Goal: Task Accomplishment & Management: Manage account settings

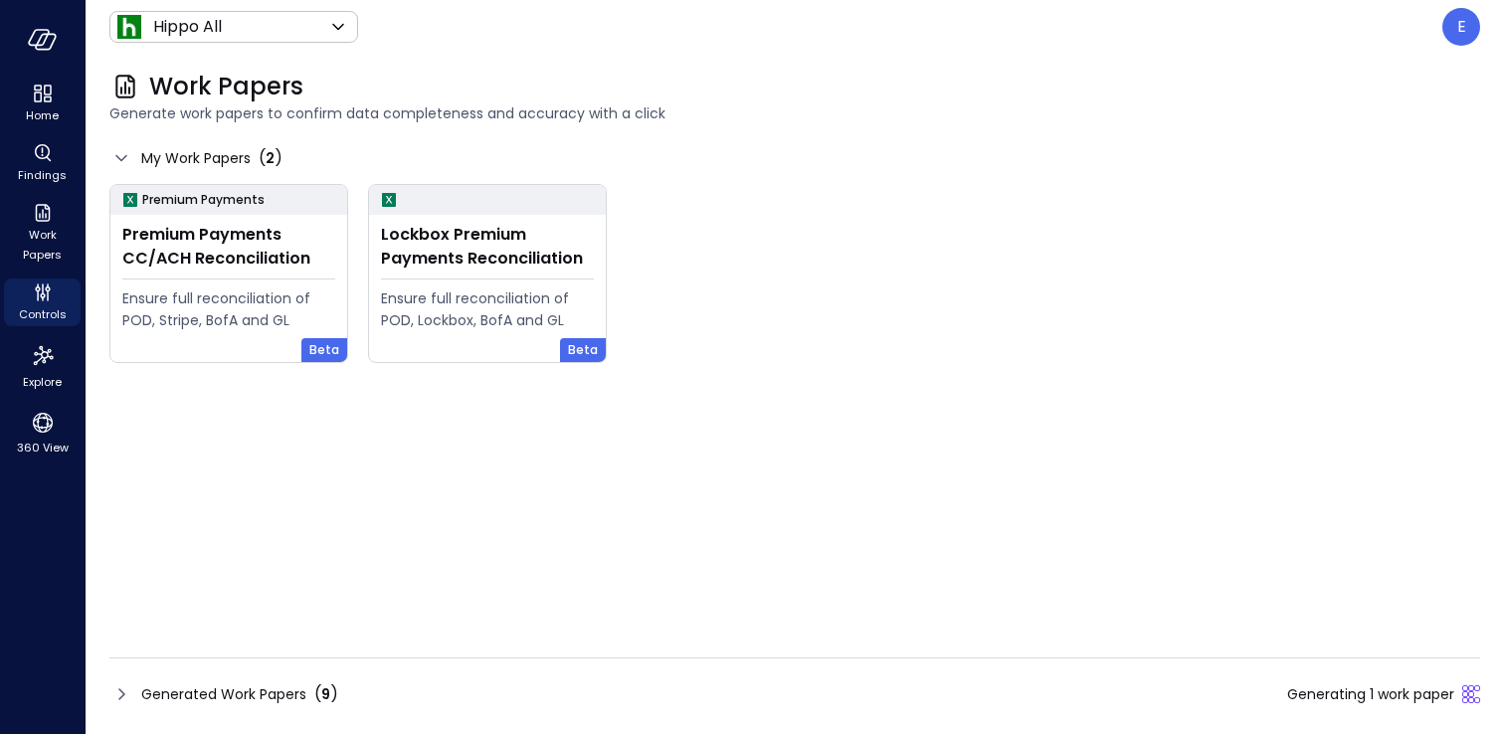
click at [124, 700] on icon at bounding box center [121, 694] width 24 height 24
click at [175, 693] on span "Generated Work Papers" at bounding box center [223, 694] width 165 height 22
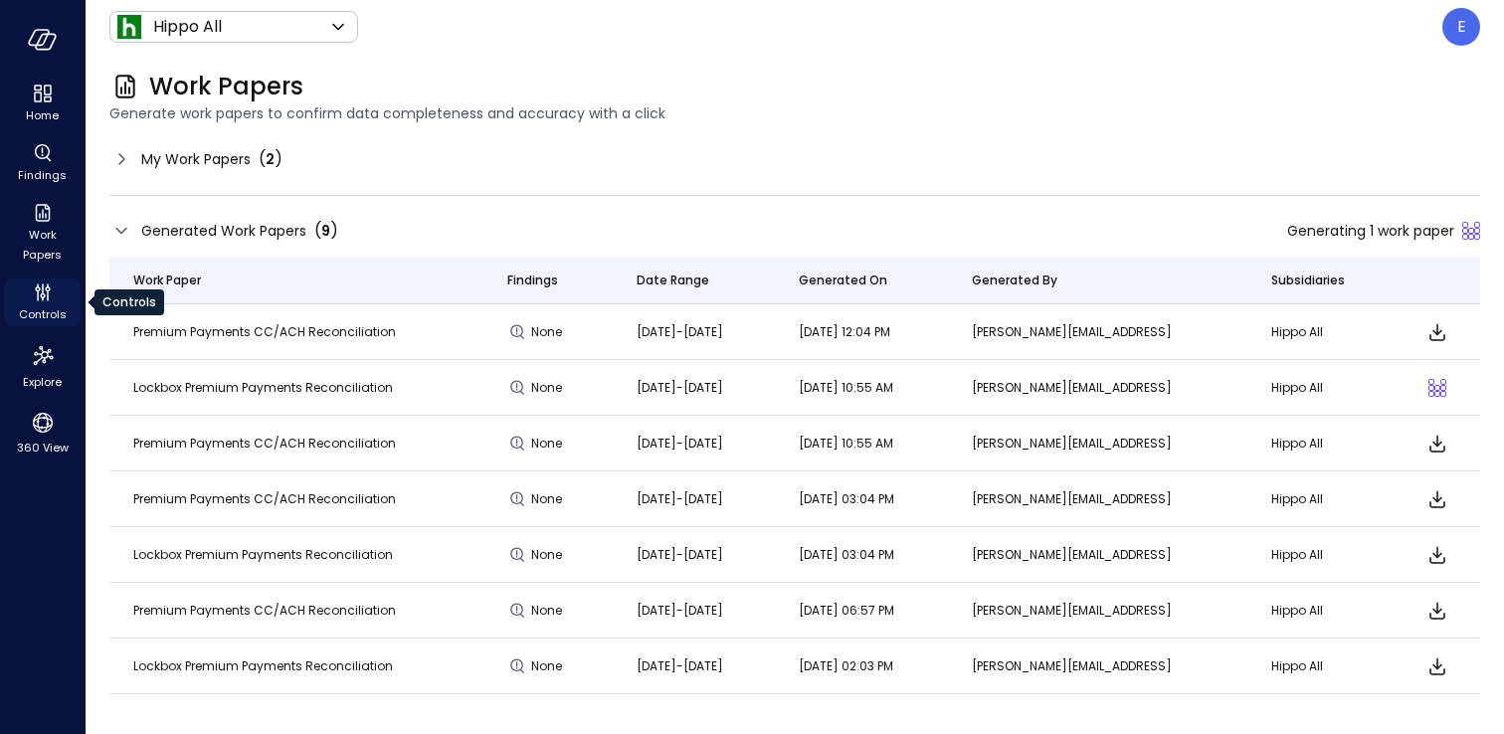
click at [31, 301] on icon "Controls" at bounding box center [43, 292] width 24 height 24
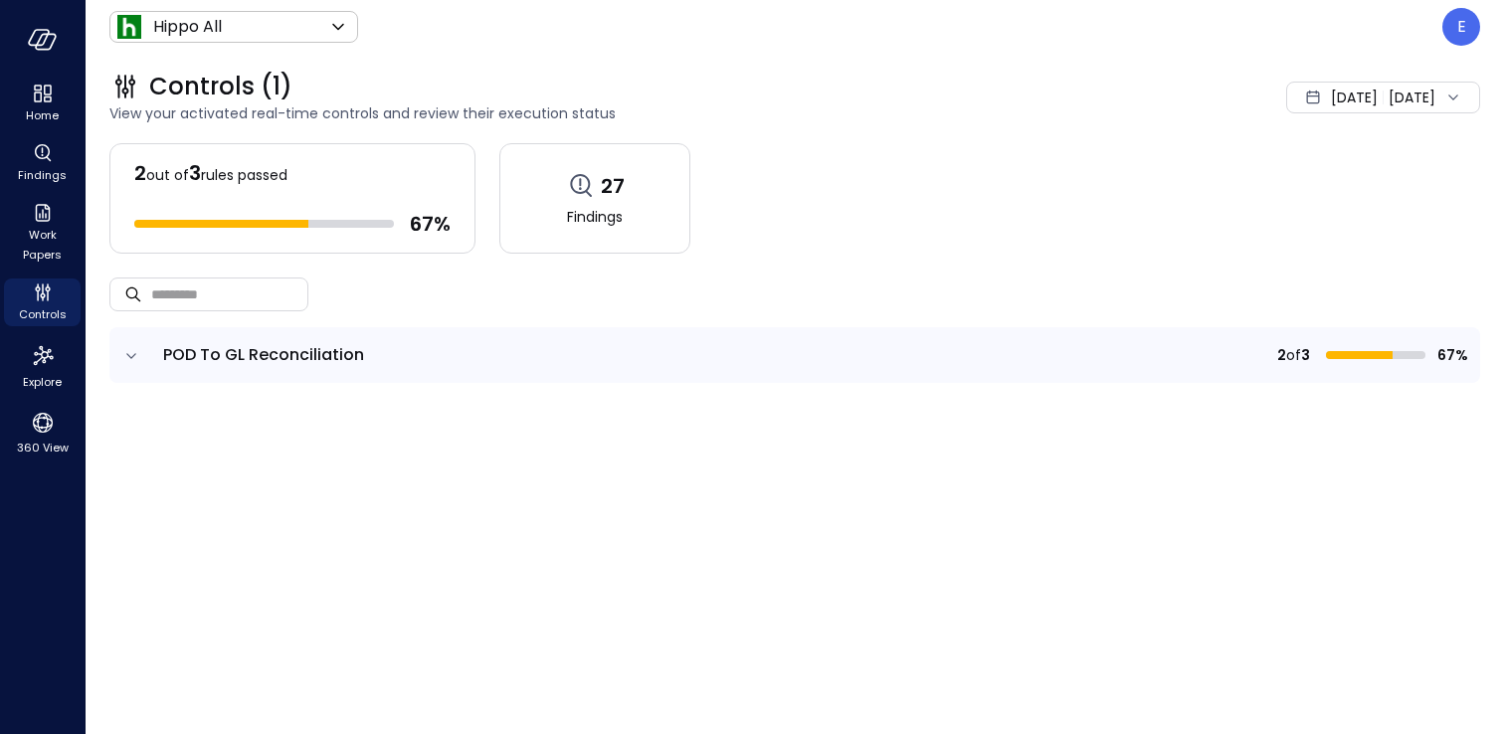
click at [133, 357] on icon "expand row" at bounding box center [131, 356] width 20 height 20
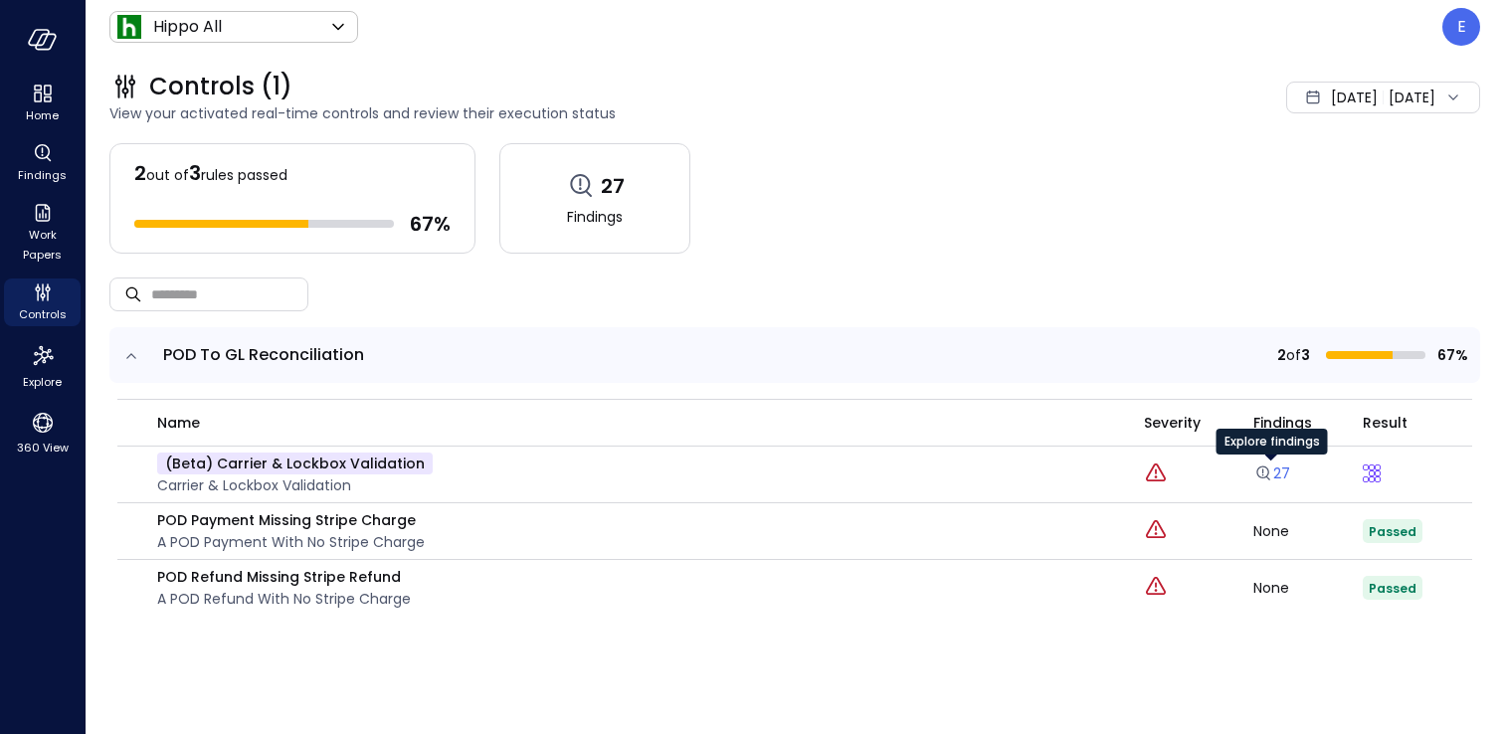
click at [1266, 472] on icon "Explore findings" at bounding box center [1263, 473] width 20 height 20
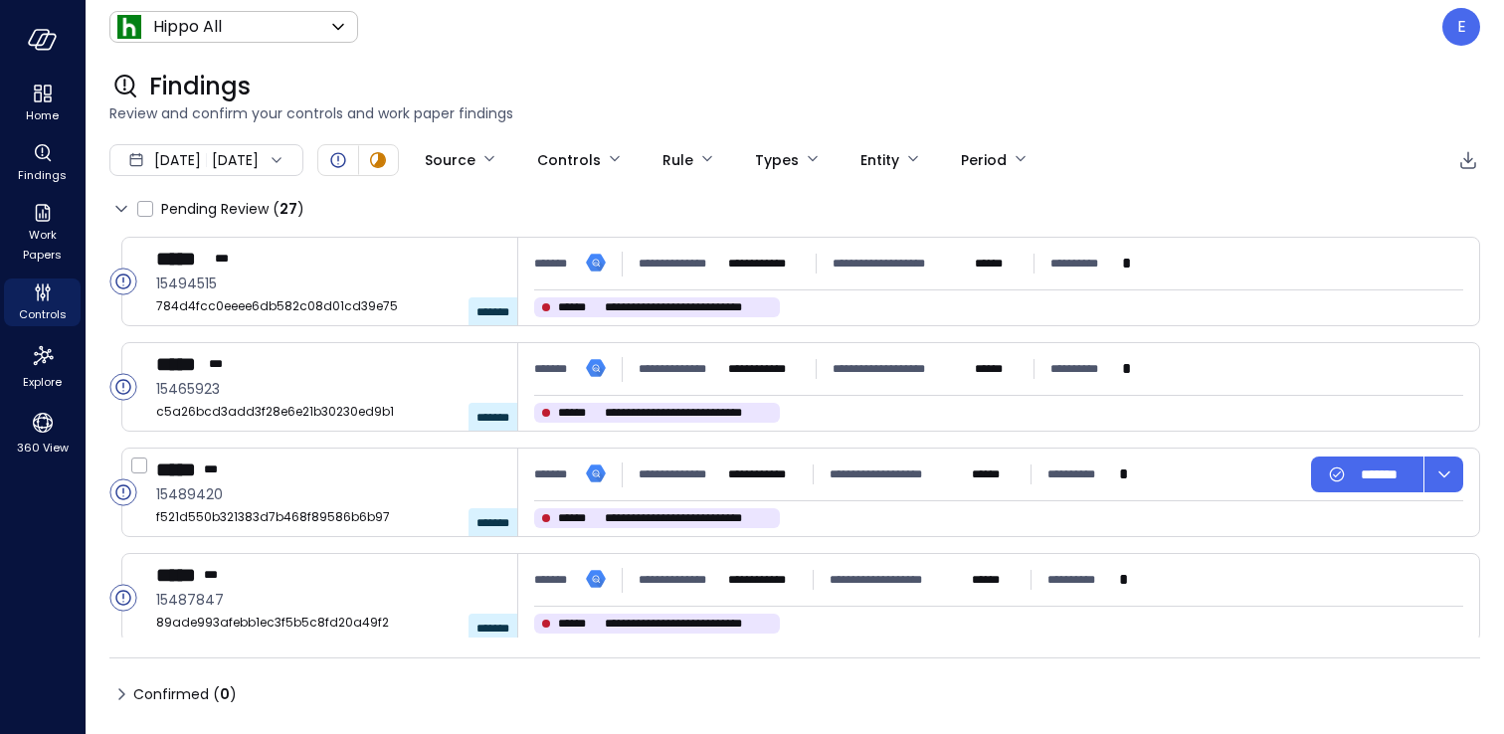
type input "****"
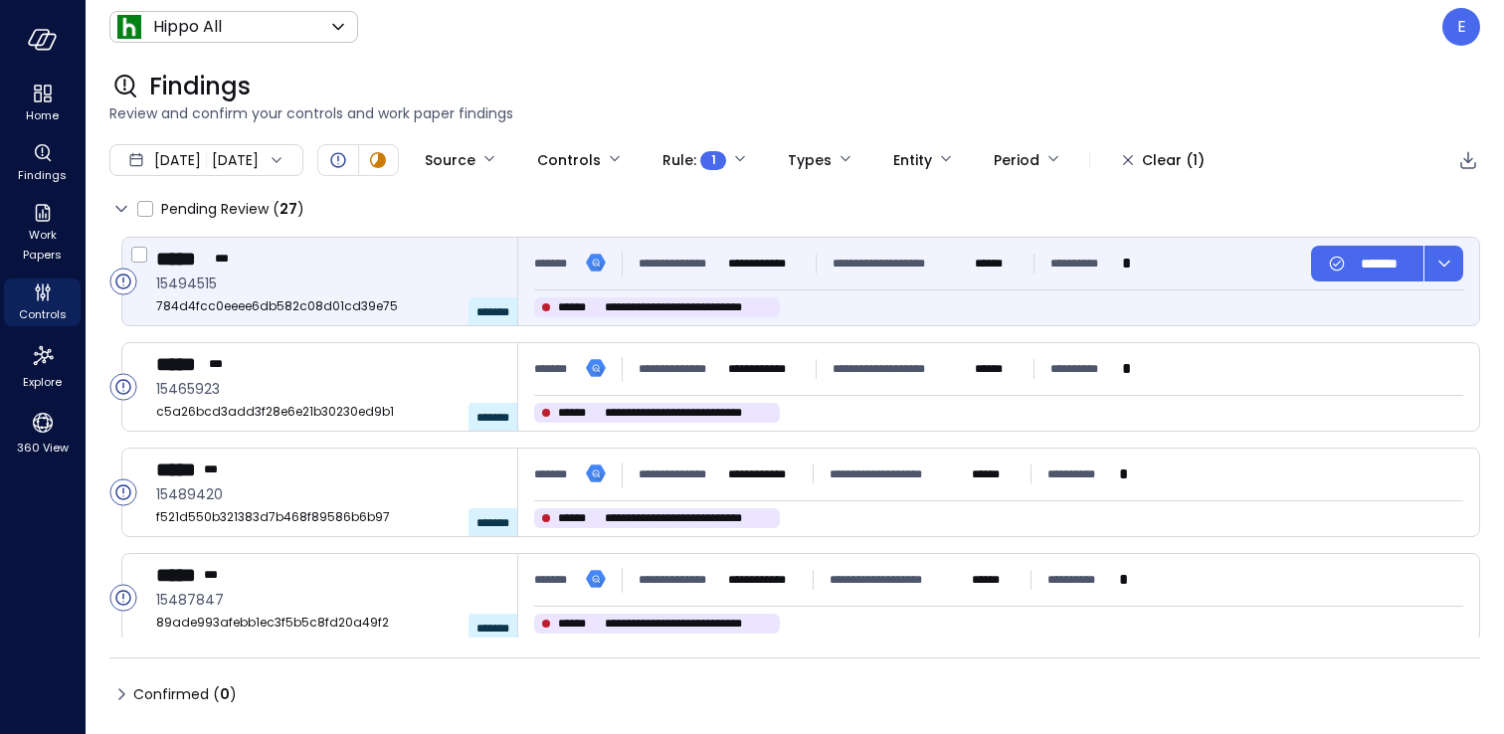
click at [434, 266] on div "***** ***" at bounding box center [328, 259] width 345 height 26
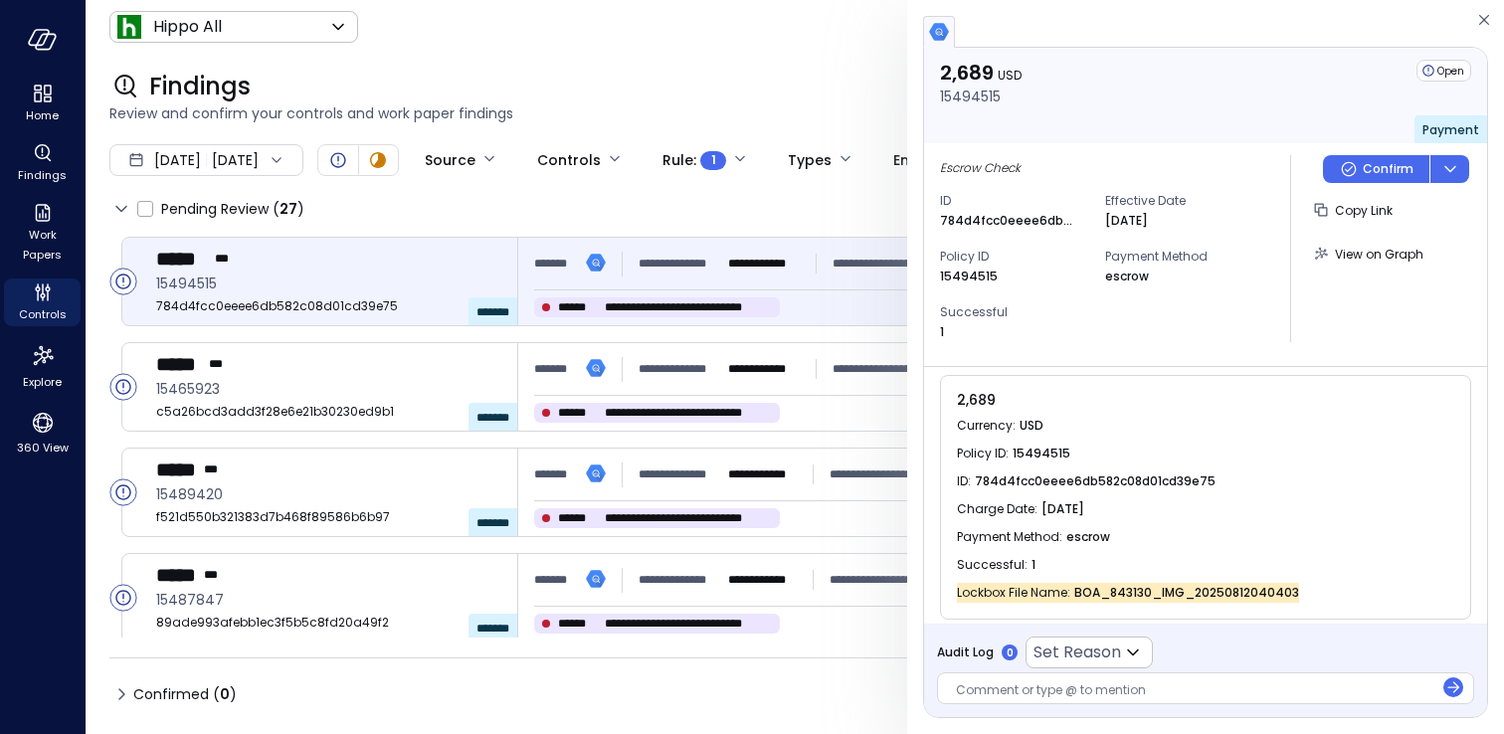
scroll to position [119, 0]
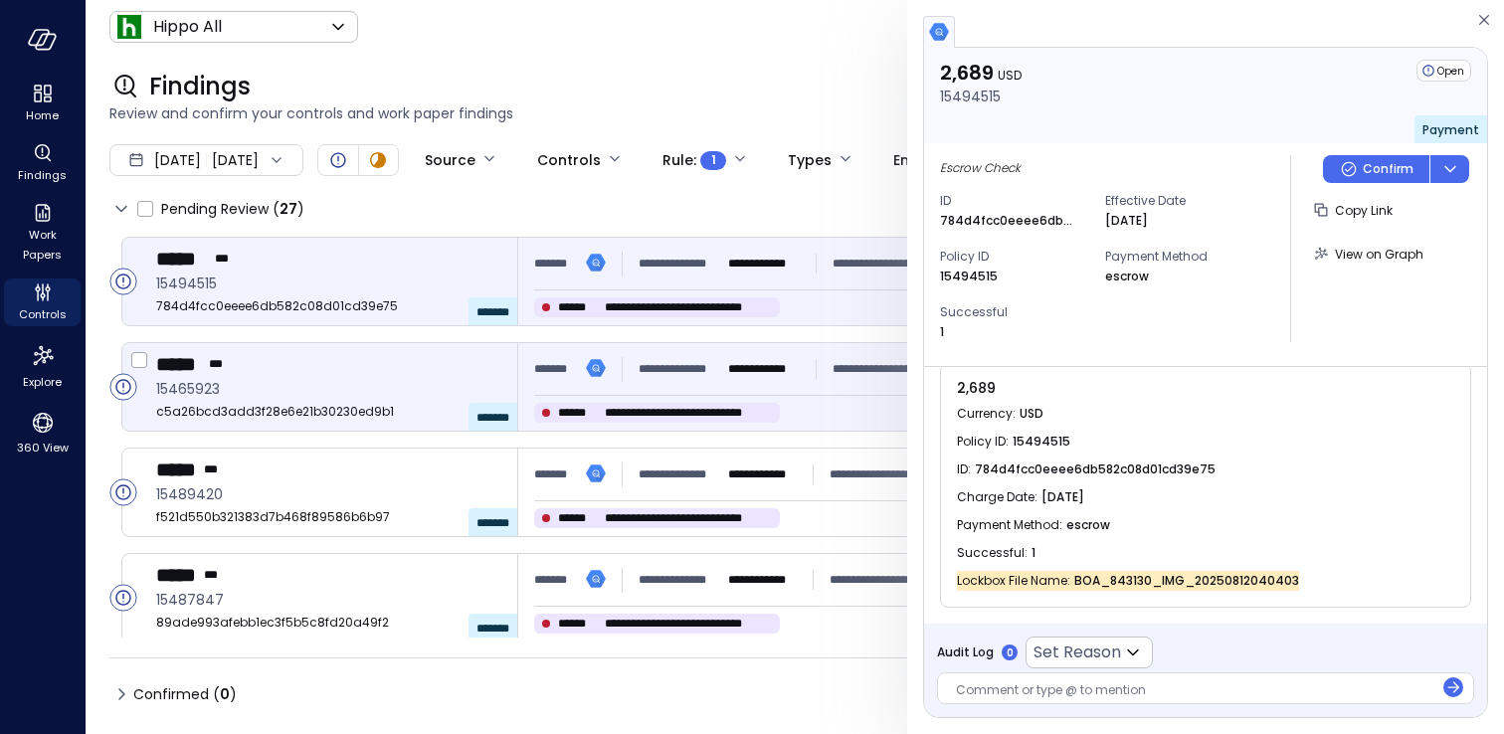
click at [819, 372] on div "**********" at bounding box center [830, 369] width 593 height 36
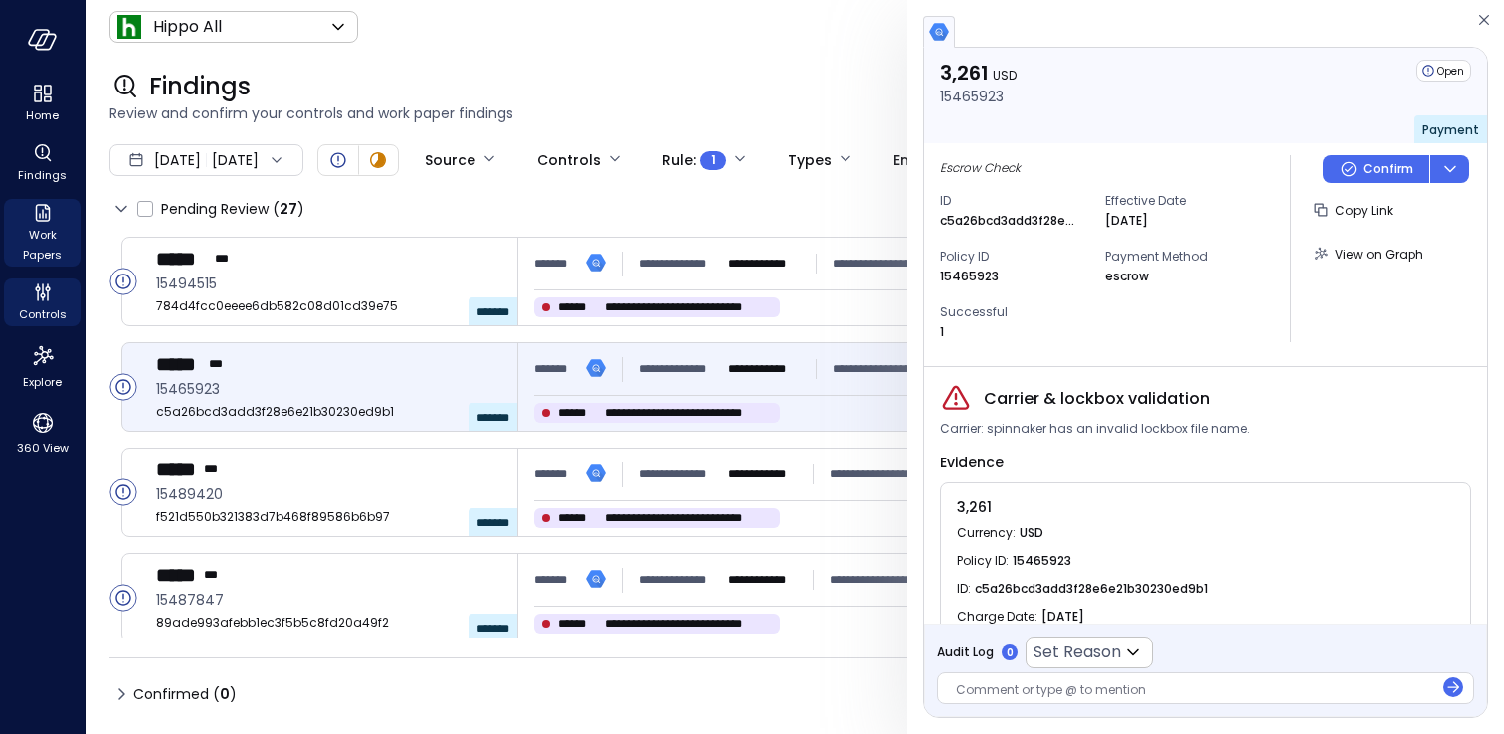
click at [41, 214] on icon "Work Papers" at bounding box center [43, 213] width 24 height 24
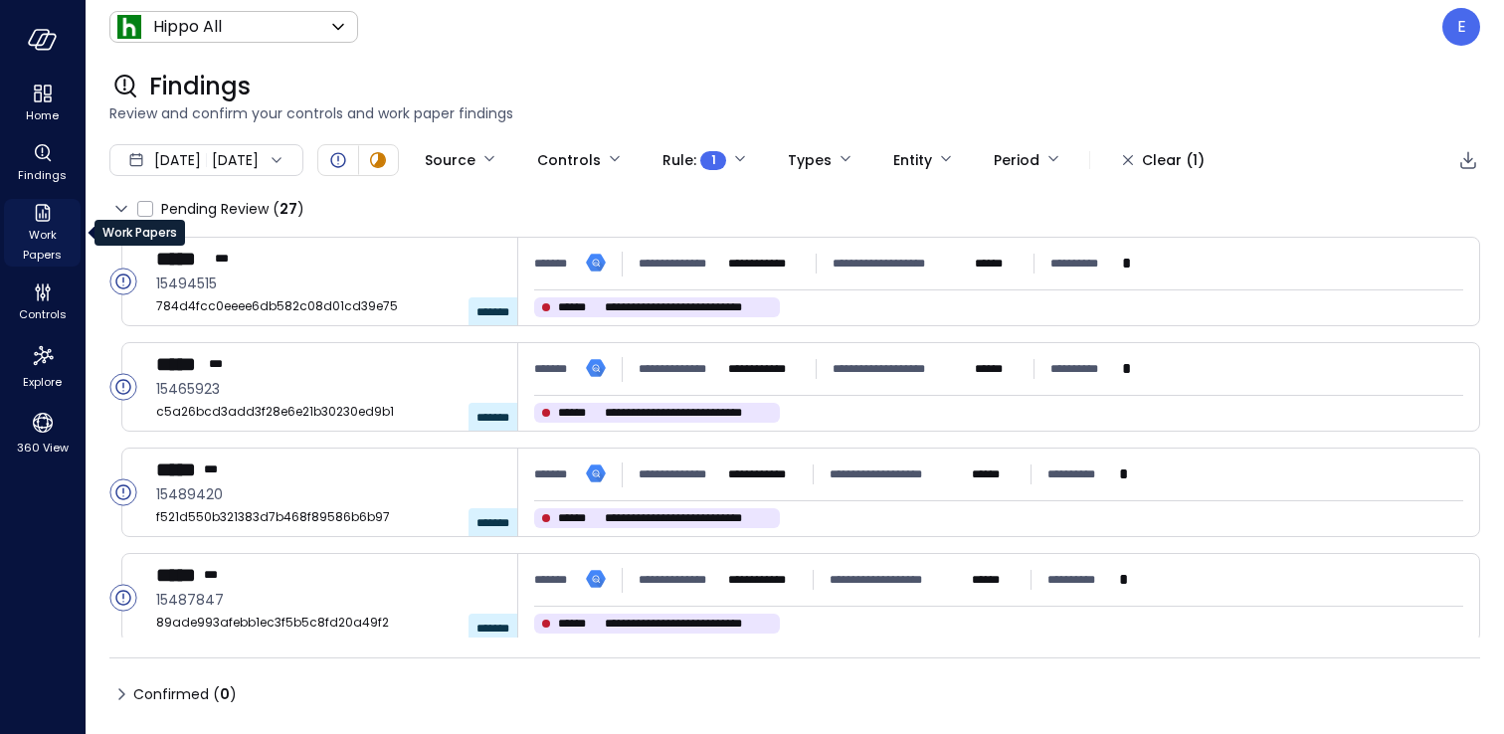
click at [39, 223] on icon "Work Papers" at bounding box center [43, 213] width 24 height 24
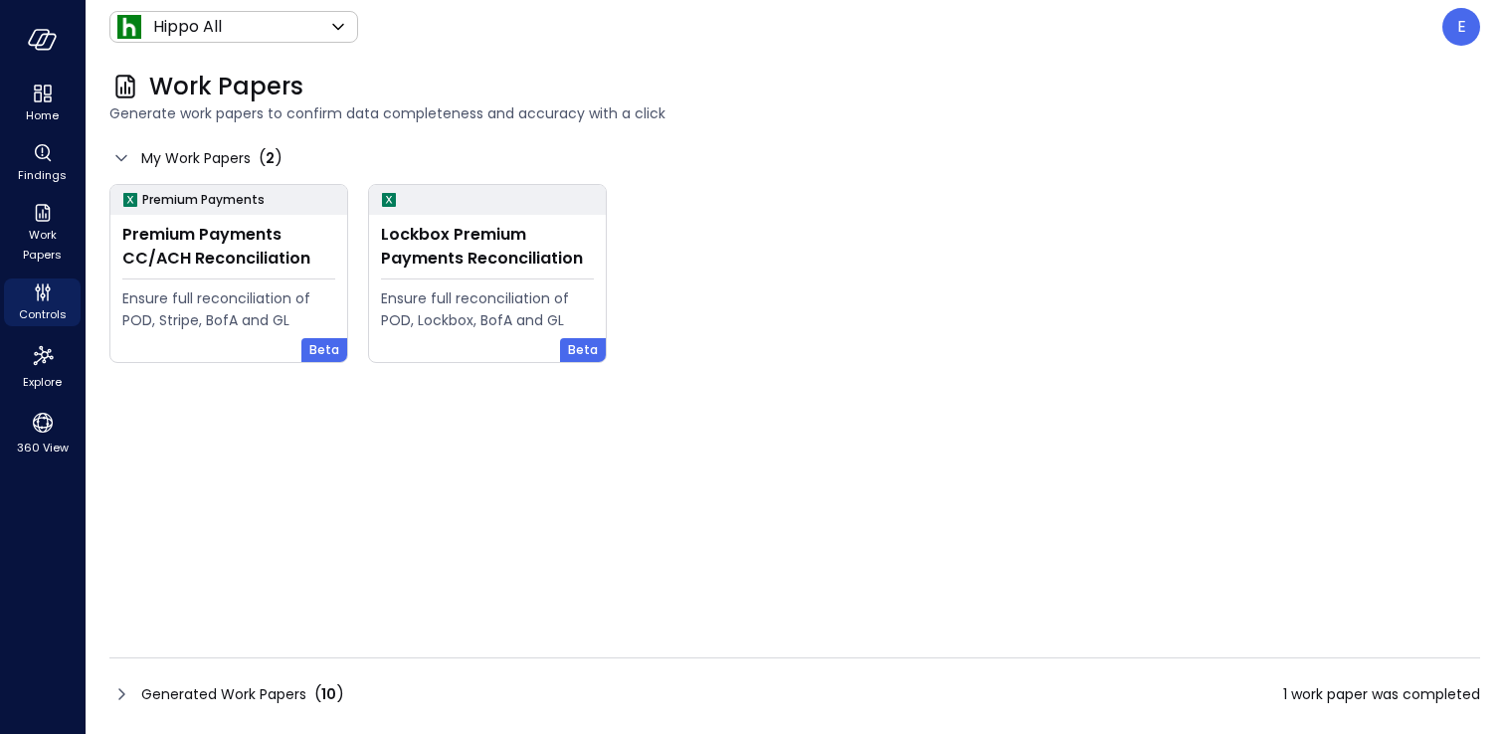
click at [278, 693] on span "Generated Work Papers" at bounding box center [223, 694] width 165 height 22
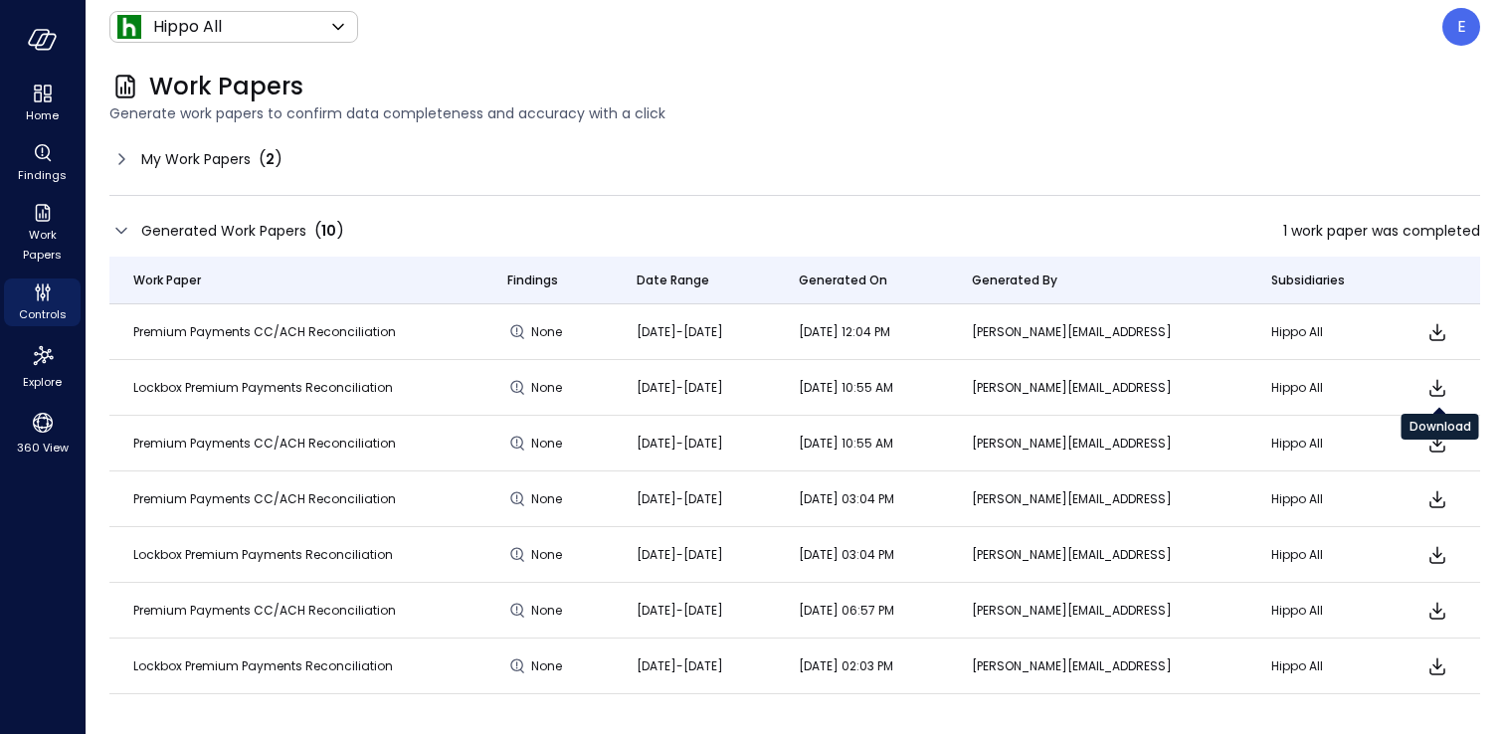
click at [1440, 385] on icon "Download" at bounding box center [1437, 388] width 24 height 24
click at [1459, 20] on p "E" at bounding box center [1461, 27] width 9 height 24
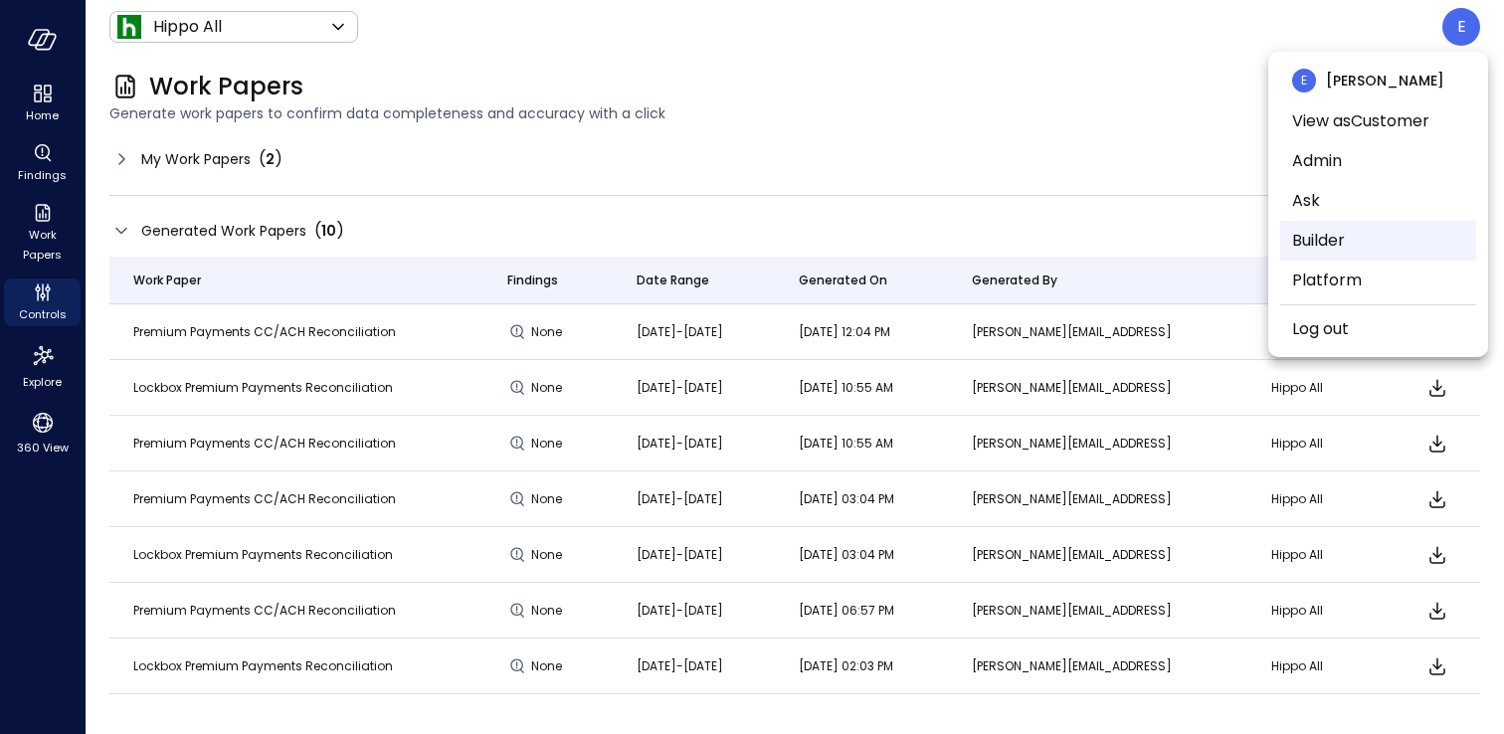
click at [1329, 230] on li "Builder" at bounding box center [1378, 241] width 196 height 40
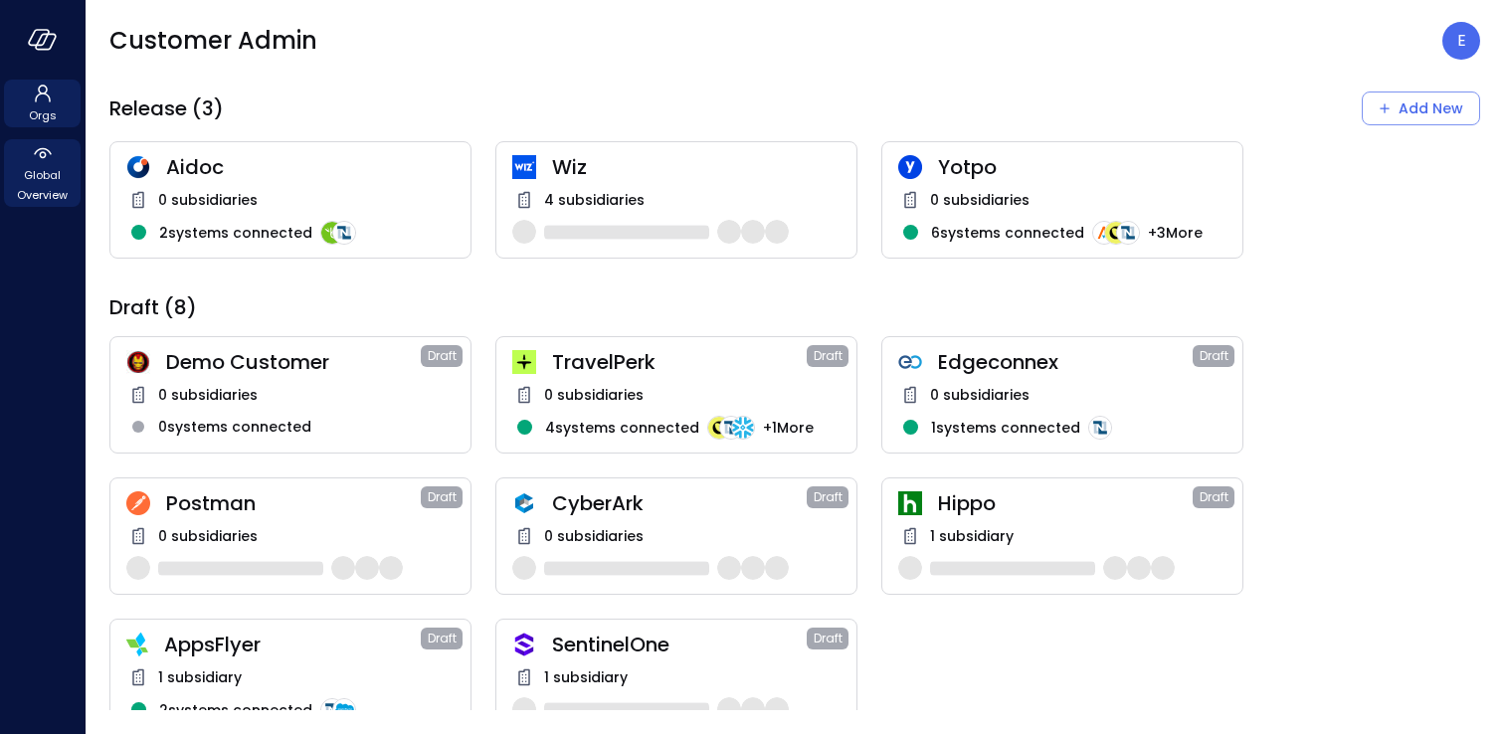
click at [45, 186] on span "Global Overview" at bounding box center [42, 185] width 61 height 40
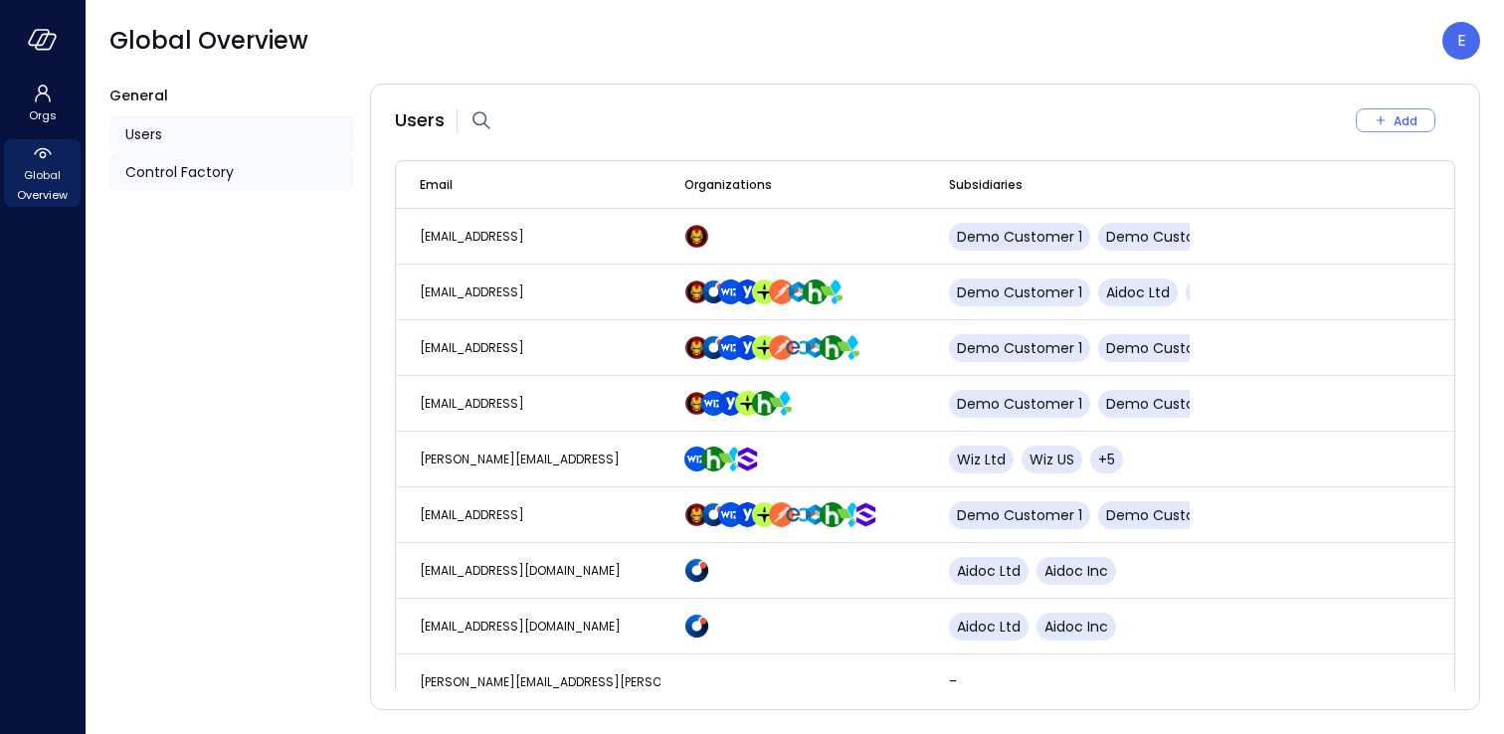
click at [220, 174] on span "Control Factory" at bounding box center [179, 172] width 108 height 22
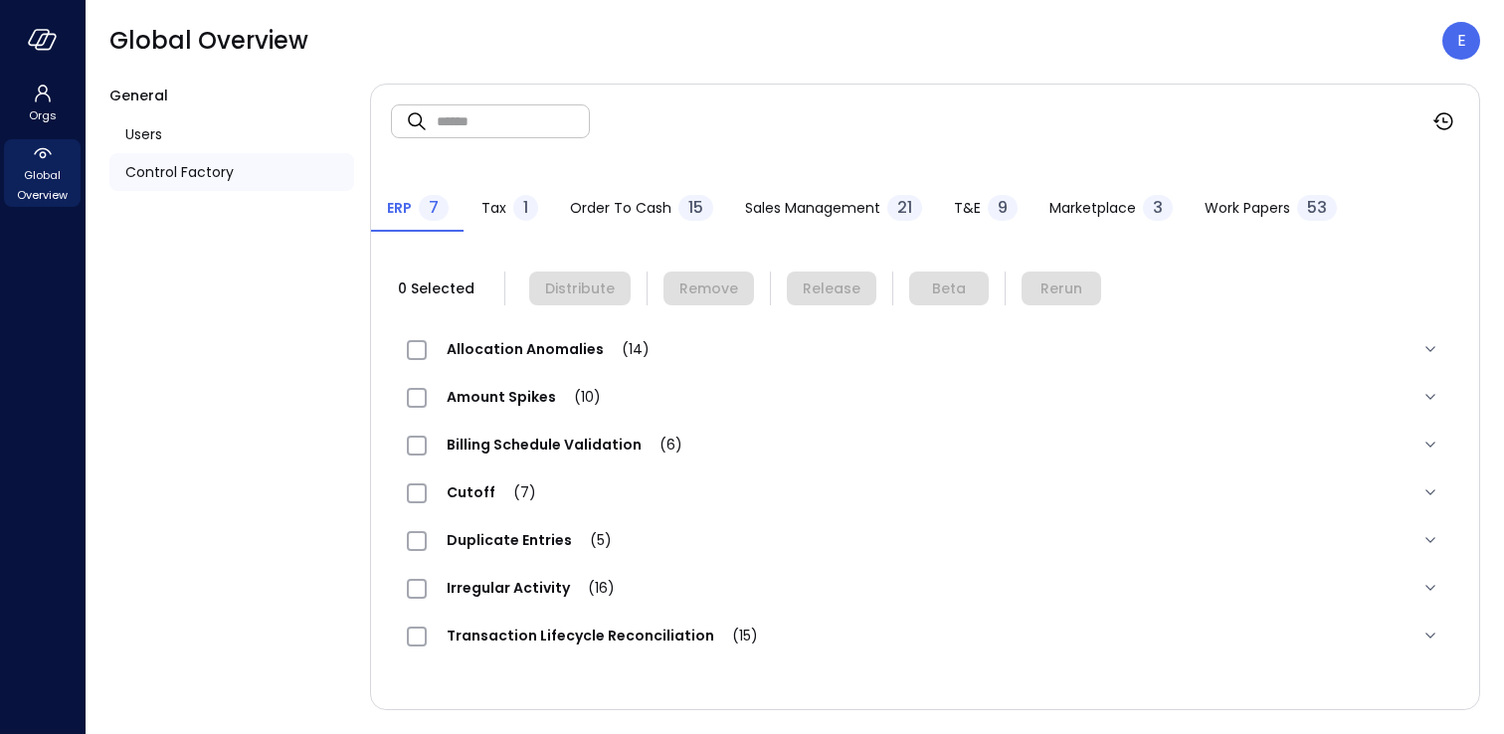
click at [1212, 220] on div "Work Papers 53" at bounding box center [1270, 210] width 132 height 30
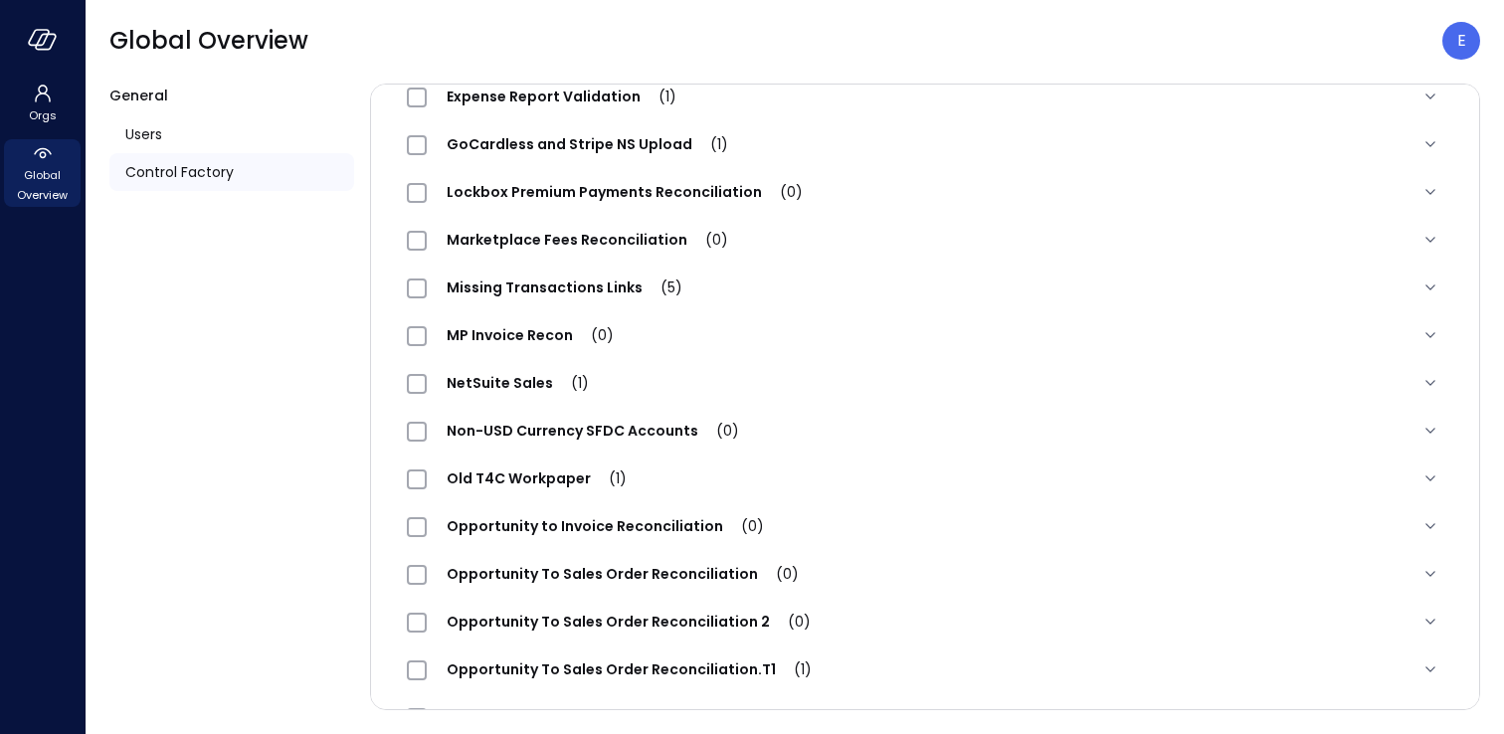
scroll to position [866, 0]
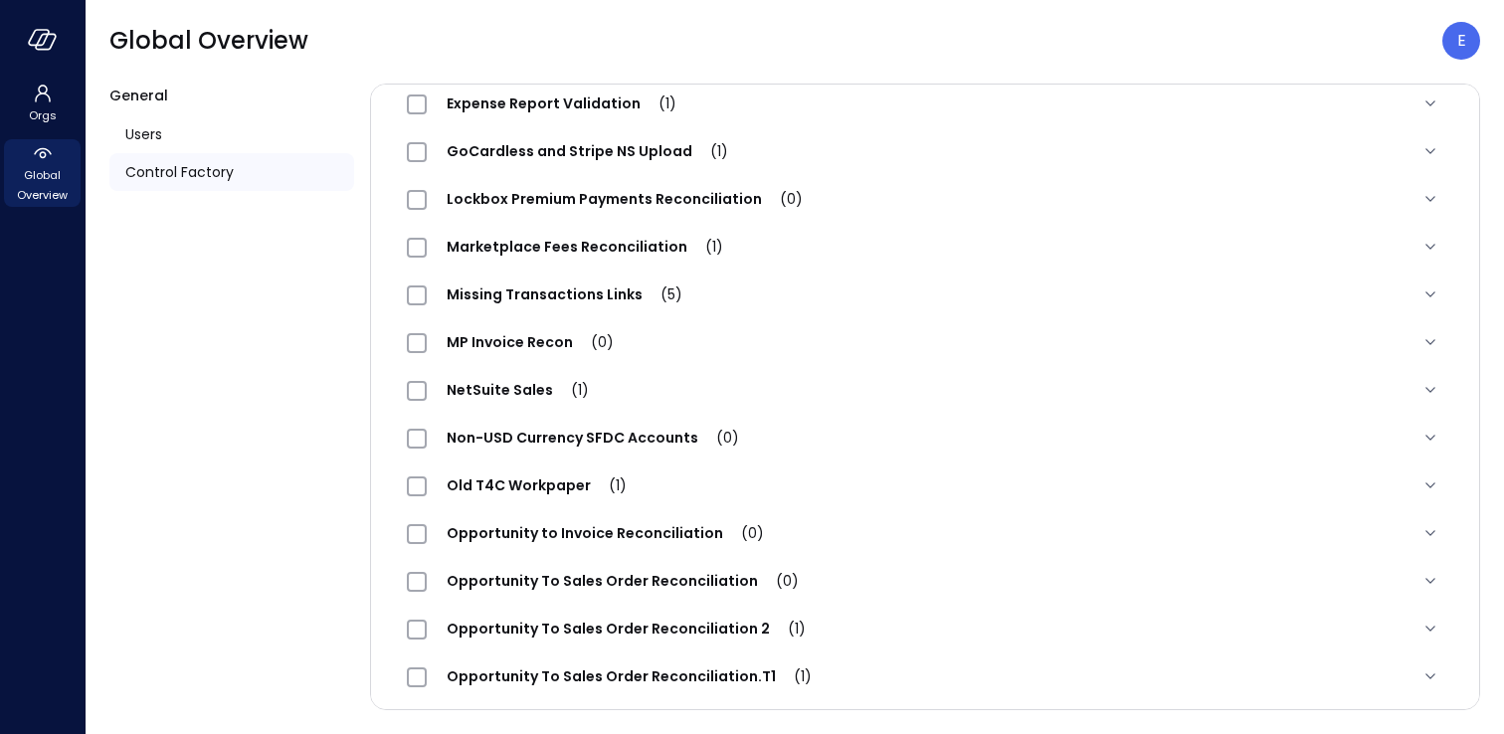
click at [723, 194] on span "Lockbox Premium Payments Reconciliation (0)" at bounding box center [625, 199] width 396 height 20
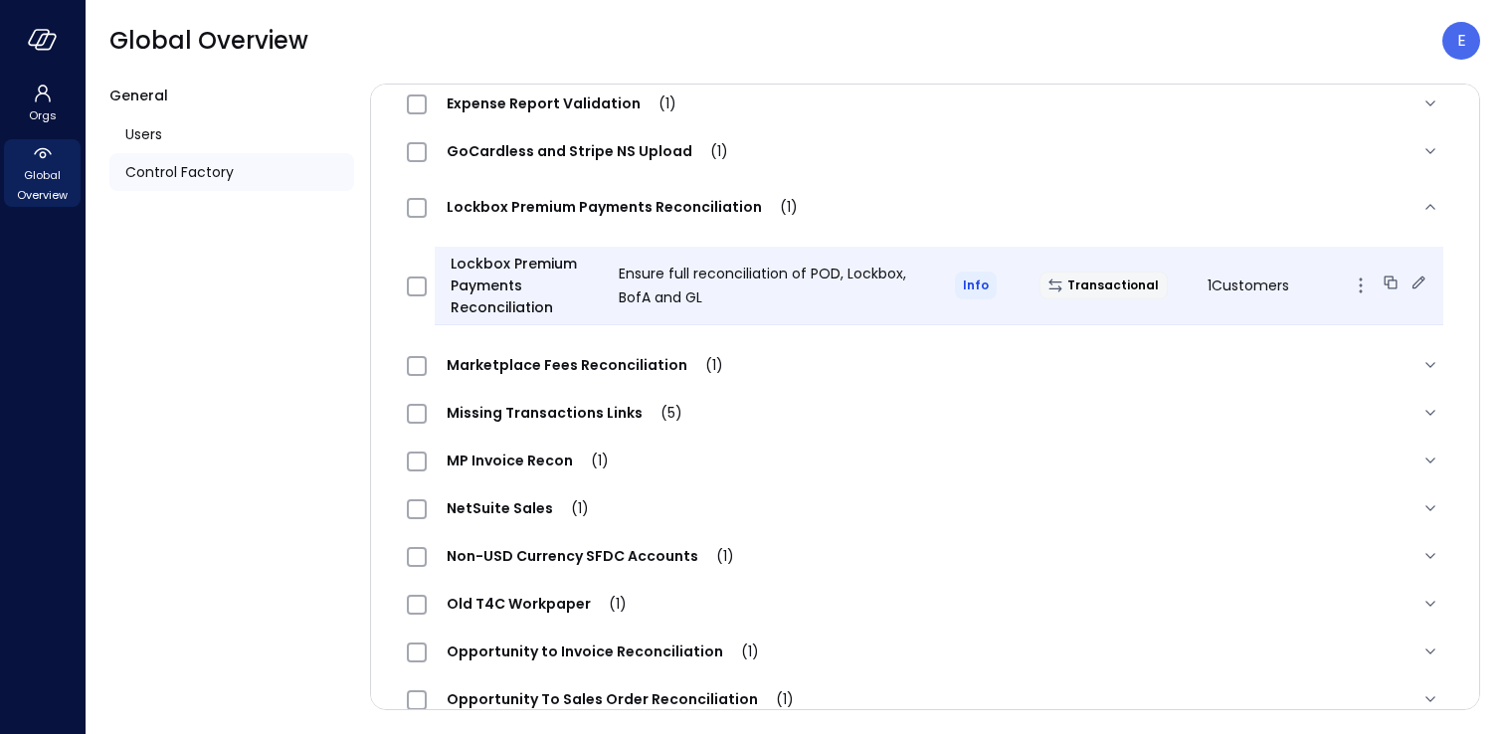
click at [1416, 281] on icon at bounding box center [1418, 283] width 20 height 20
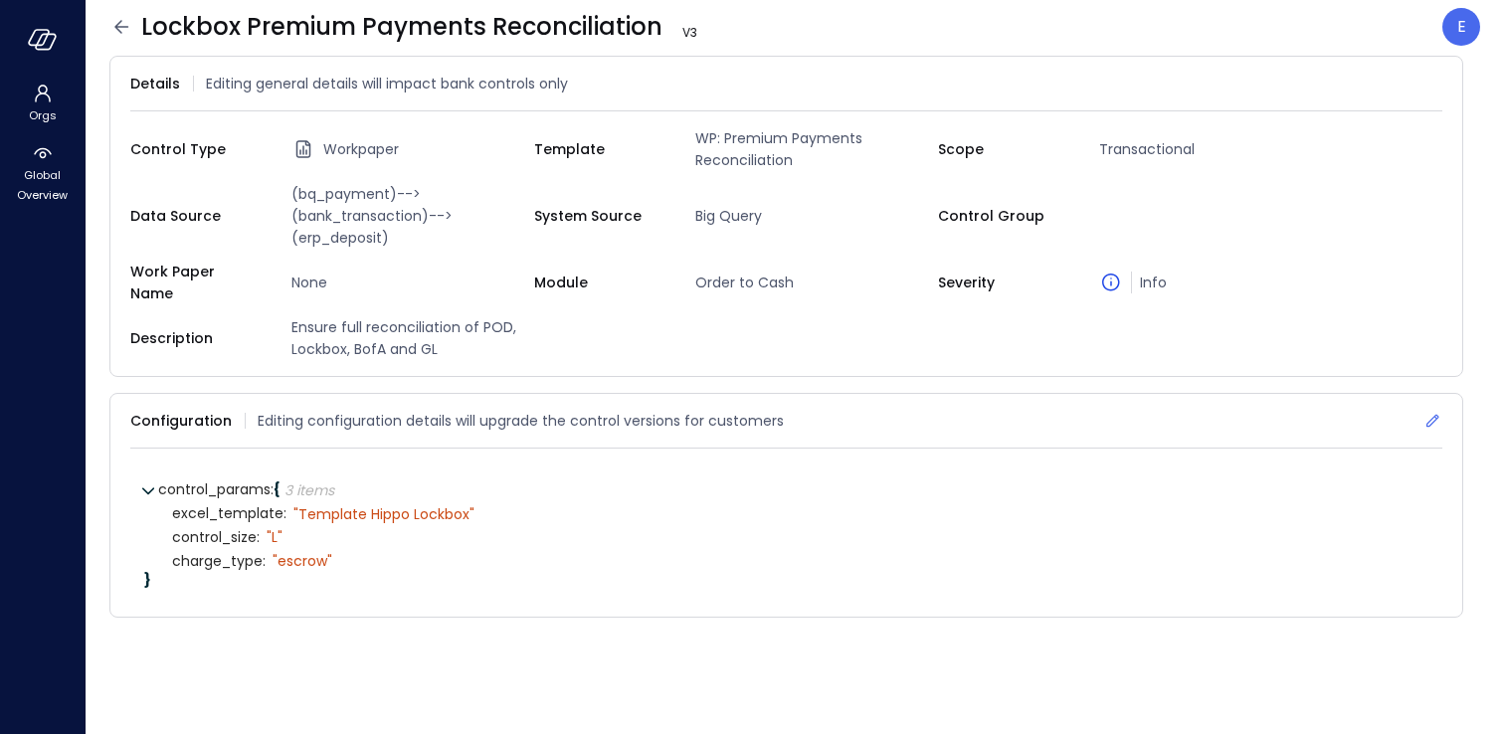
click at [1429, 411] on icon at bounding box center [1432, 421] width 20 height 20
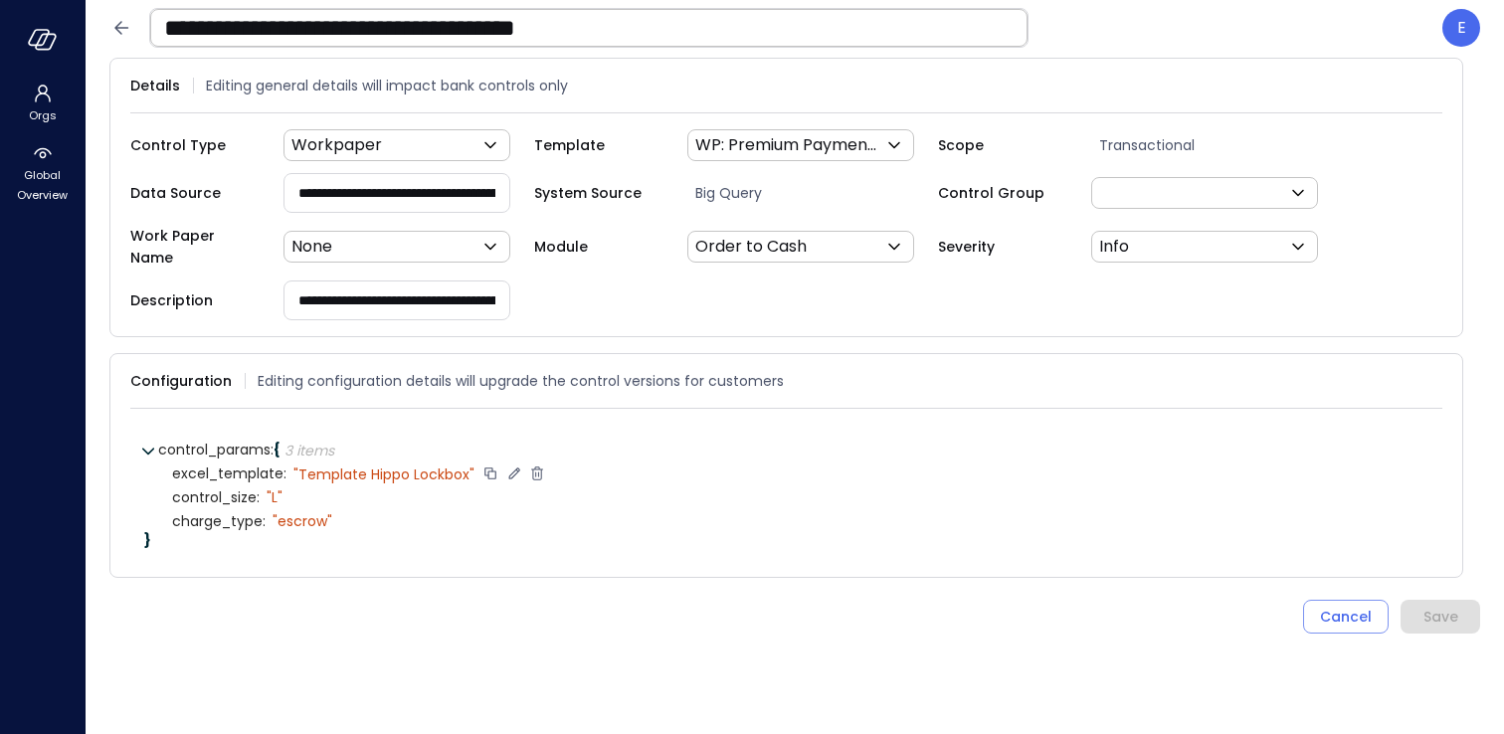
click at [536, 464] on icon at bounding box center [537, 473] width 18 height 18
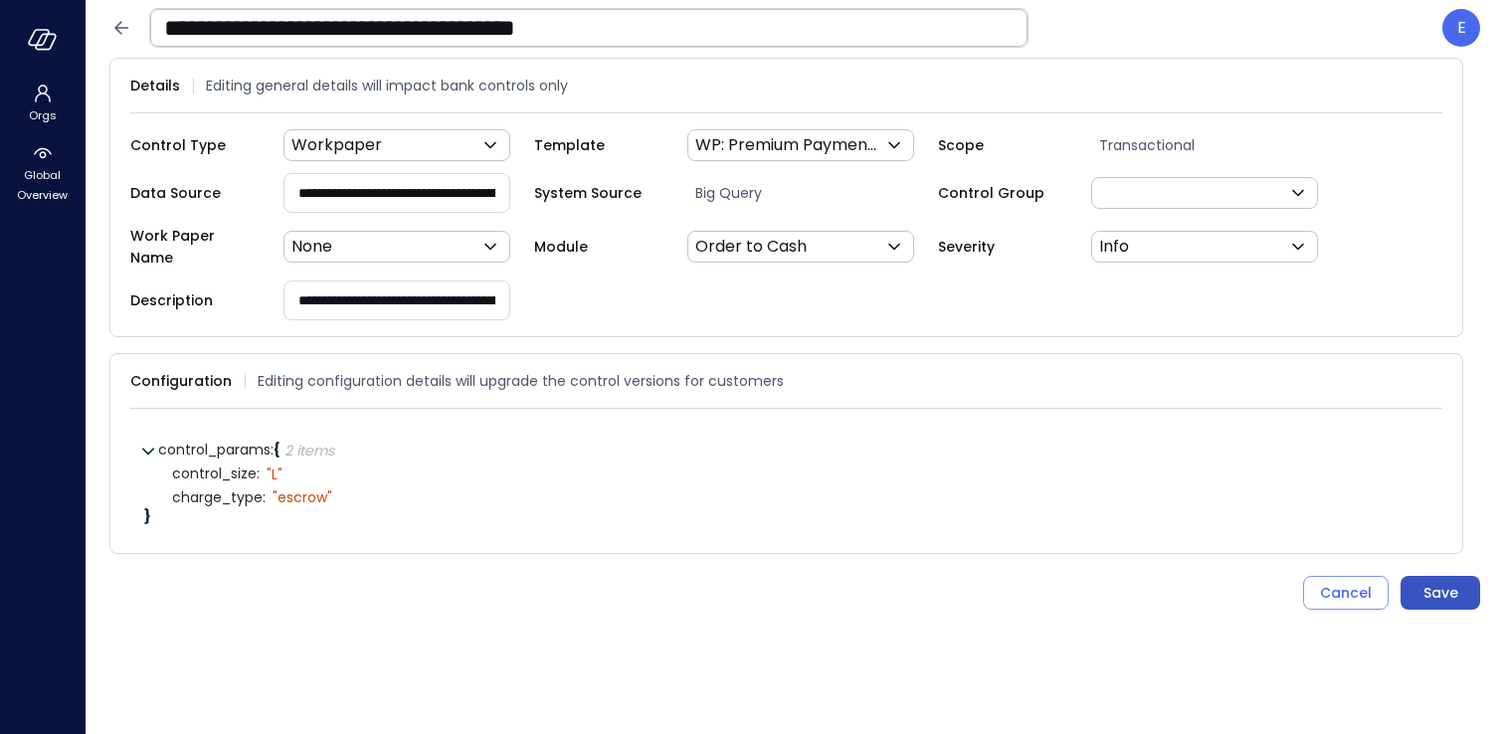
click at [1452, 581] on div "Save" at bounding box center [1440, 593] width 35 height 25
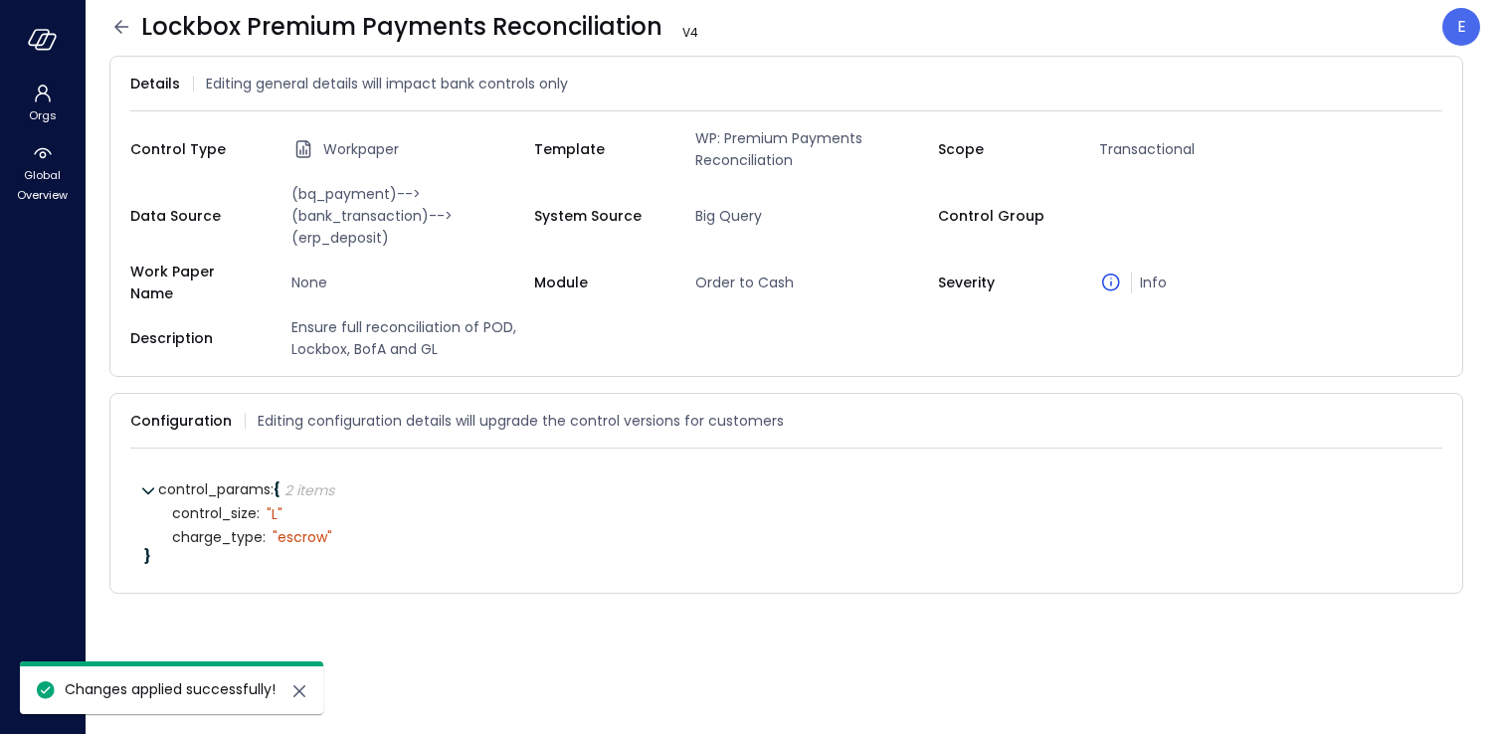
click at [112, 28] on icon at bounding box center [121, 27] width 24 height 24
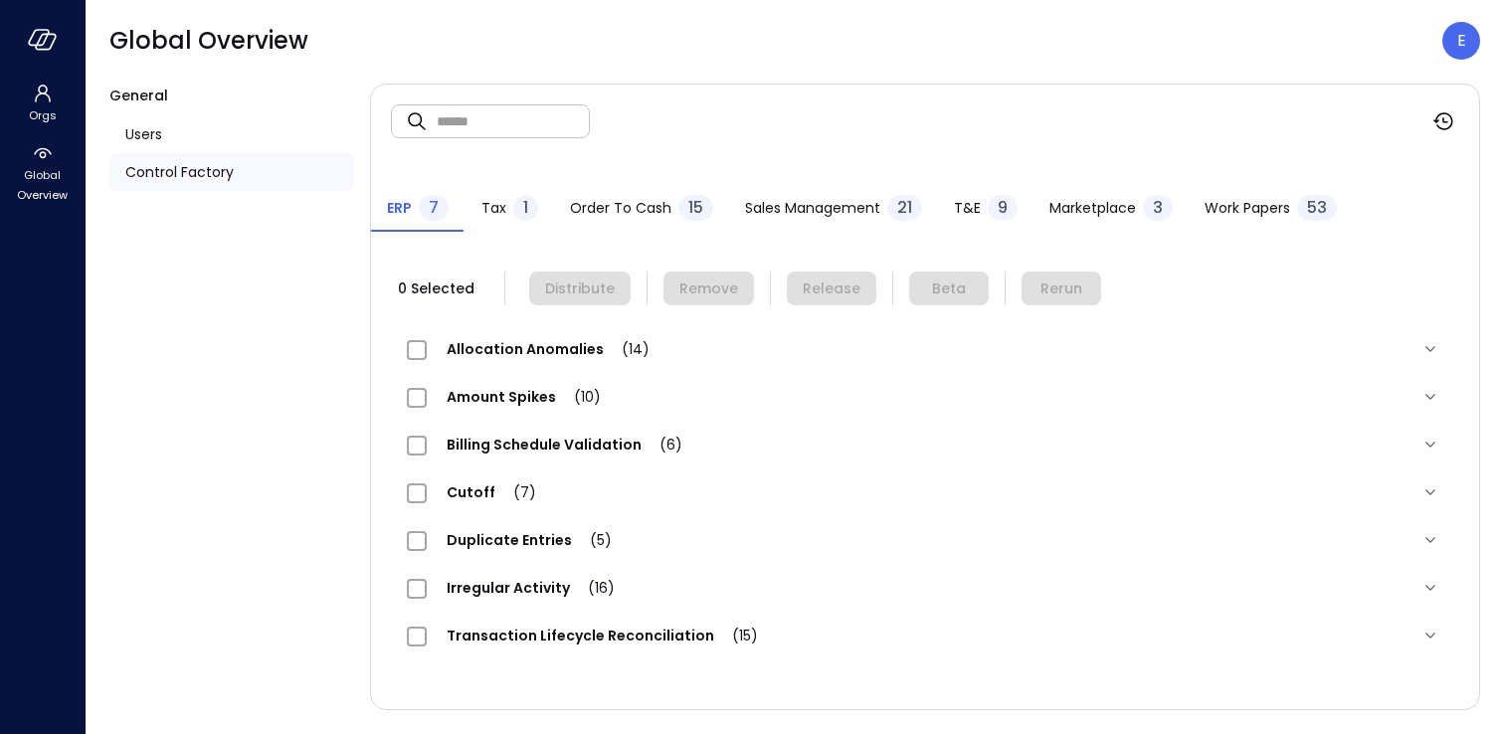
click at [1262, 195] on div "Work Papers 53" at bounding box center [1270, 210] width 132 height 30
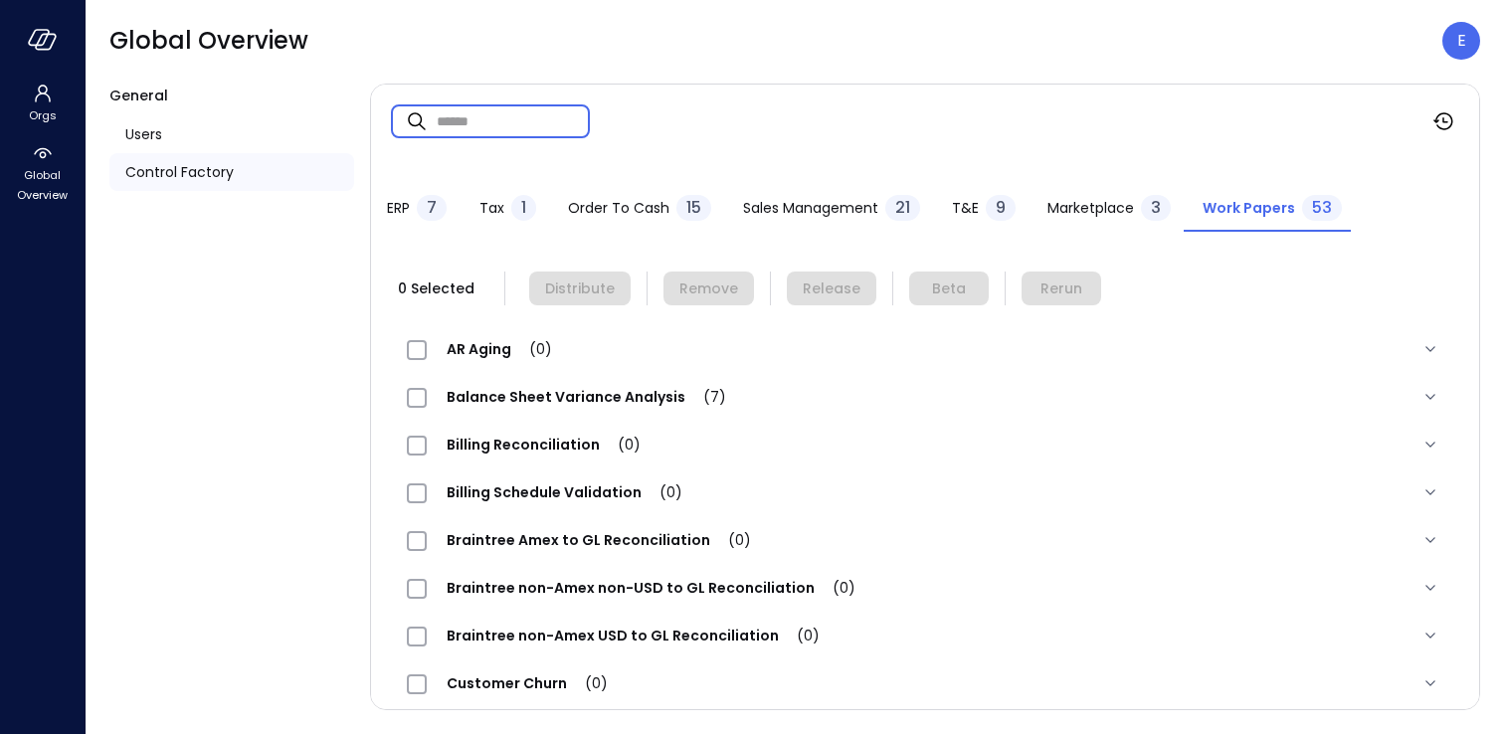
click at [468, 107] on input "text" at bounding box center [513, 120] width 153 height 53
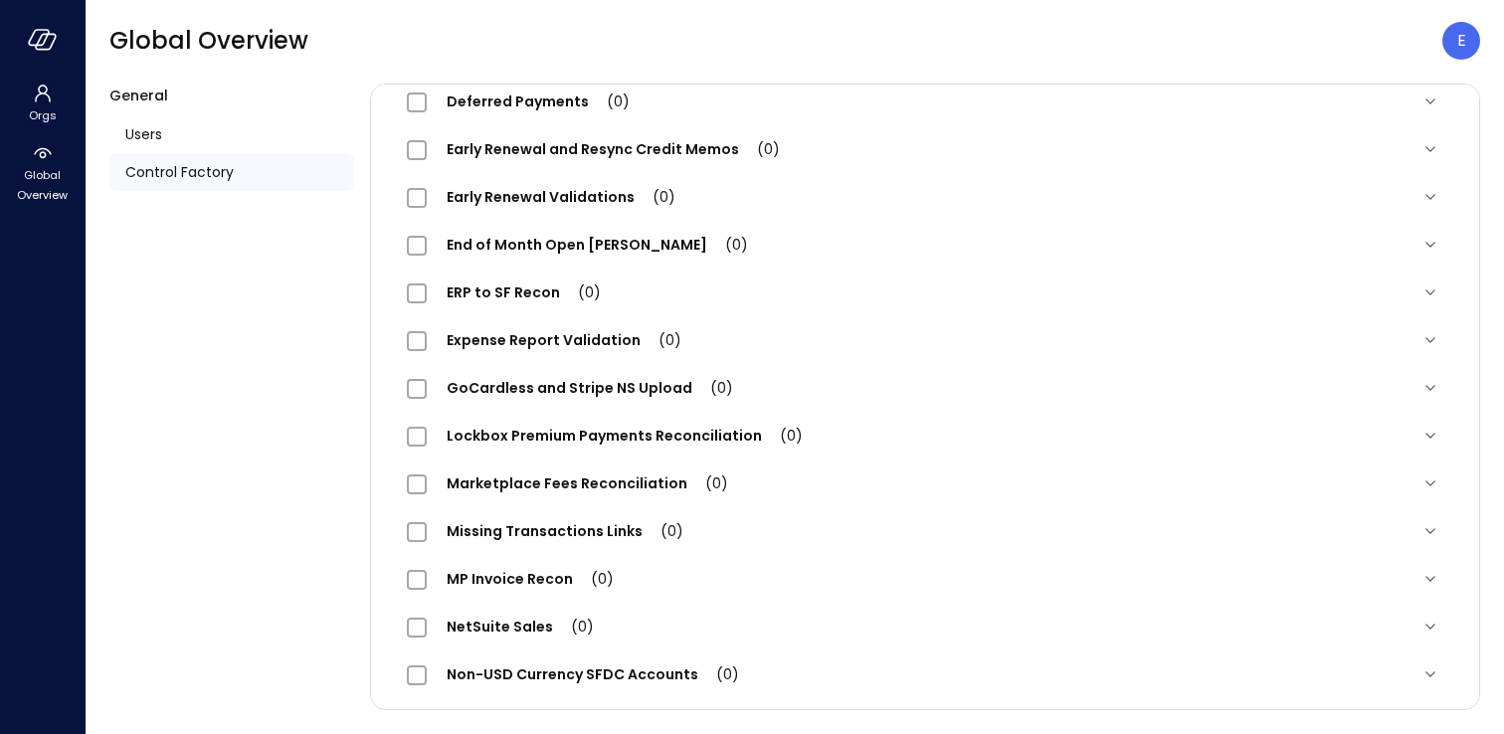
scroll to position [631, 0]
type input "****"
click at [561, 433] on span "Lockbox Premium Payments Reconciliation (0)" at bounding box center [625, 435] width 396 height 20
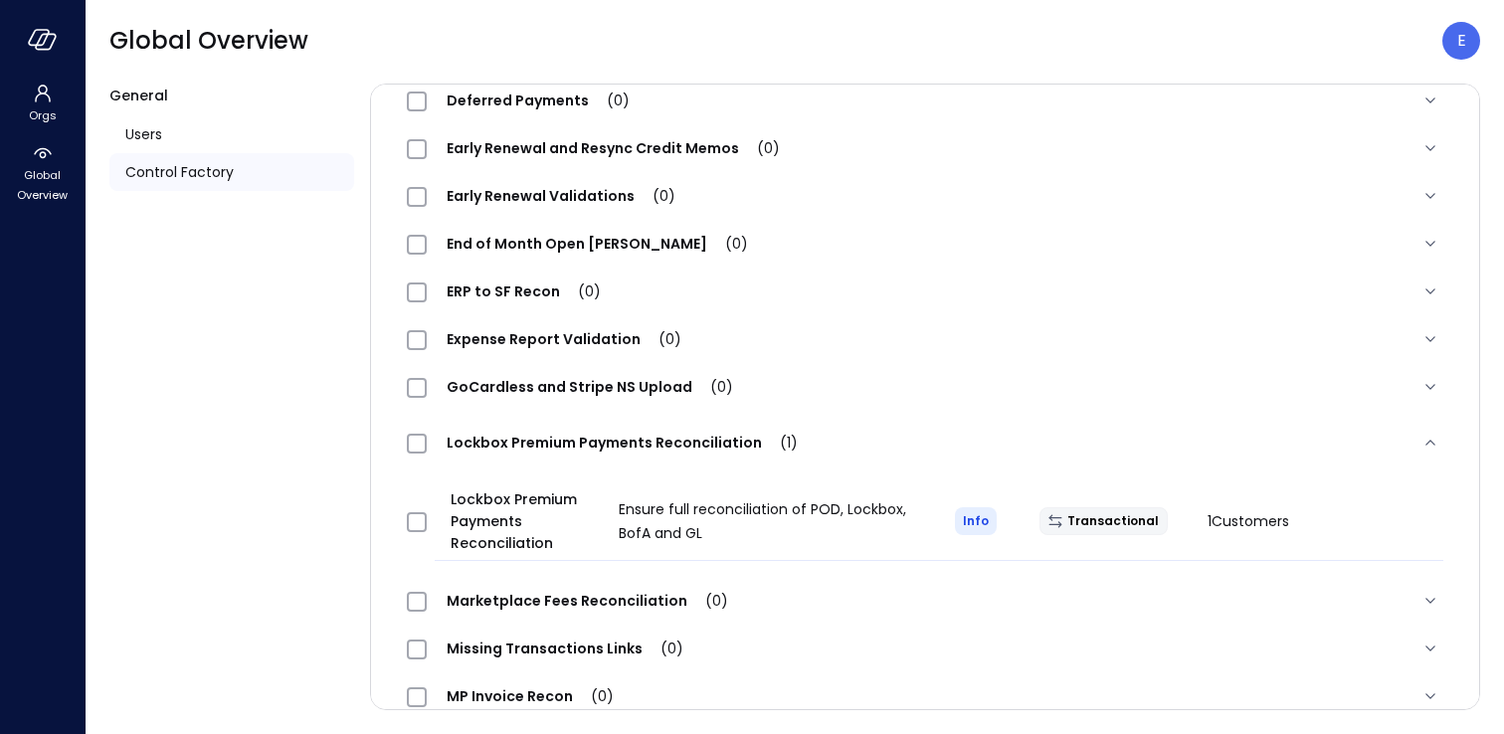
scroll to position [0, 0]
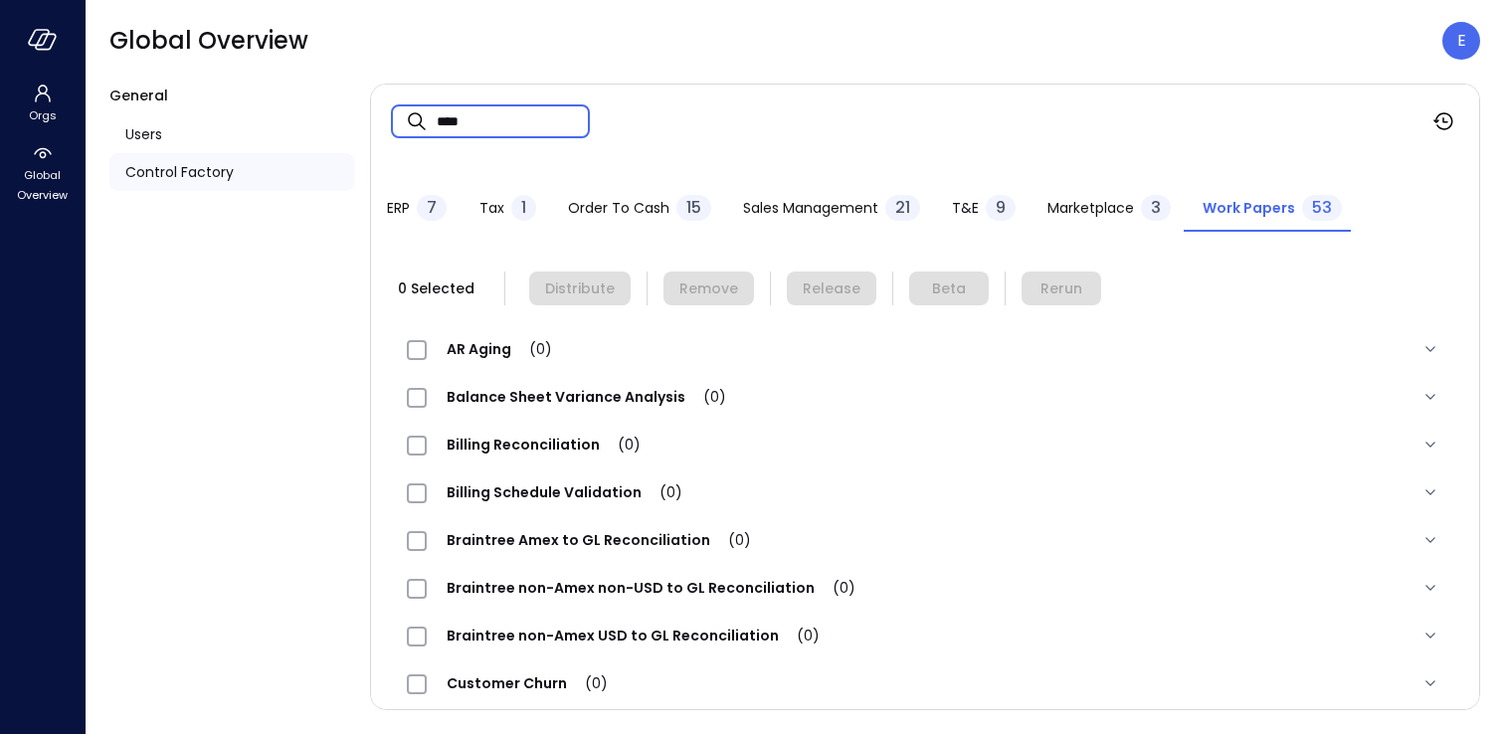
click at [499, 133] on input "****" at bounding box center [513, 120] width 153 height 53
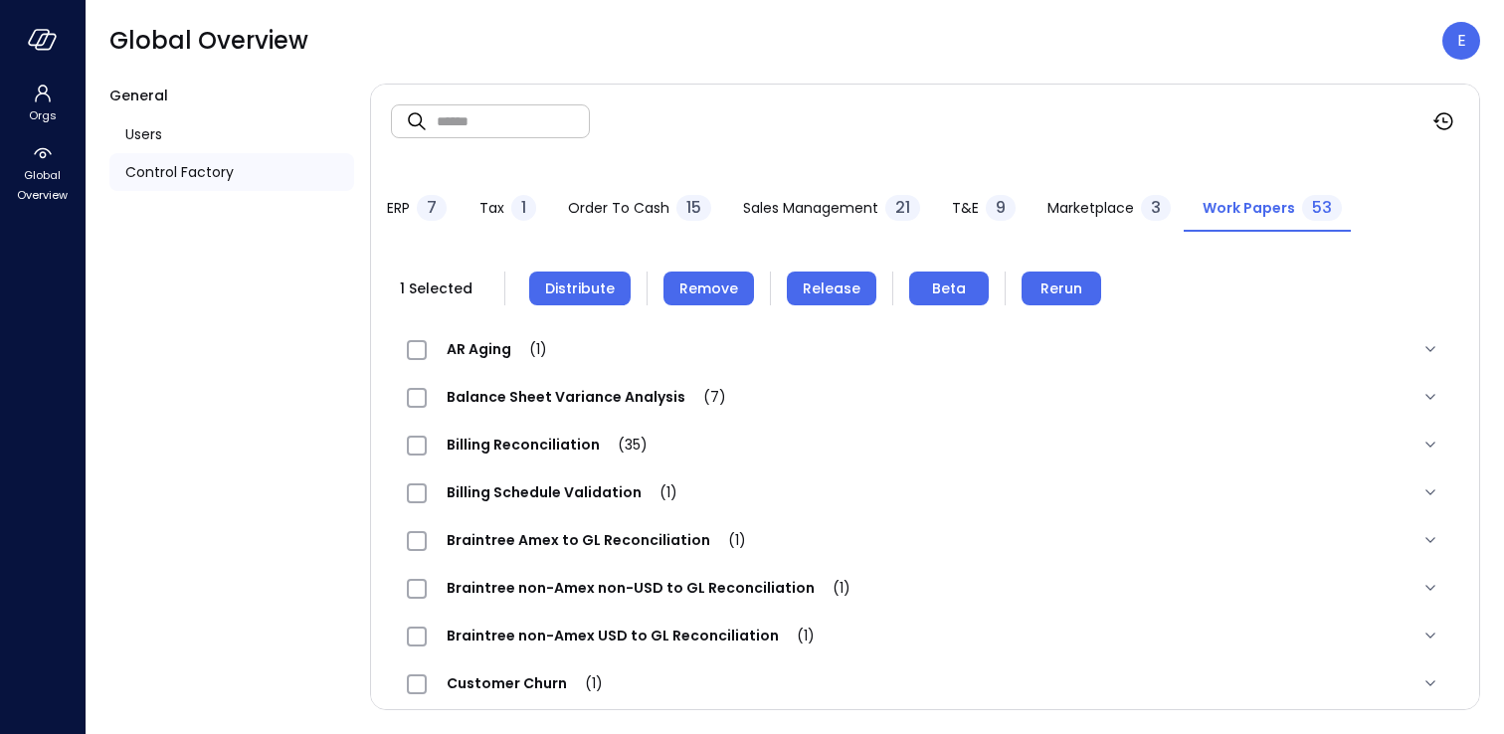
click at [684, 290] on span "Remove" at bounding box center [708, 288] width 59 height 22
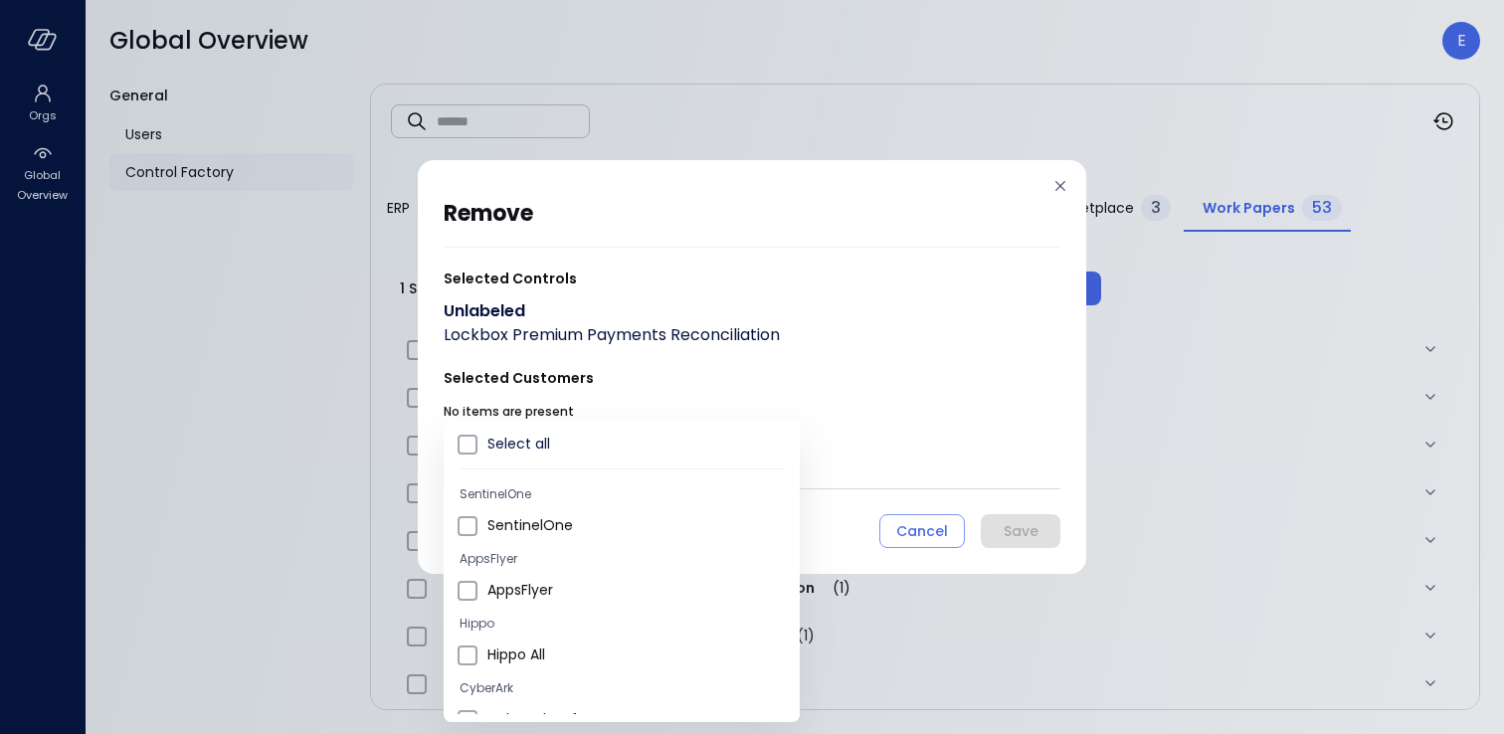
click at [544, 451] on body "Orgs Global Overview Global Overview E General Users Control Factory ​ ​ ERP 7 …" at bounding box center [752, 367] width 1504 height 734
click at [512, 655] on span "Hippo All" at bounding box center [635, 654] width 296 height 21
type input "**********"
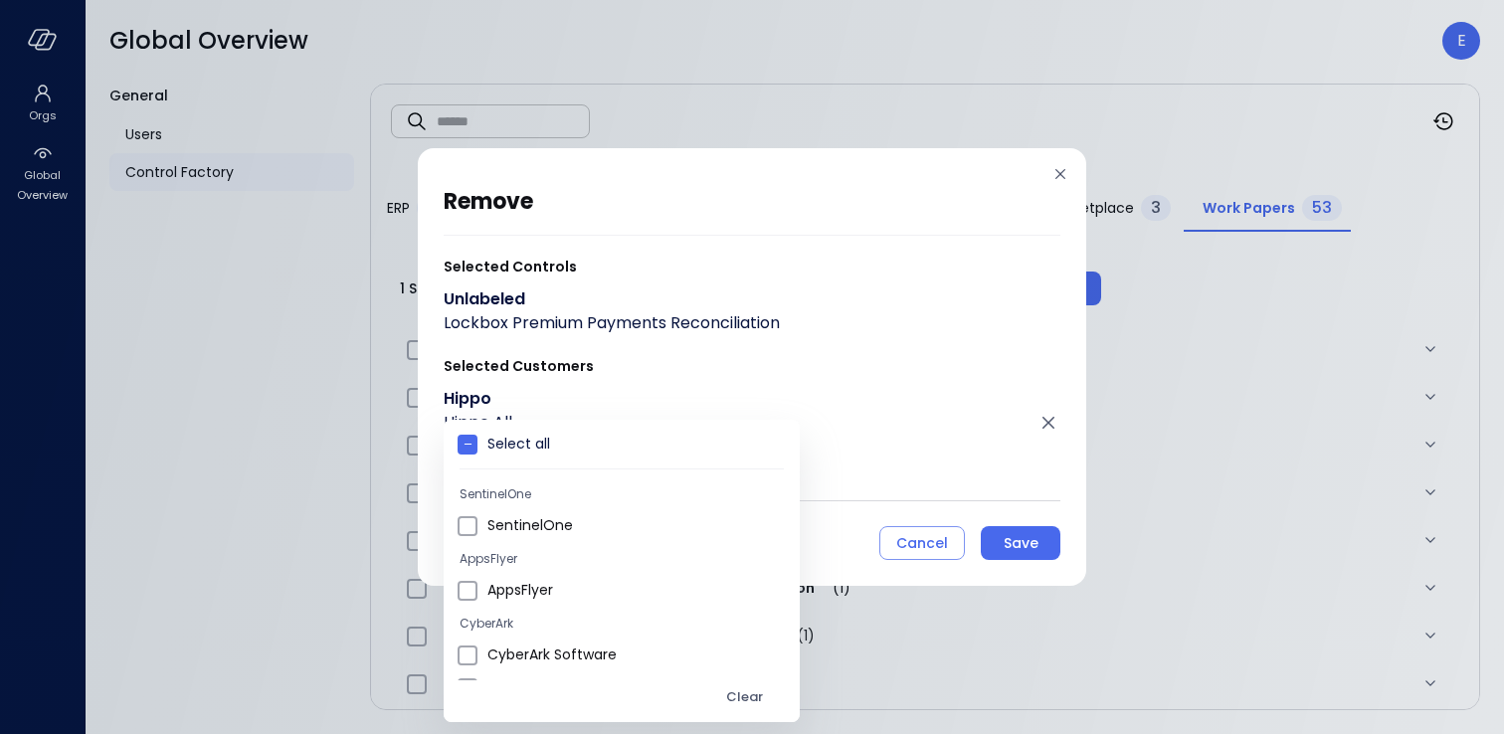
click at [1023, 549] on div at bounding box center [752, 367] width 1504 height 734
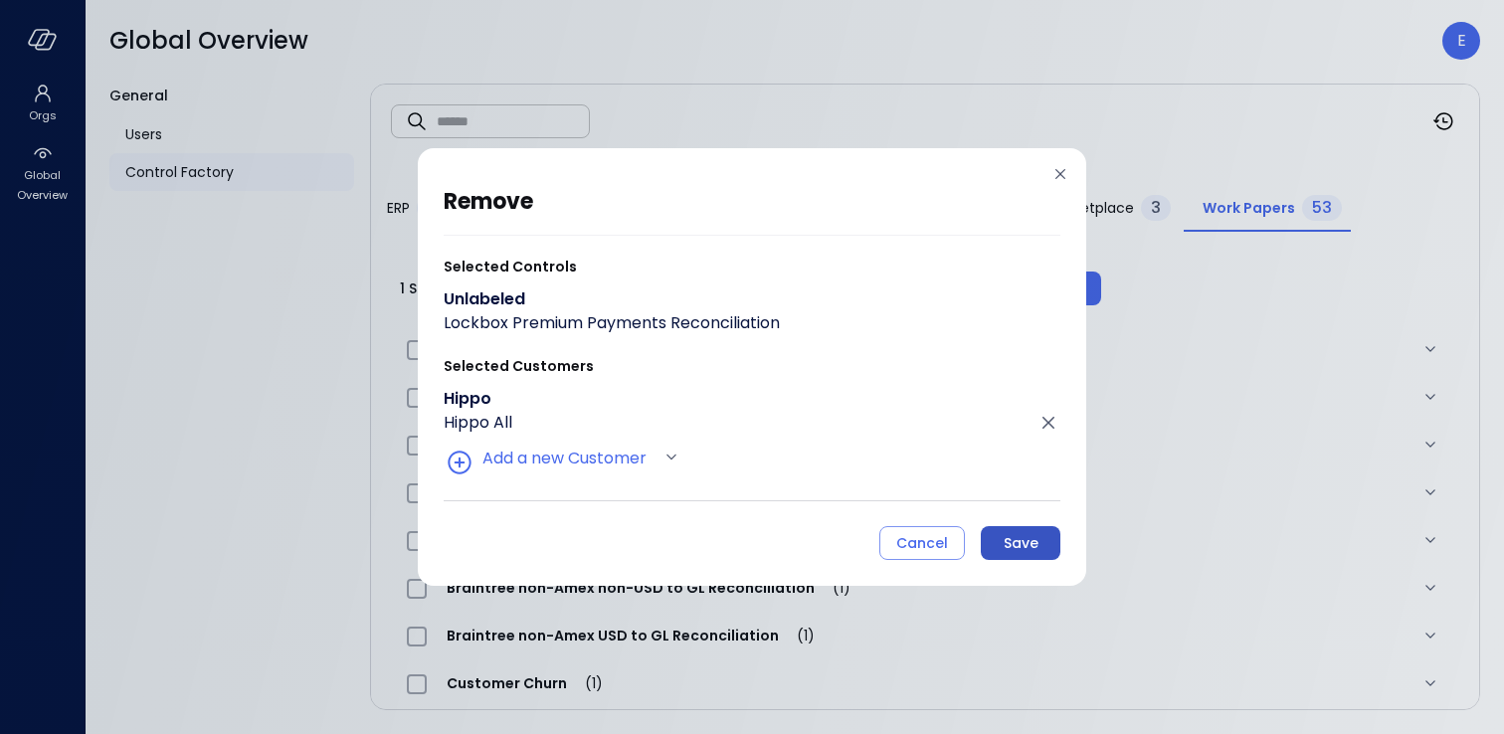
click at [1016, 536] on div "Save" at bounding box center [1020, 543] width 35 height 25
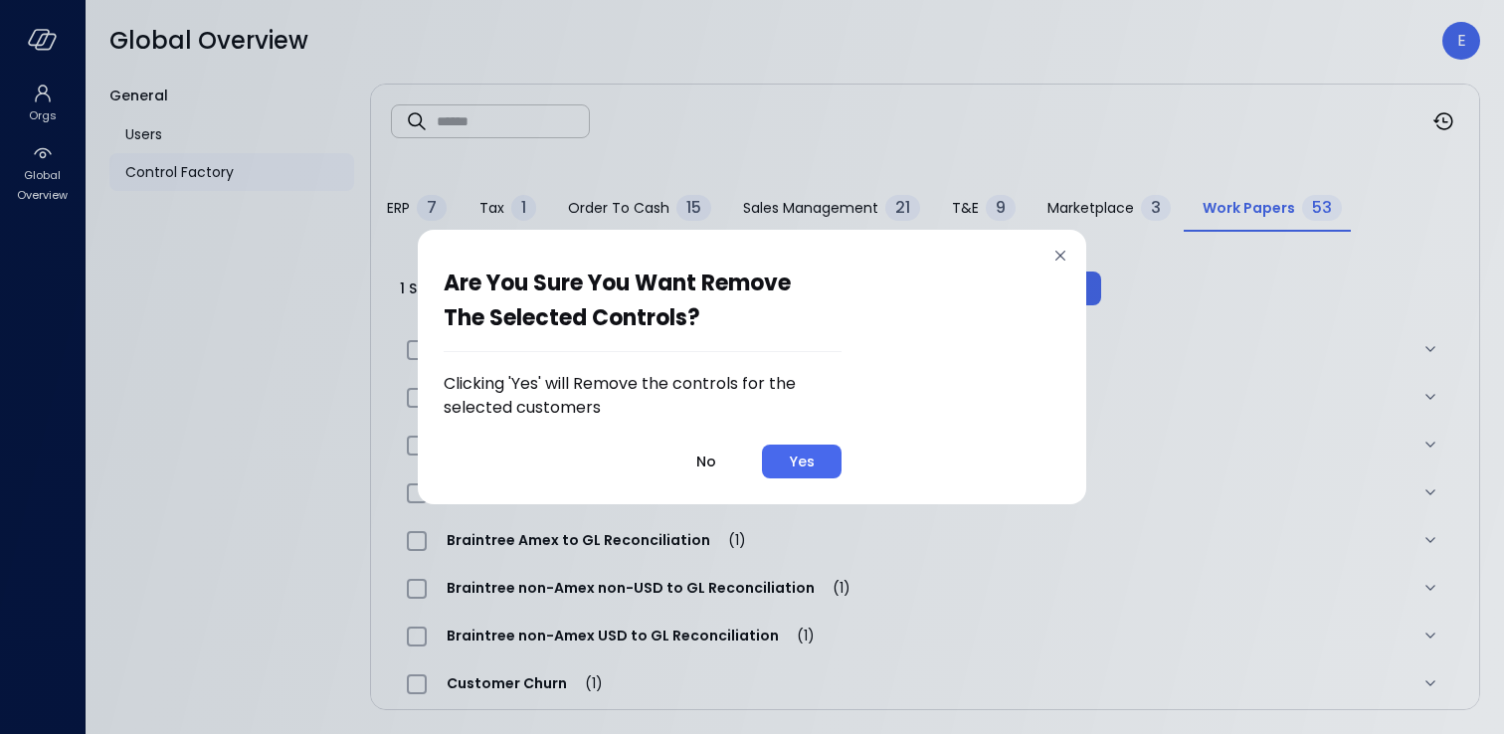
click at [791, 463] on div "Yes" at bounding box center [802, 462] width 25 height 25
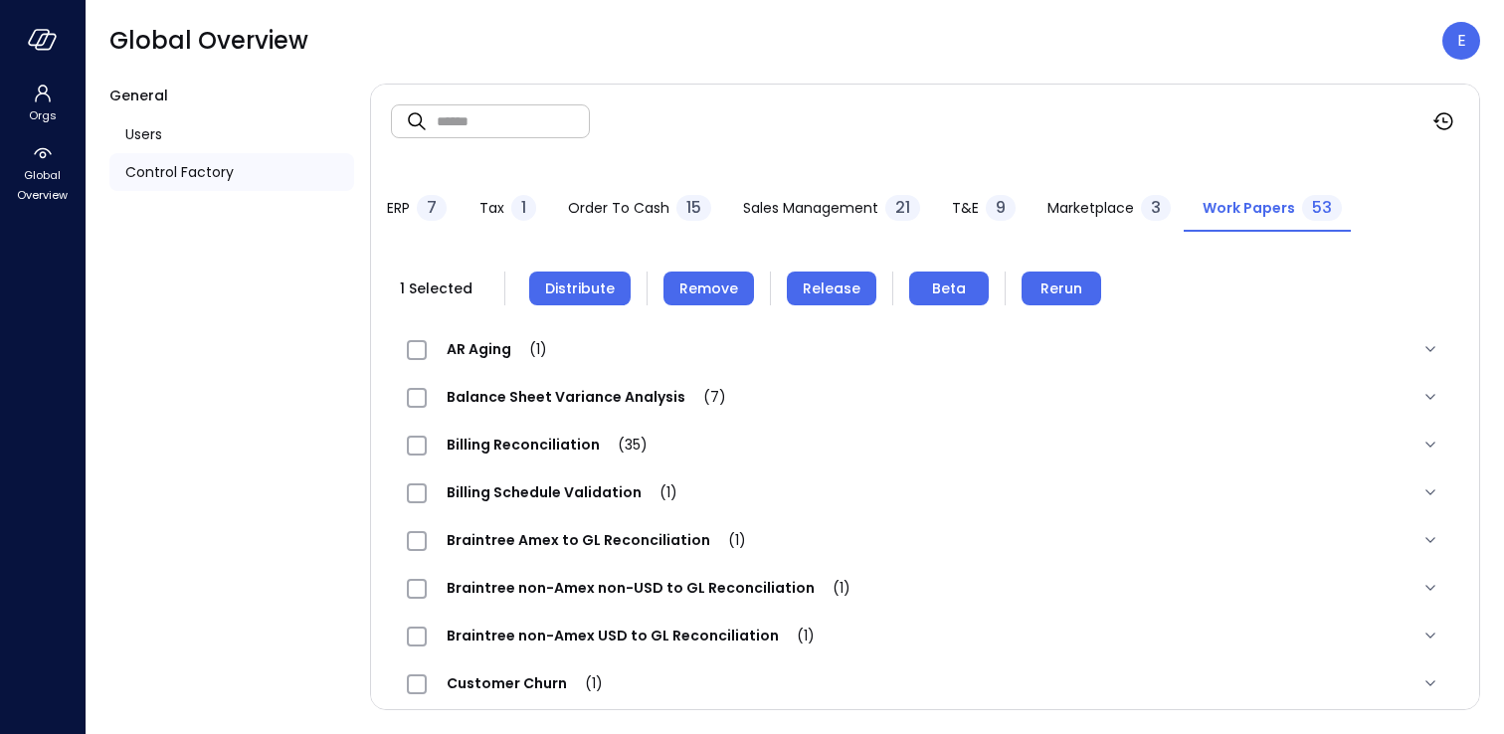
click at [568, 287] on span "Distribute" at bounding box center [580, 288] width 70 height 22
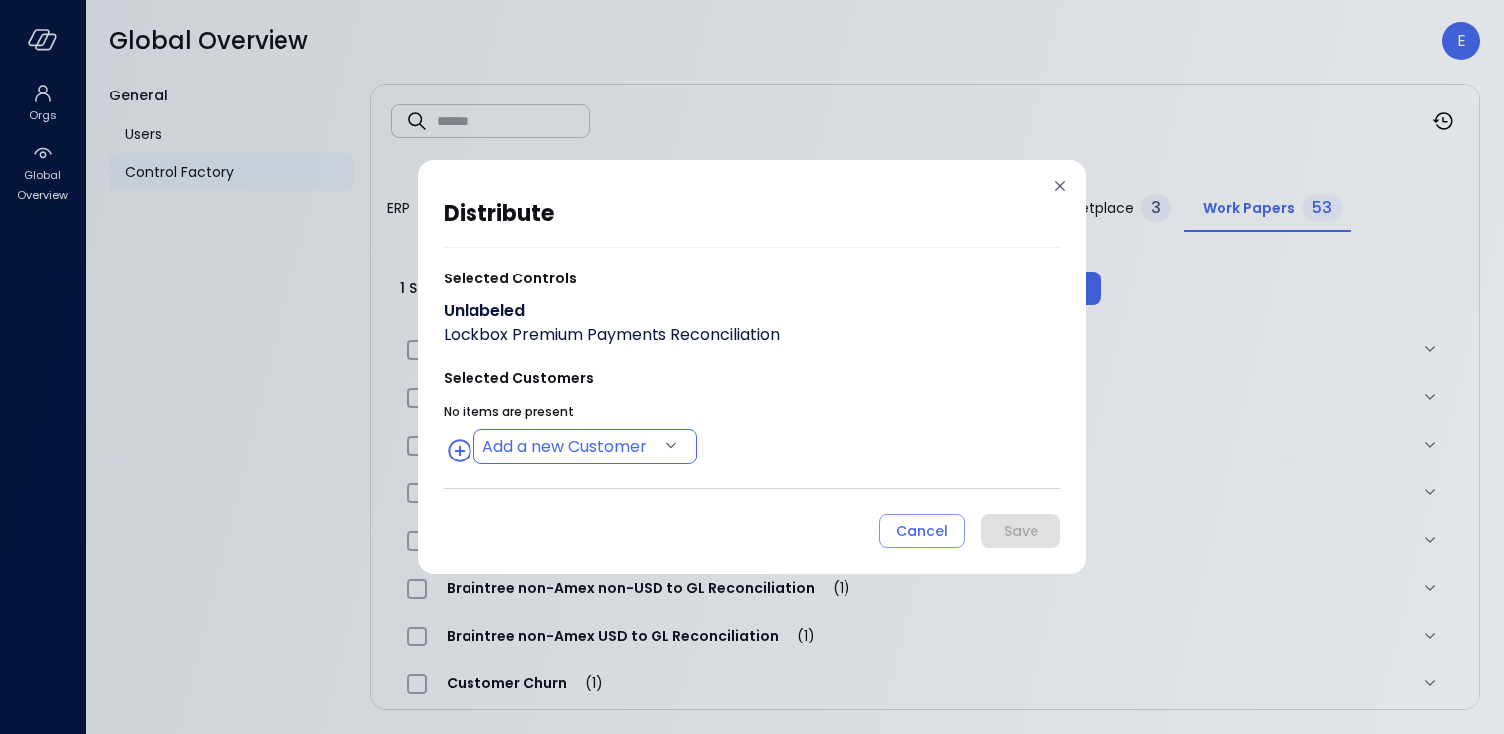
click at [563, 448] on body "Orgs Global Overview Global Overview E General Users Control Factory ​ ​ ERP 7 …" at bounding box center [752, 367] width 1504 height 734
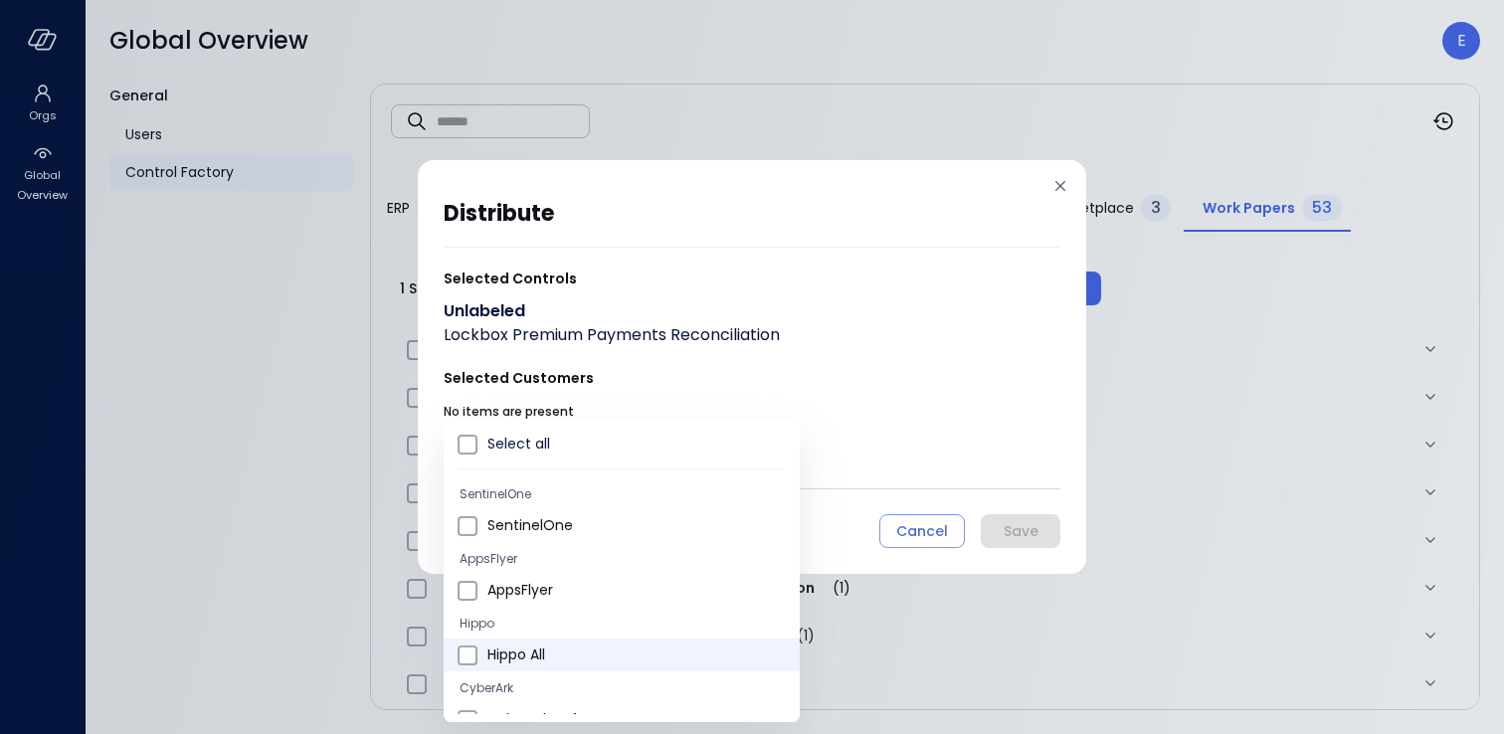
click at [548, 657] on span "Hippo All" at bounding box center [635, 654] width 296 height 21
type input "**********"
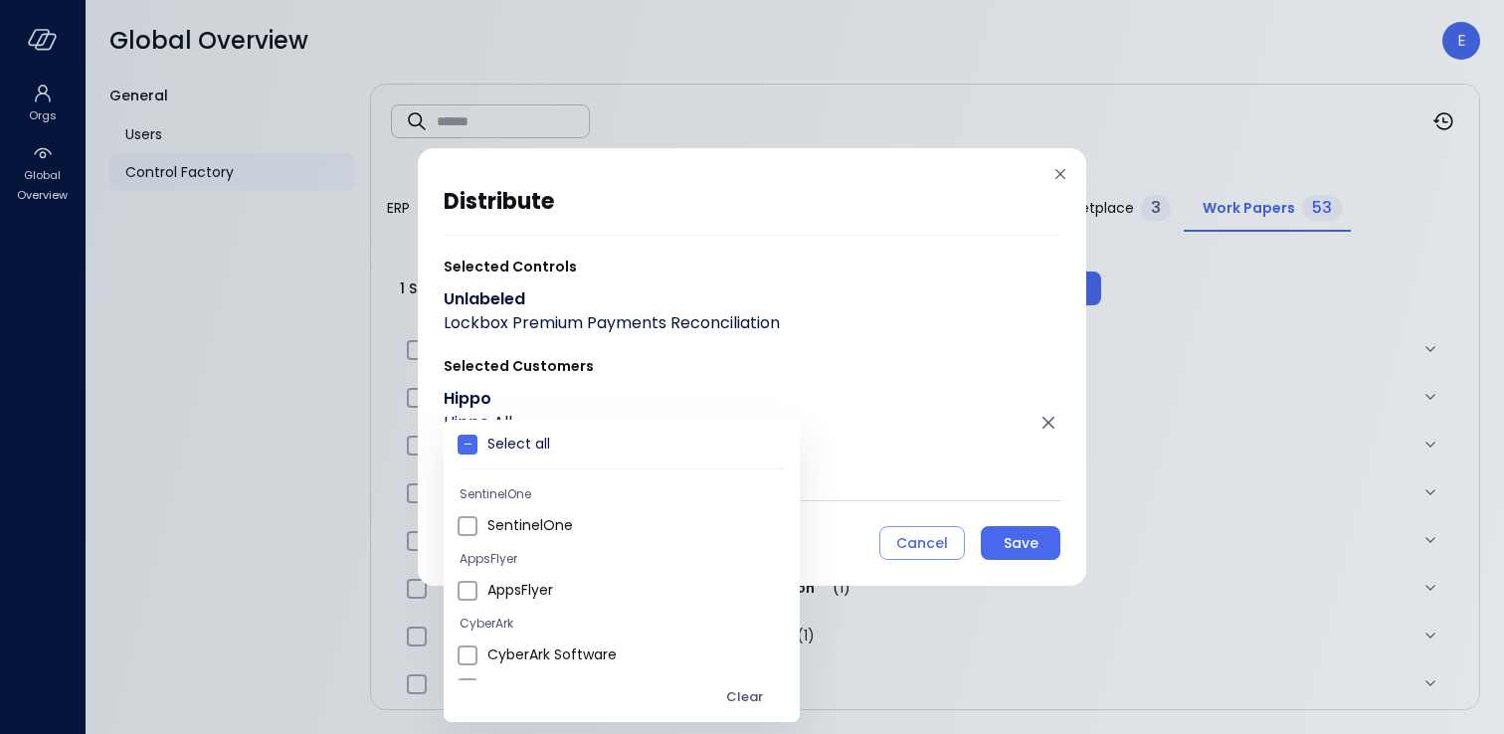
click at [1038, 532] on div at bounding box center [752, 367] width 1504 height 734
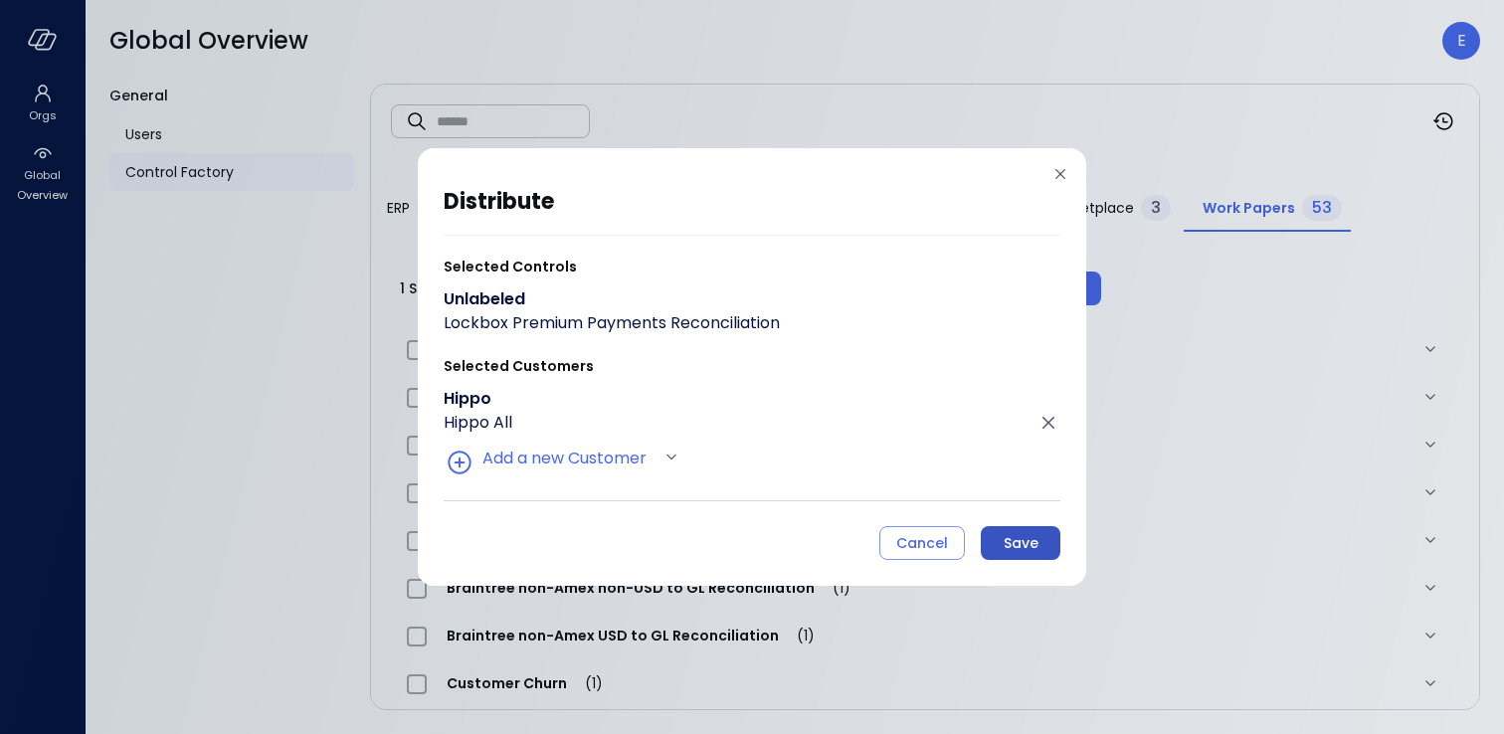
click at [1025, 537] on div "Save" at bounding box center [1020, 543] width 35 height 25
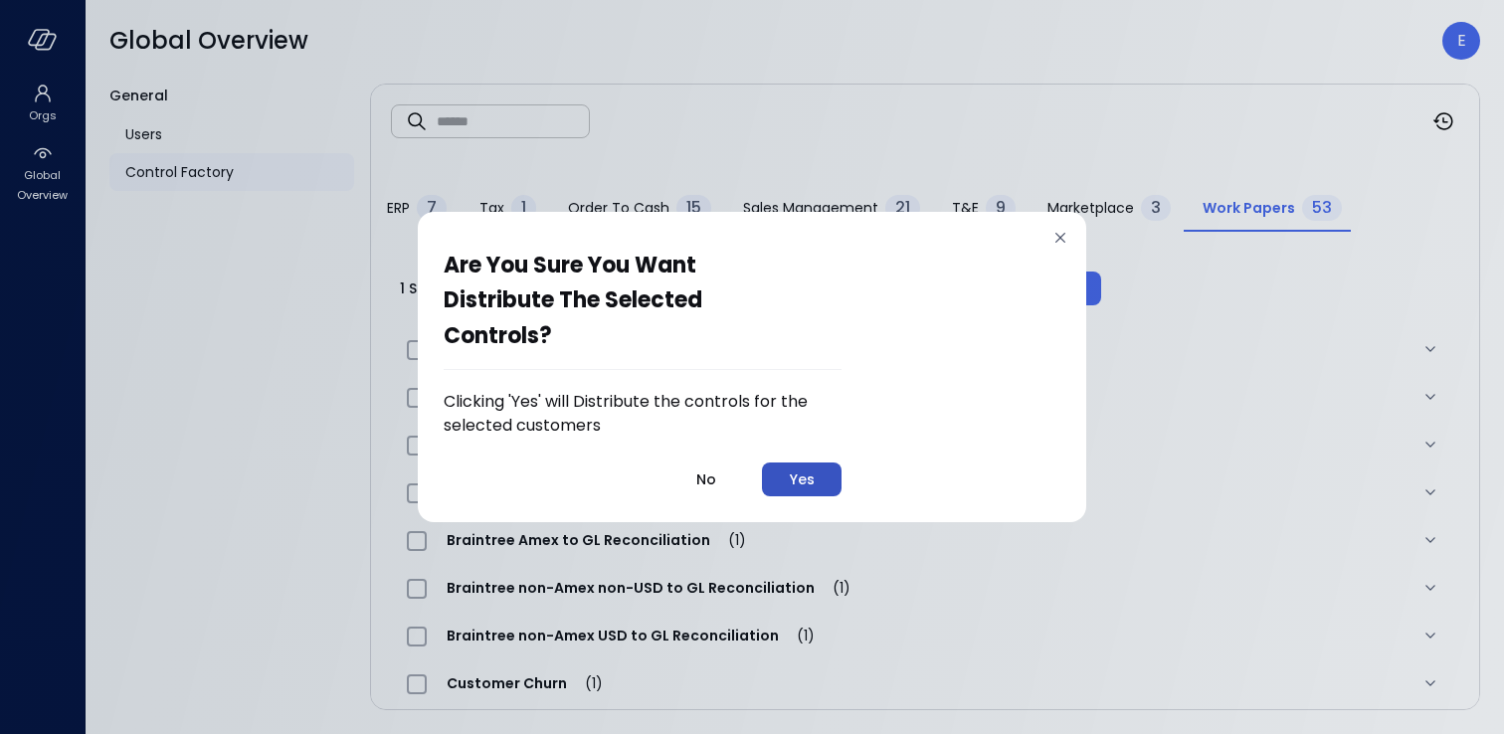
click at [815, 475] on div "Yes" at bounding box center [802, 479] width 25 height 25
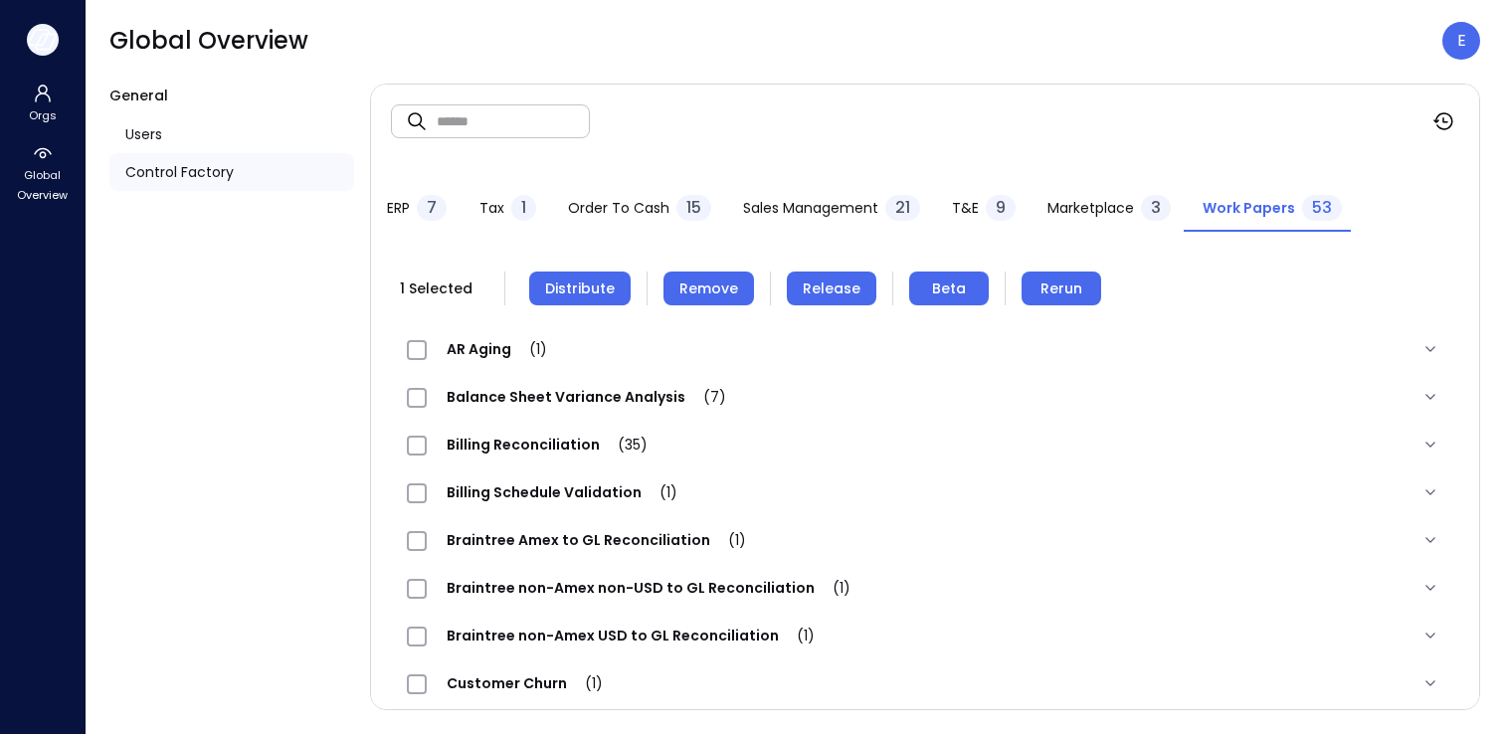
click at [40, 24] on button "button" at bounding box center [43, 40] width 32 height 32
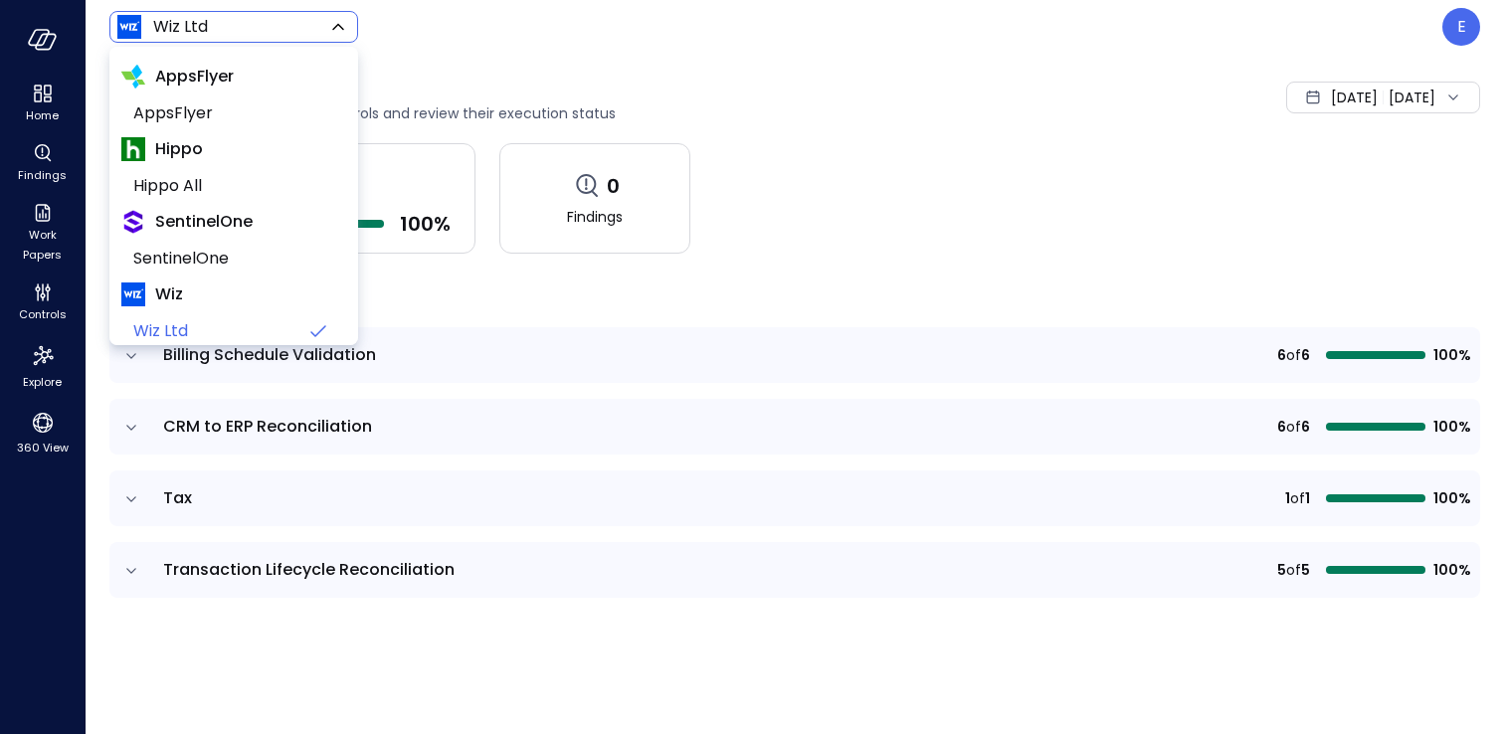
click at [274, 26] on body "Home Findings Work Papers Controls Explore 360 View Wiz Ltd ****** ​ E Controls…" at bounding box center [752, 367] width 1504 height 734
click at [219, 183] on span "Hippo All" at bounding box center [231, 186] width 197 height 24
type input "*******"
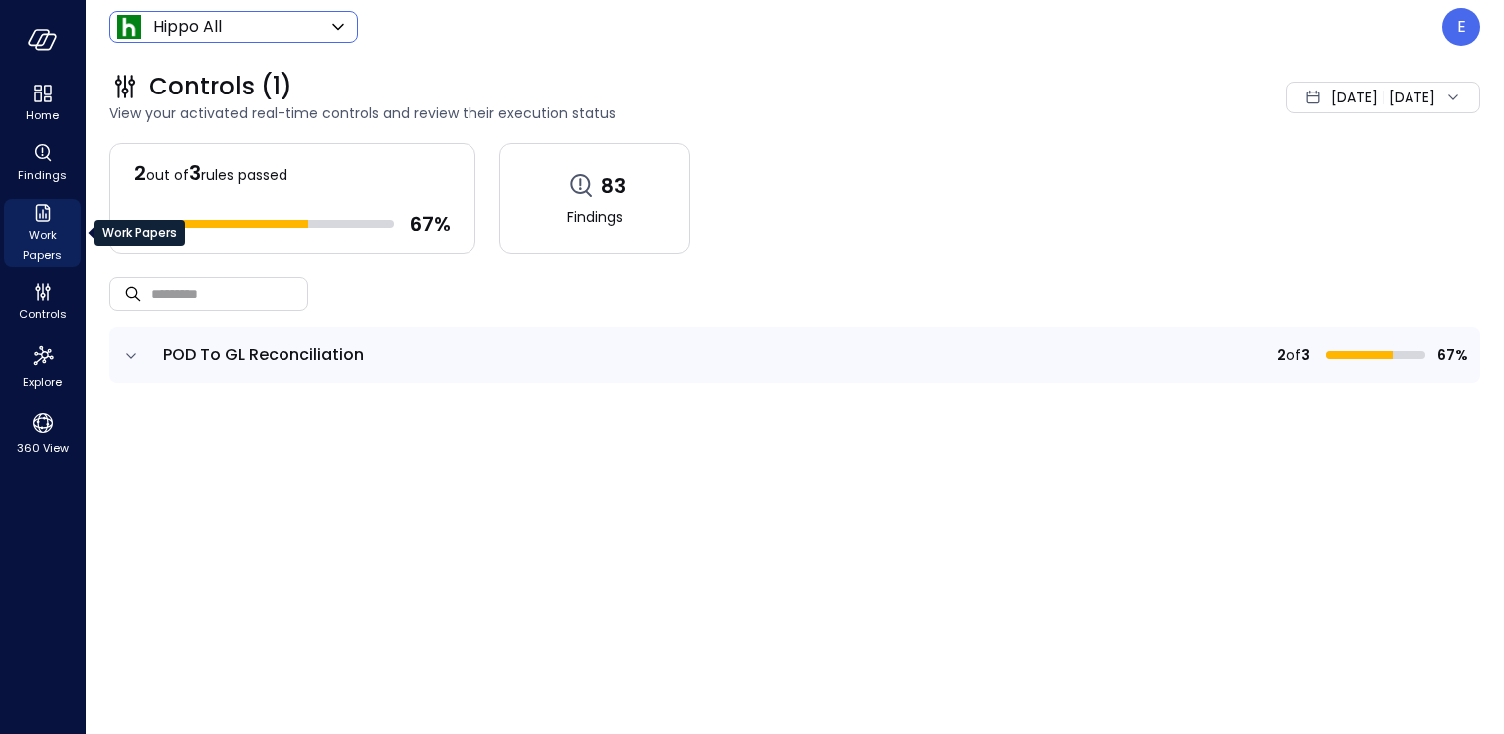
click at [46, 227] on span "Work Papers" at bounding box center [42, 245] width 61 height 40
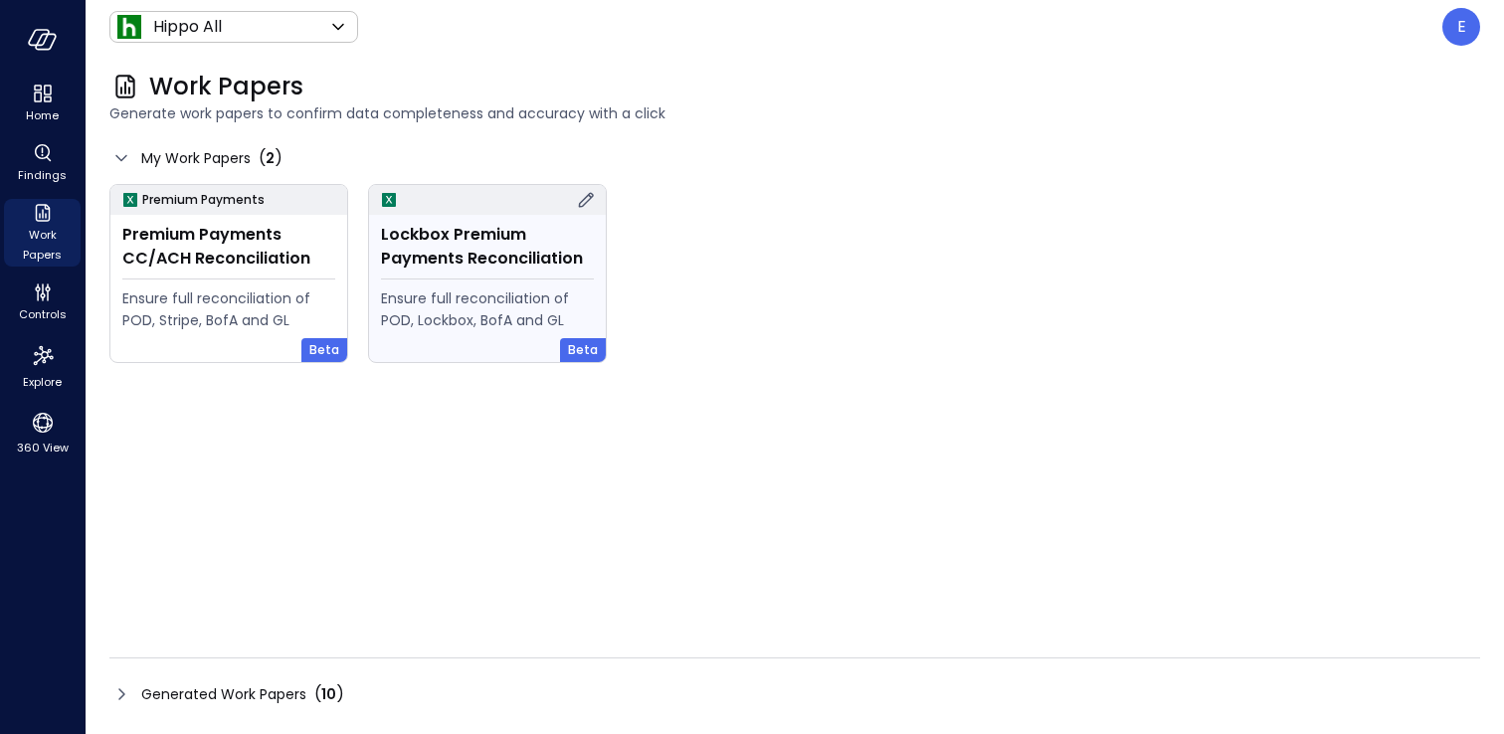
click at [490, 244] on div "Lockbox Premium Payments Reconciliation" at bounding box center [487, 247] width 213 height 48
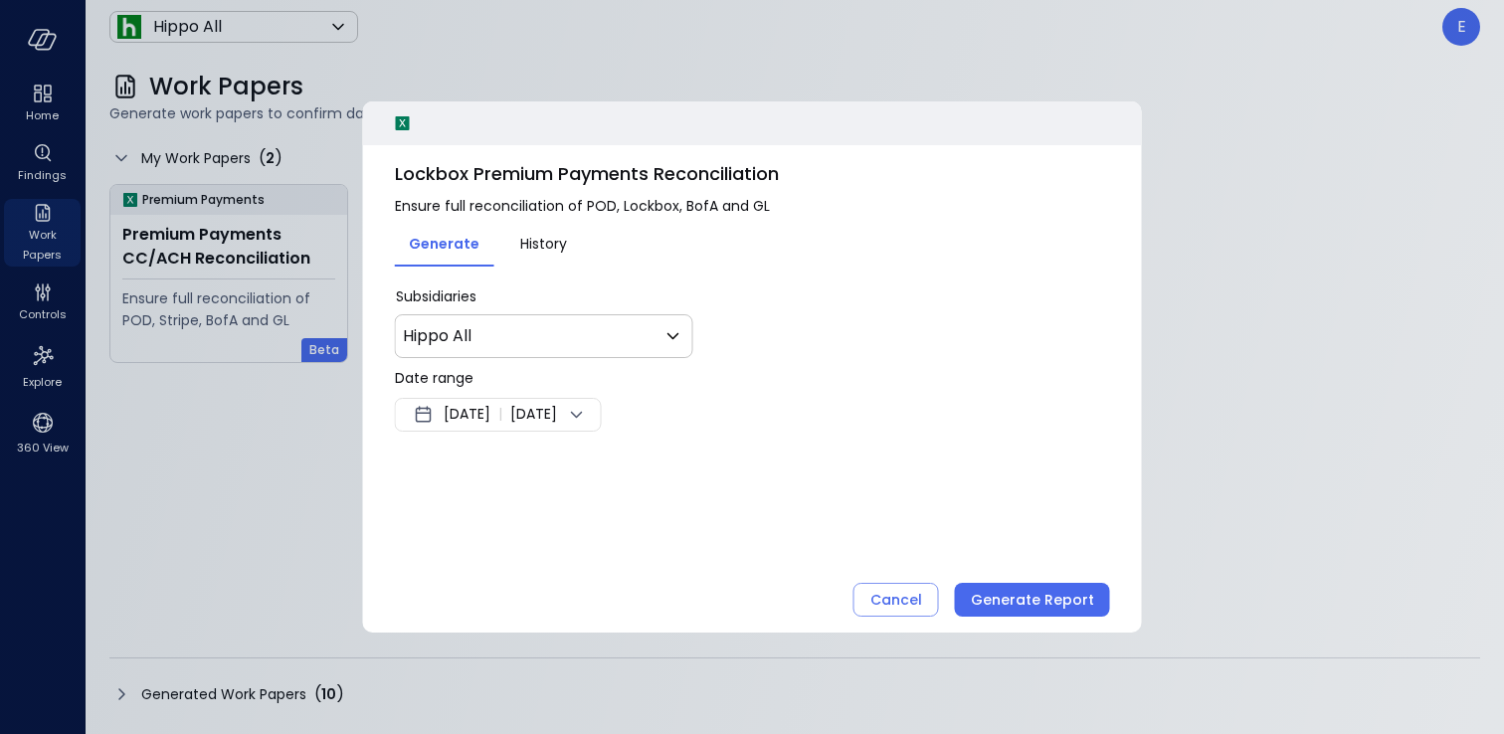
click at [478, 412] on span "Aug 6, 2025" at bounding box center [467, 415] width 47 height 24
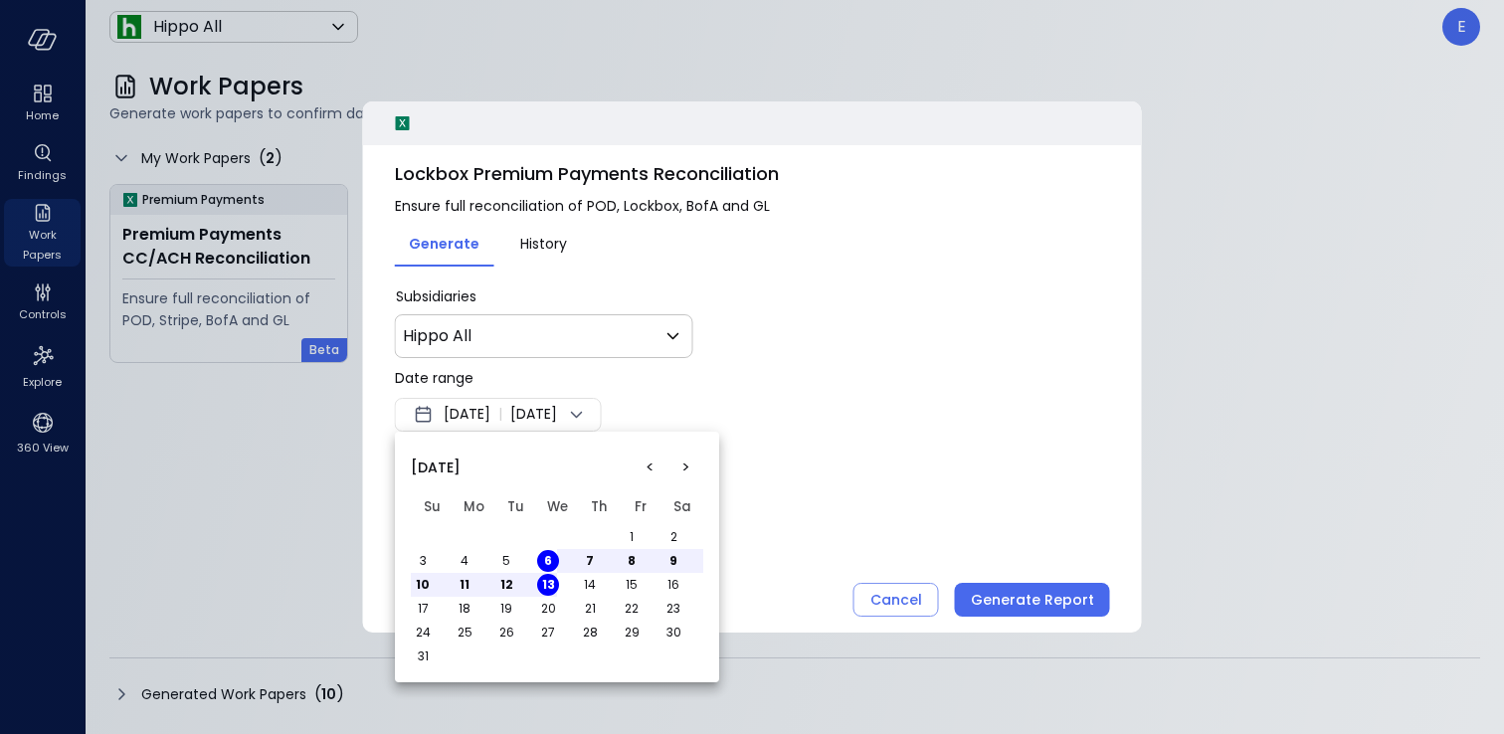
click at [649, 463] on button "<" at bounding box center [650, 468] width 36 height 36
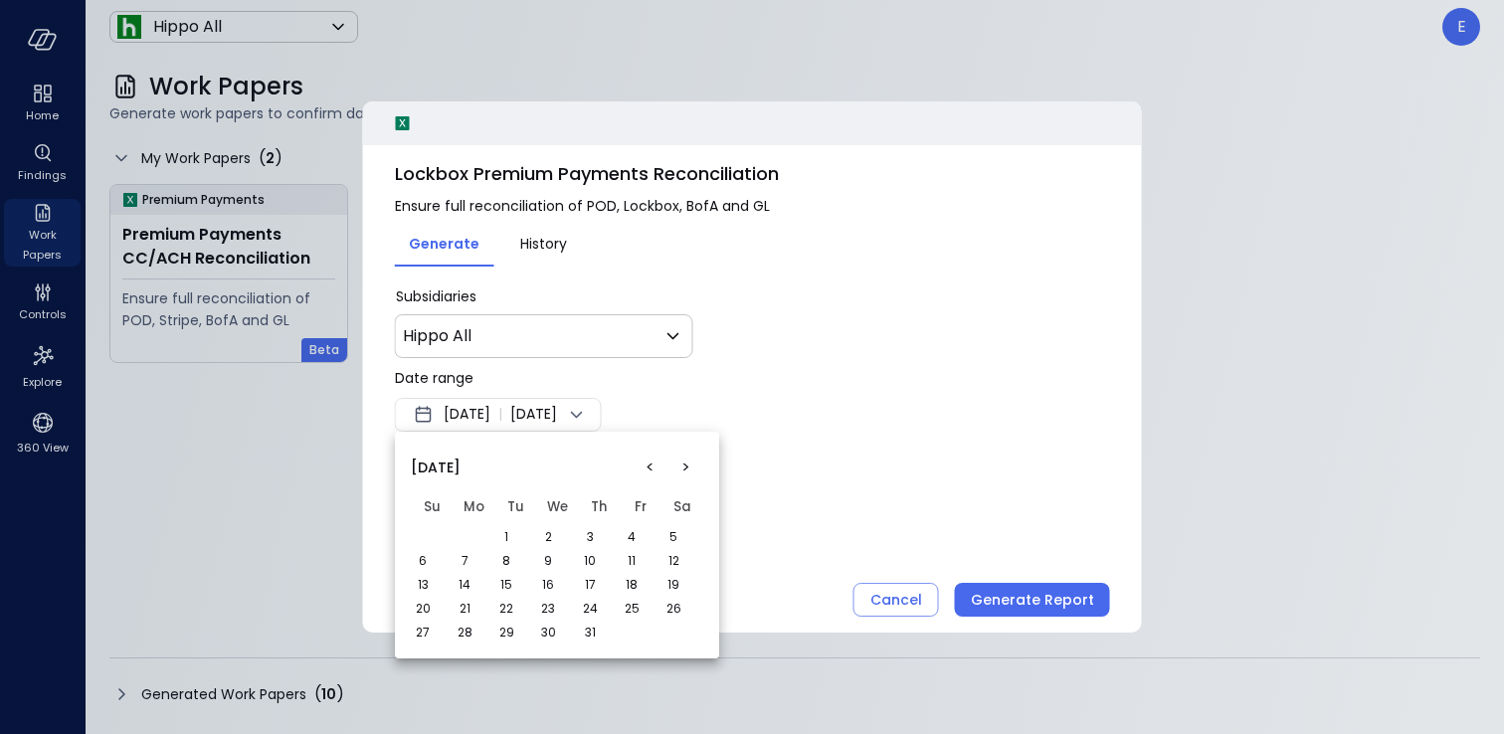
click at [509, 535] on button "1" at bounding box center [506, 537] width 22 height 22
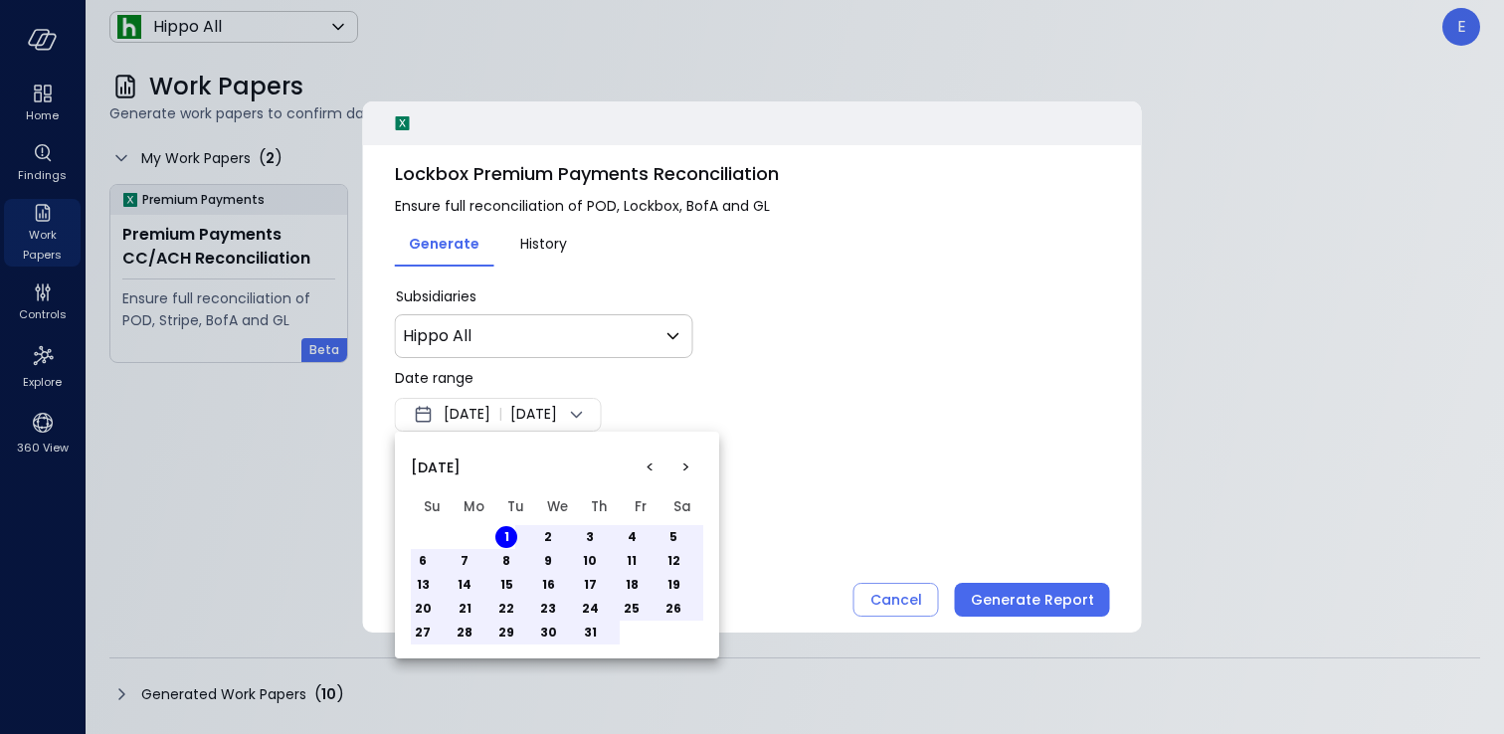
click at [677, 536] on button "5" at bounding box center [673, 537] width 22 height 22
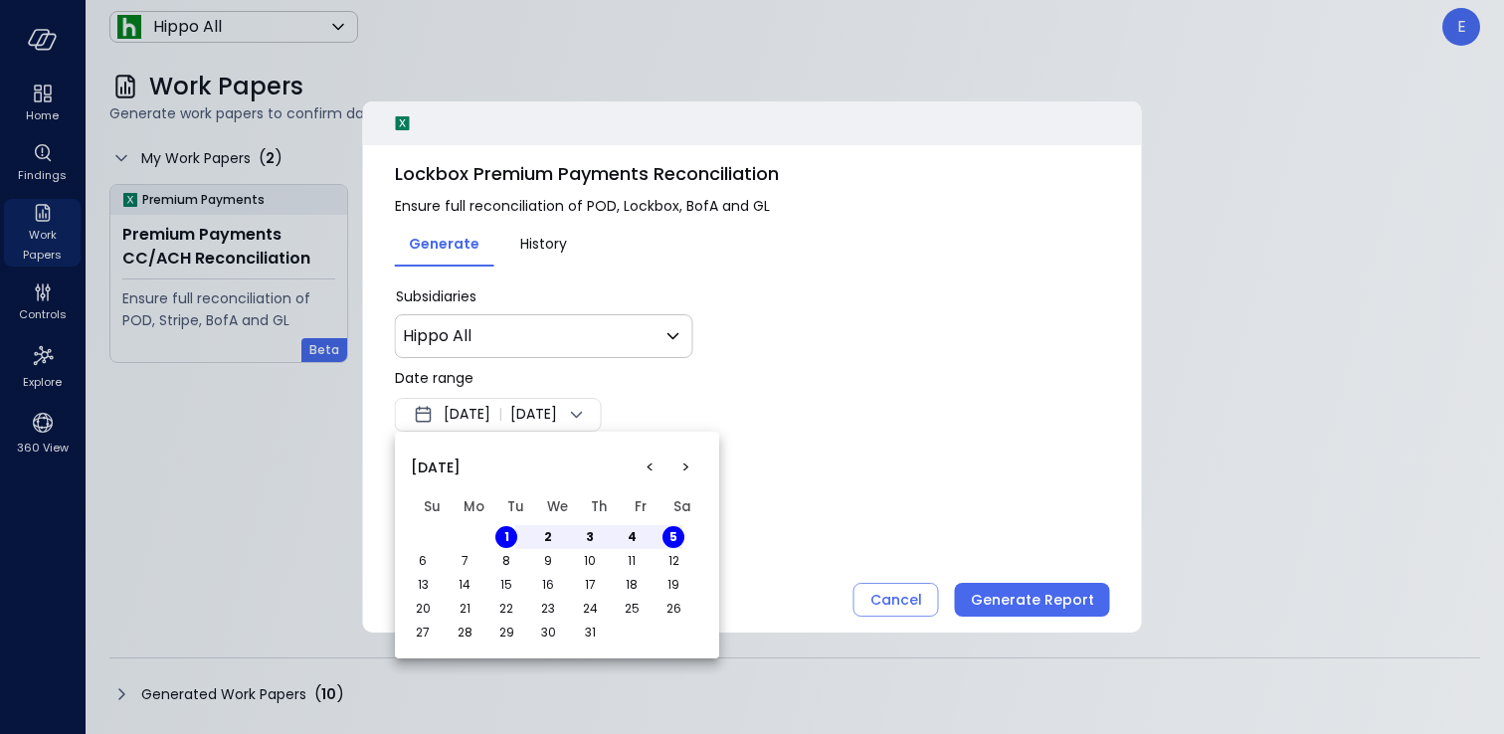
click at [842, 483] on div at bounding box center [752, 367] width 1504 height 734
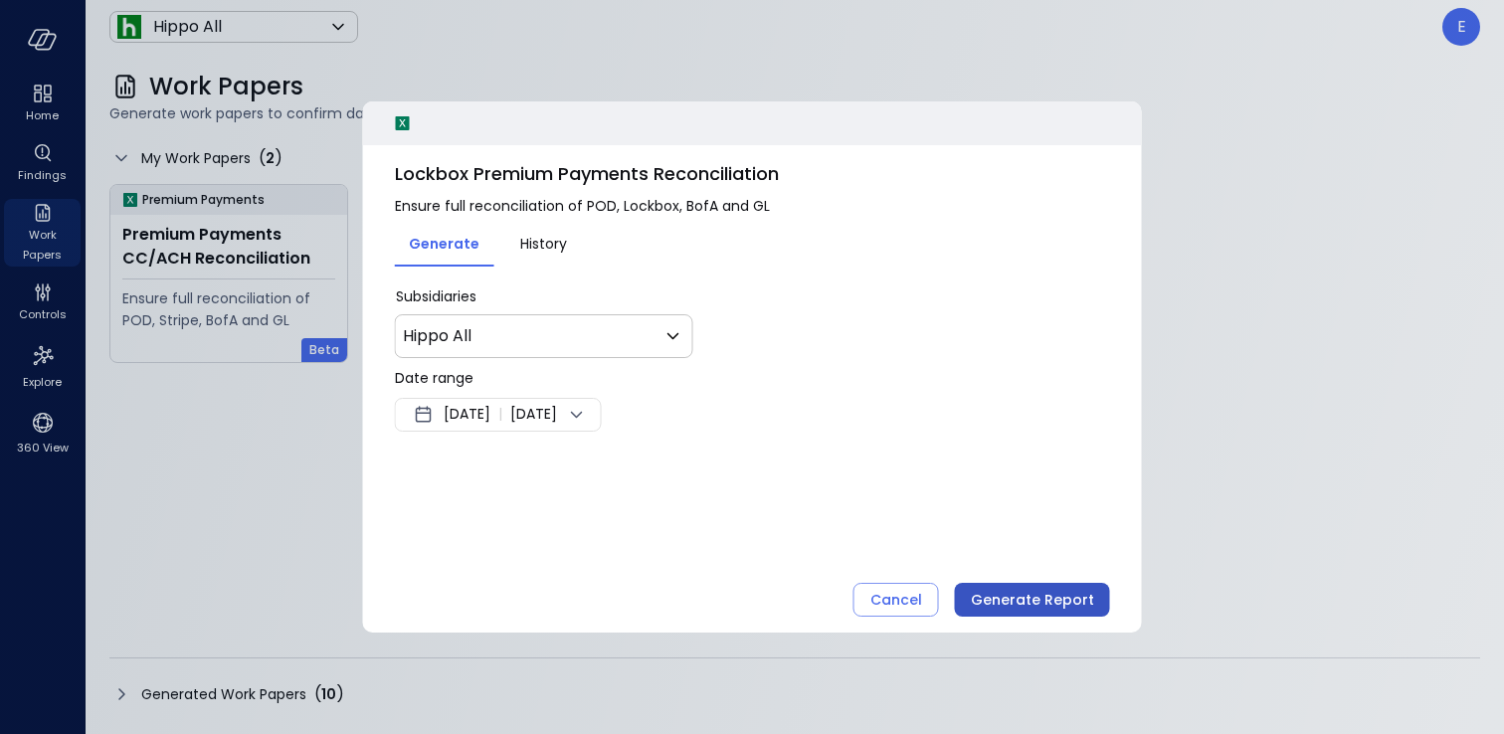
click at [1036, 602] on div "Generate Report" at bounding box center [1032, 600] width 123 height 25
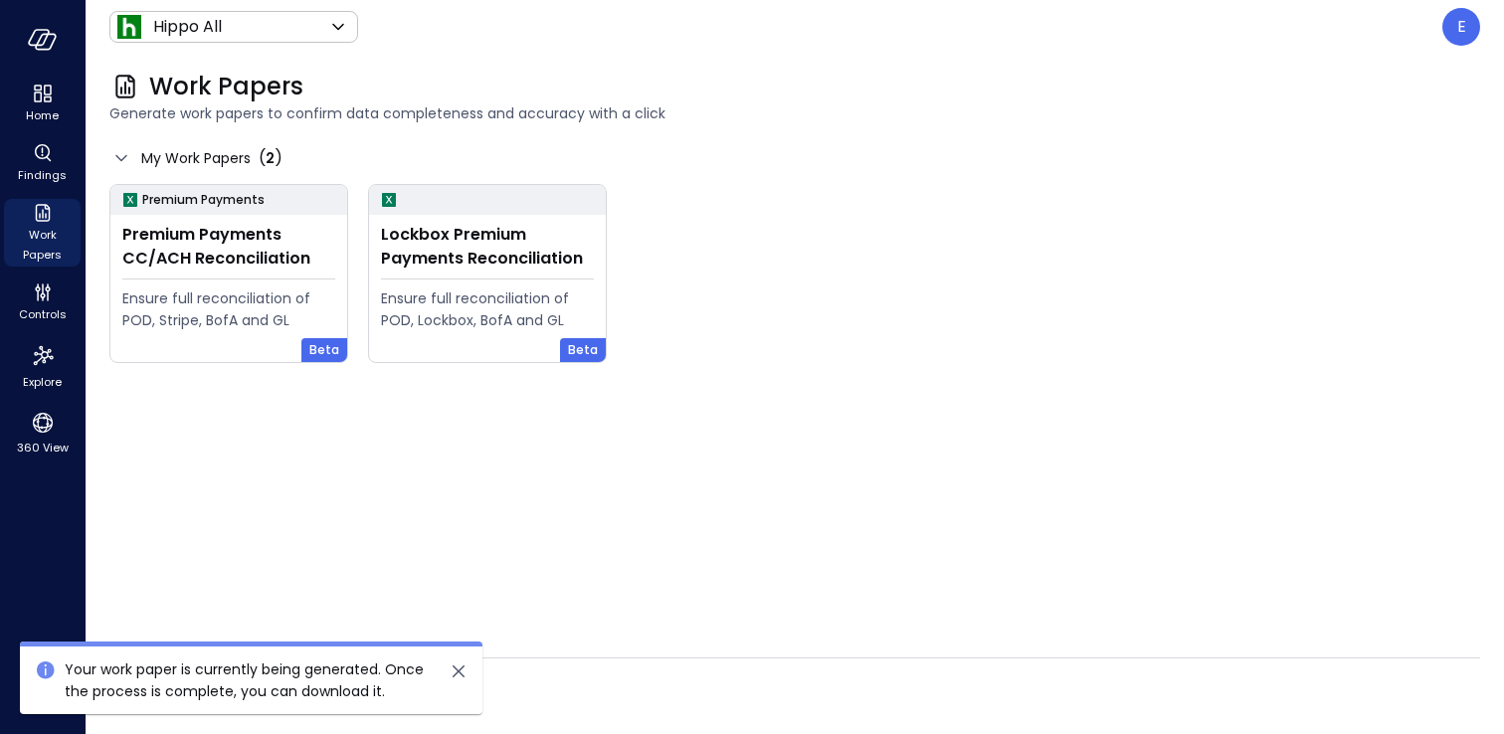
click at [572, 678] on div "Generated Work Papers ( 10 )" at bounding box center [794, 694] width 1370 height 32
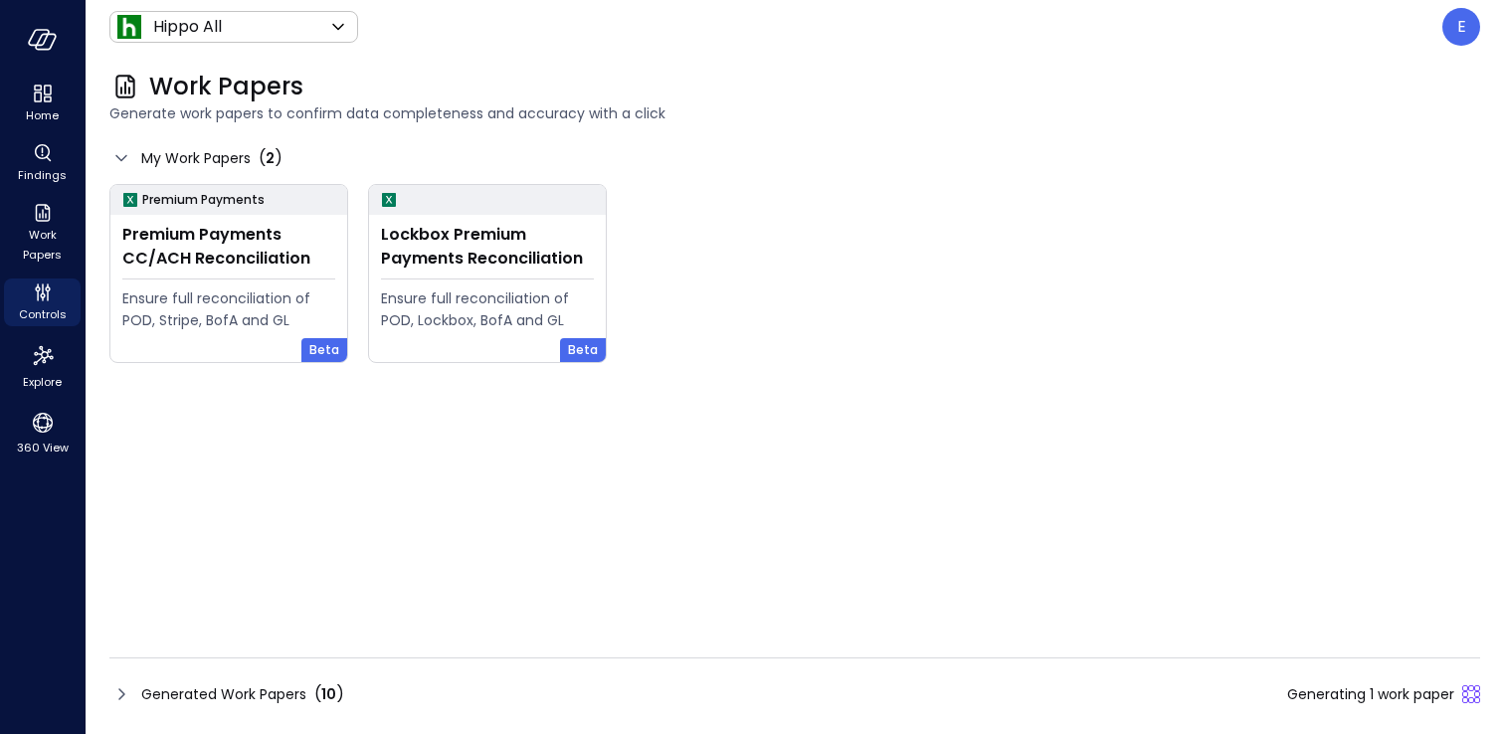
click at [117, 694] on icon at bounding box center [121, 694] width 24 height 24
click at [46, 293] on icon "Controls" at bounding box center [43, 292] width 24 height 24
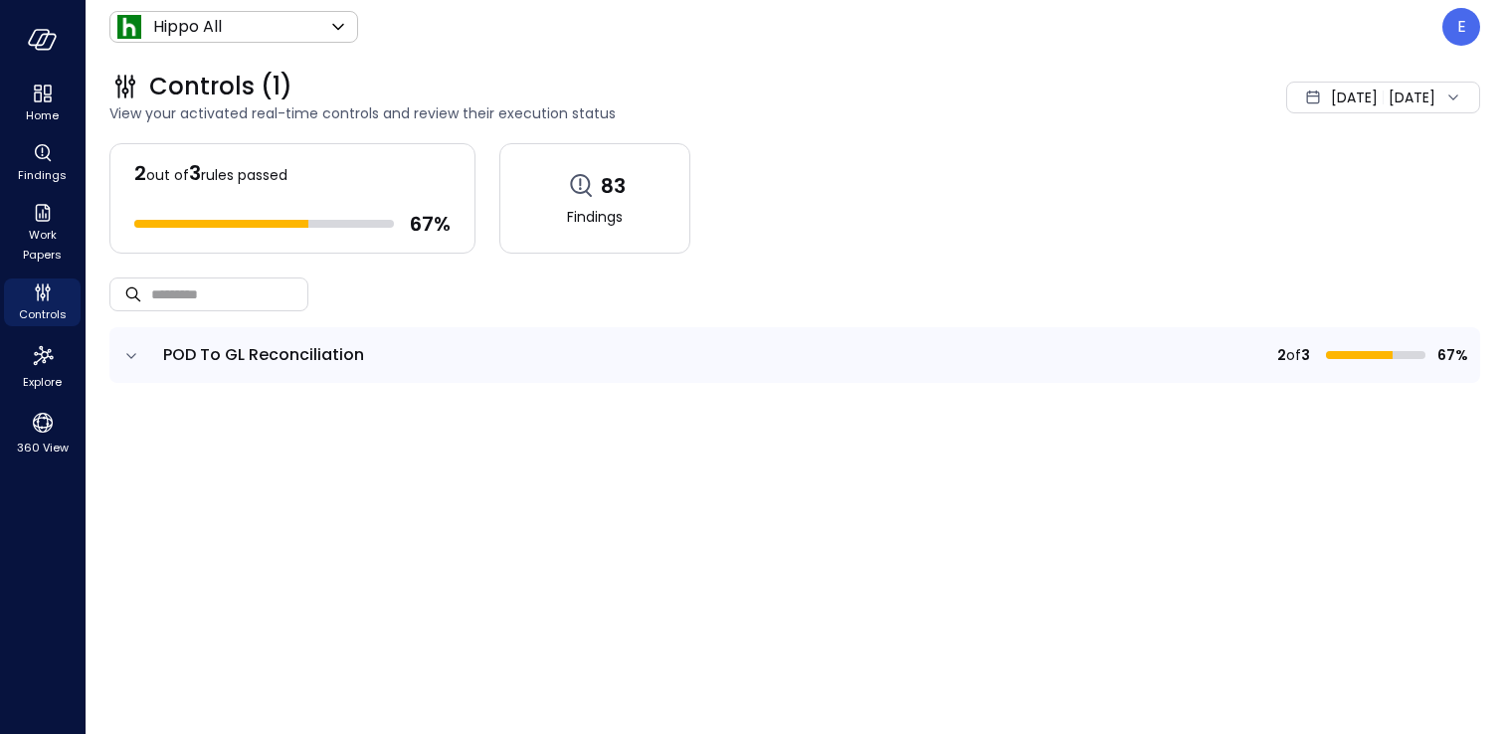
click at [313, 362] on span "POD To GL Reconciliation" at bounding box center [263, 354] width 201 height 23
click at [129, 352] on icon "expand row" at bounding box center [131, 356] width 20 height 20
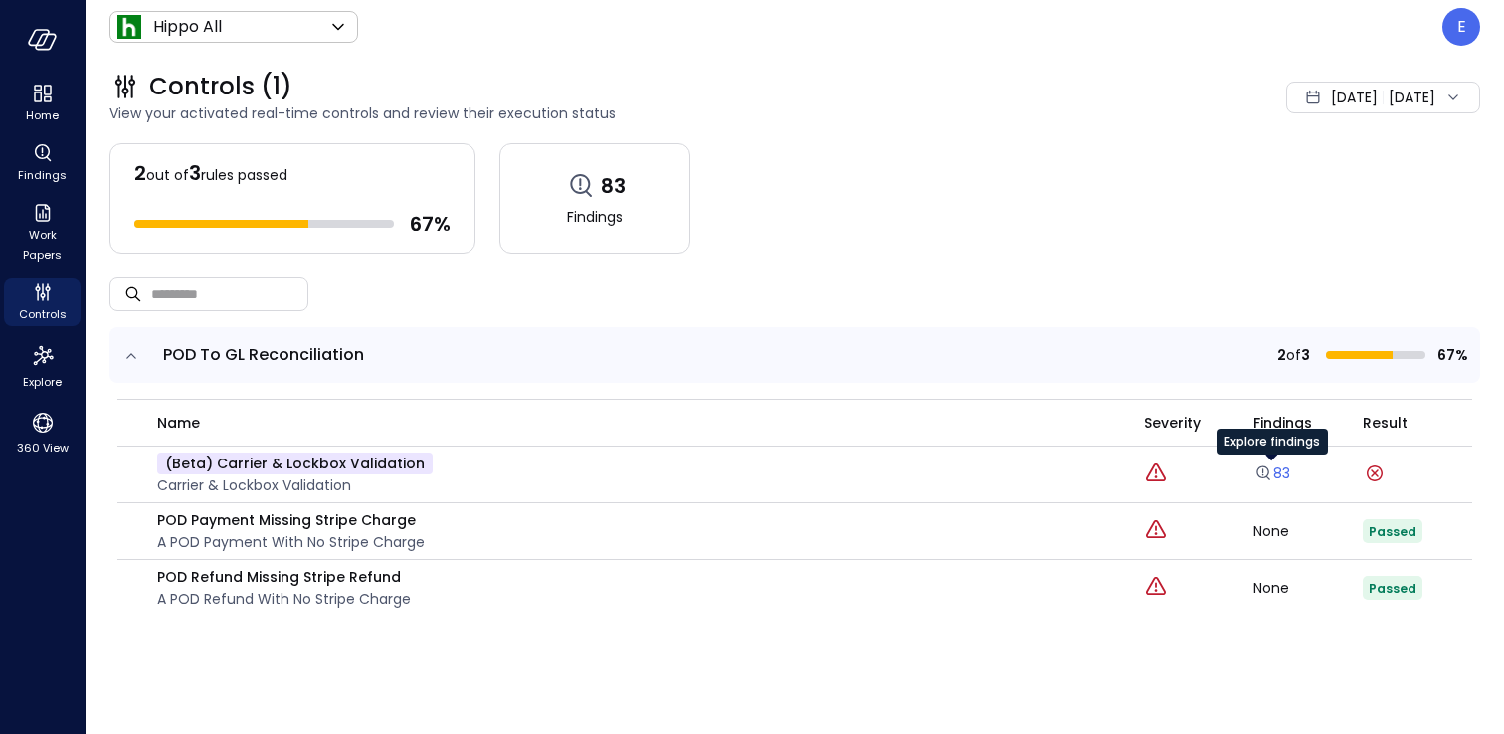
click at [1284, 469] on link "83" at bounding box center [1271, 473] width 37 height 20
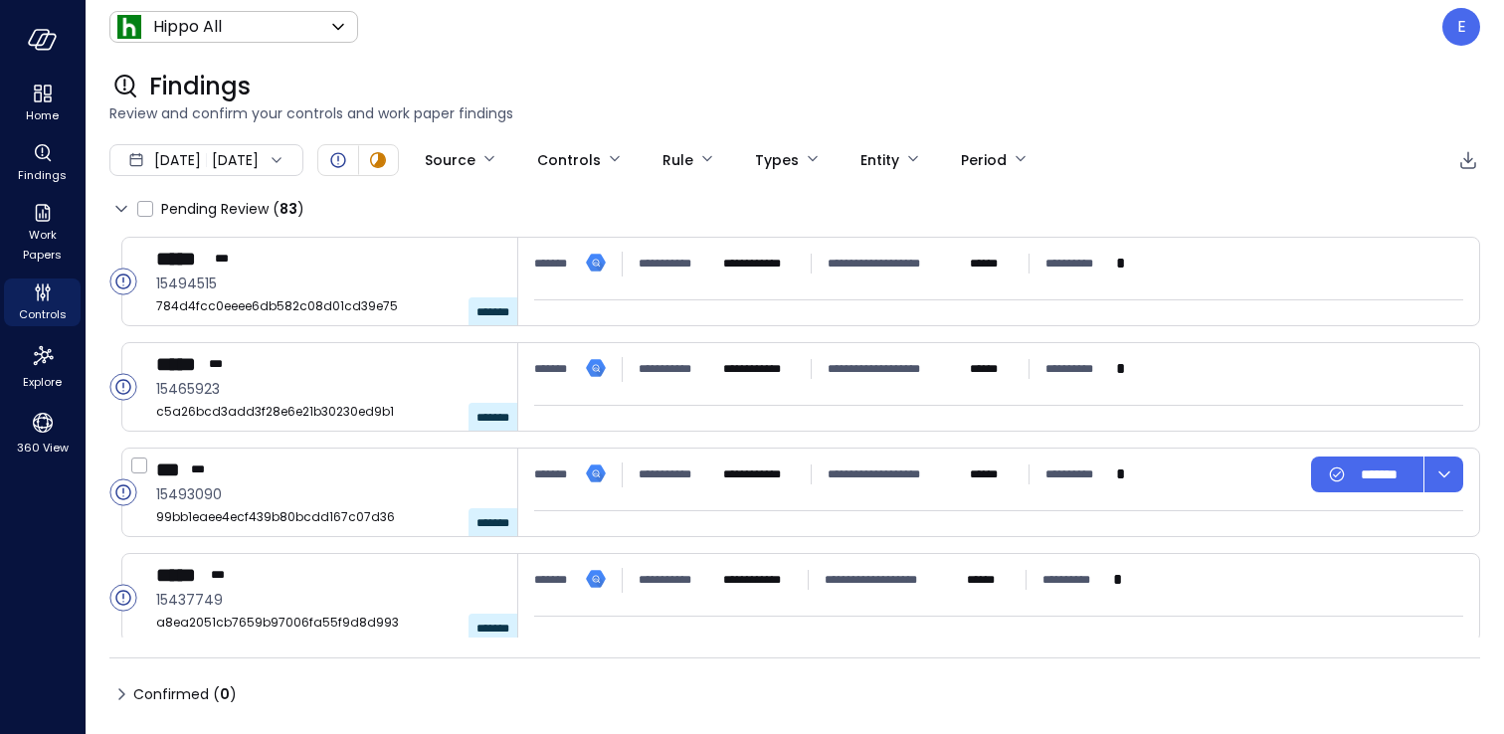
type input "****"
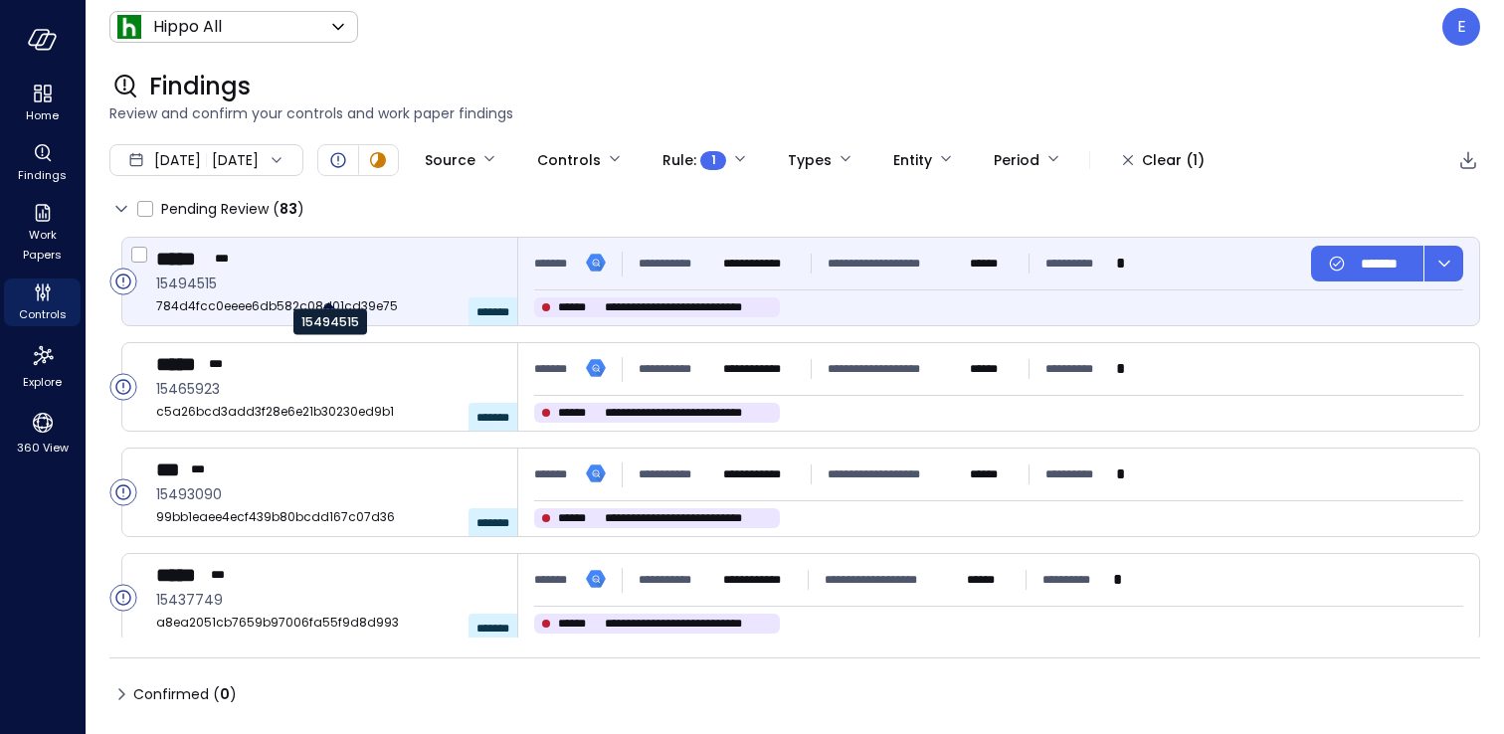
click at [418, 284] on span "15494515" at bounding box center [328, 284] width 345 height 22
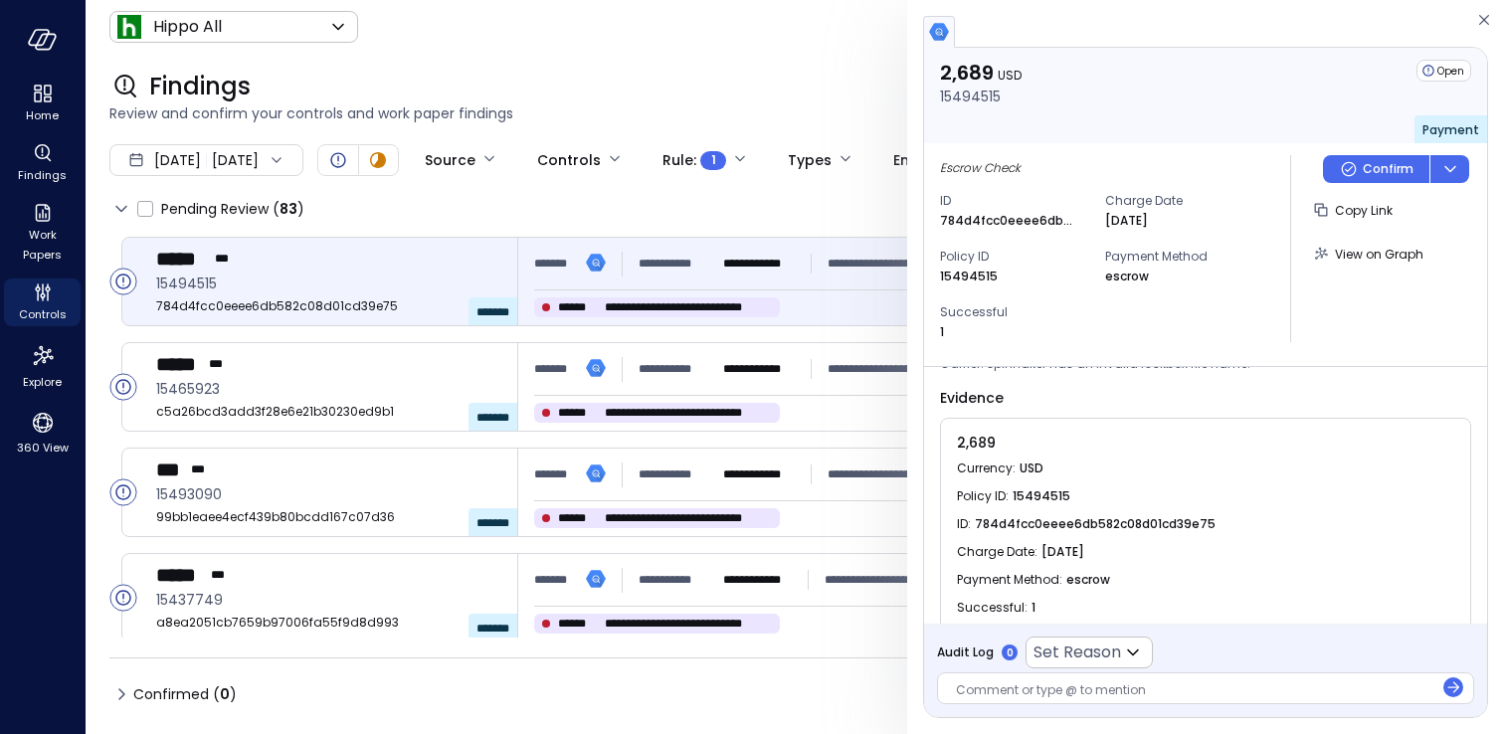
scroll to position [71, 0]
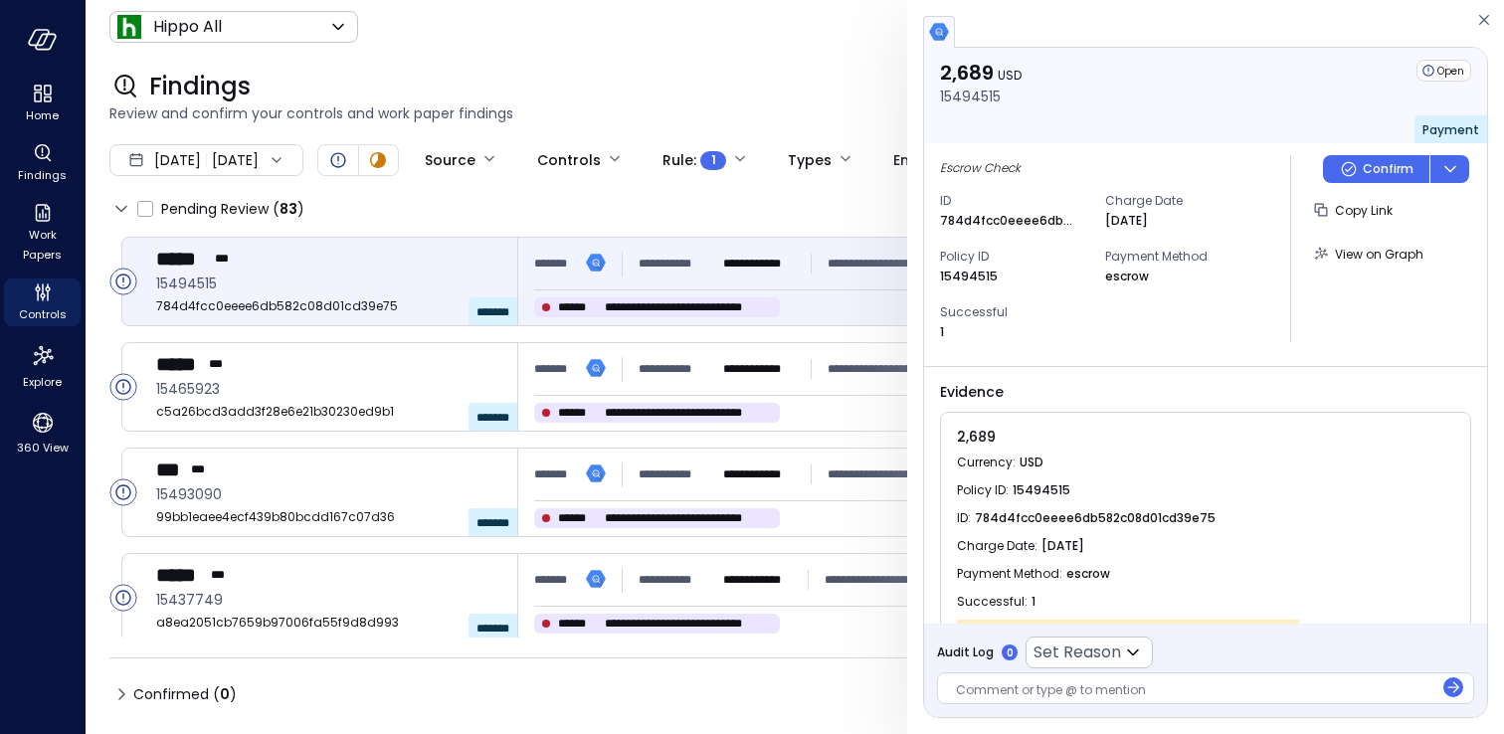
click at [1066, 521] on span "784d4fcc0eeee6db582c08d01cd39e75" at bounding box center [1095, 518] width 241 height 20
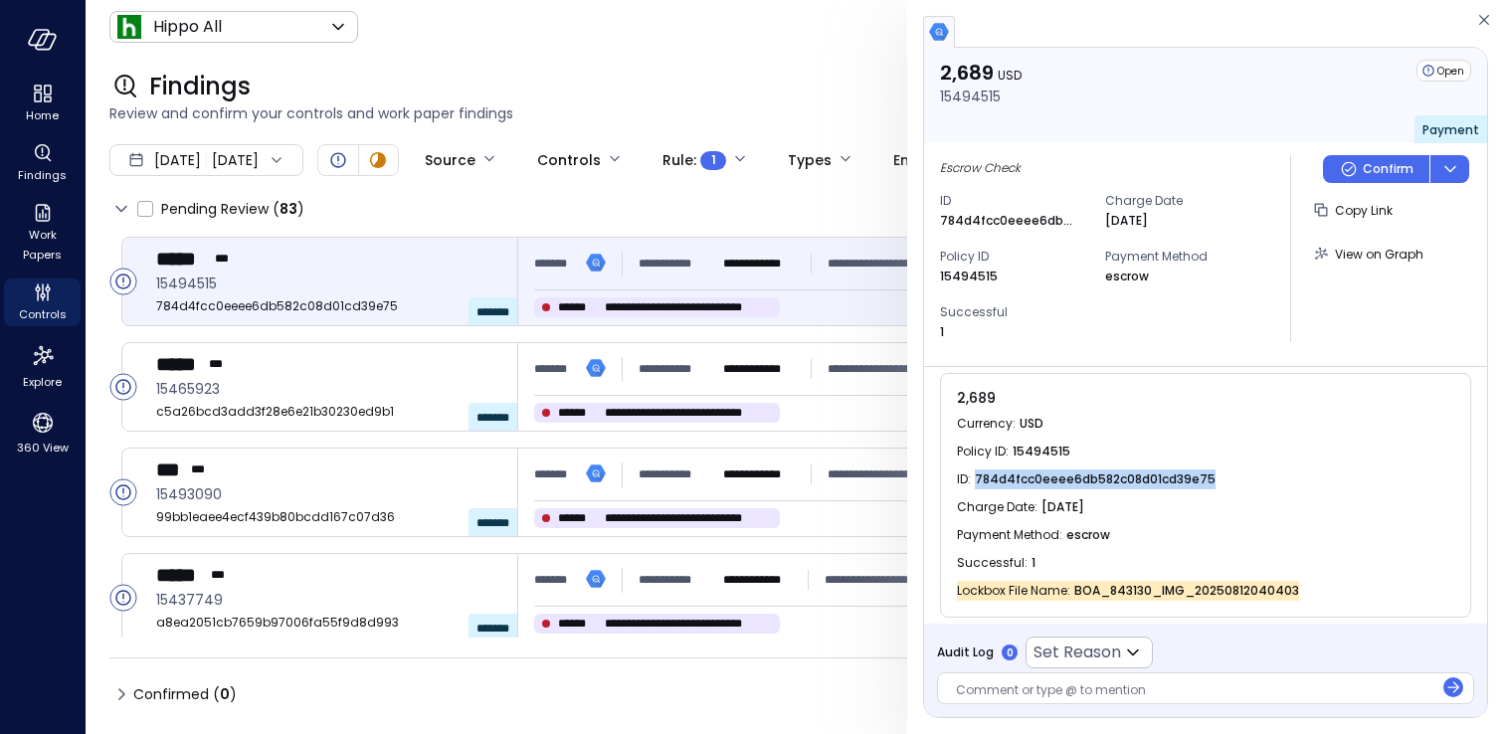
scroll to position [119, 0]
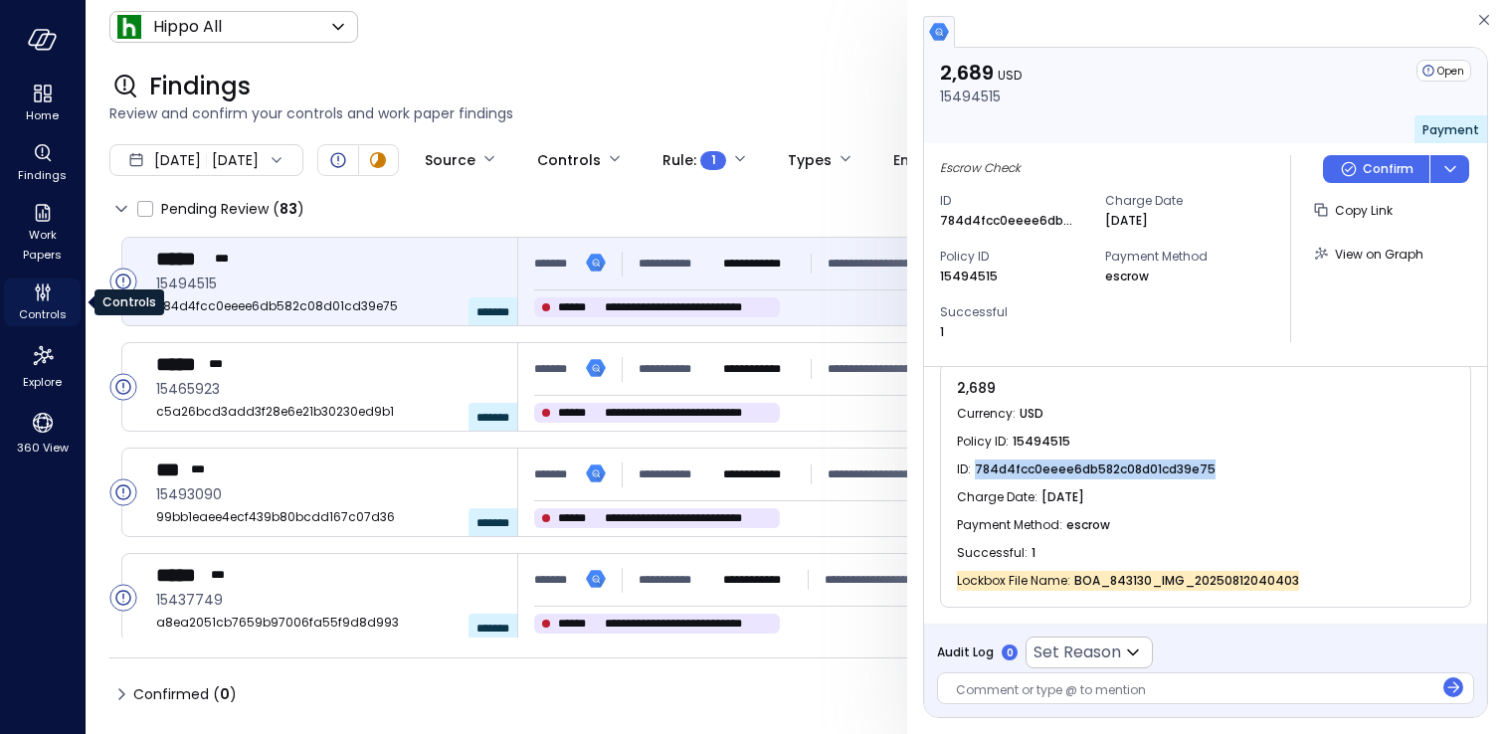
click at [46, 288] on icon "Controls" at bounding box center [47, 288] width 5 height 5
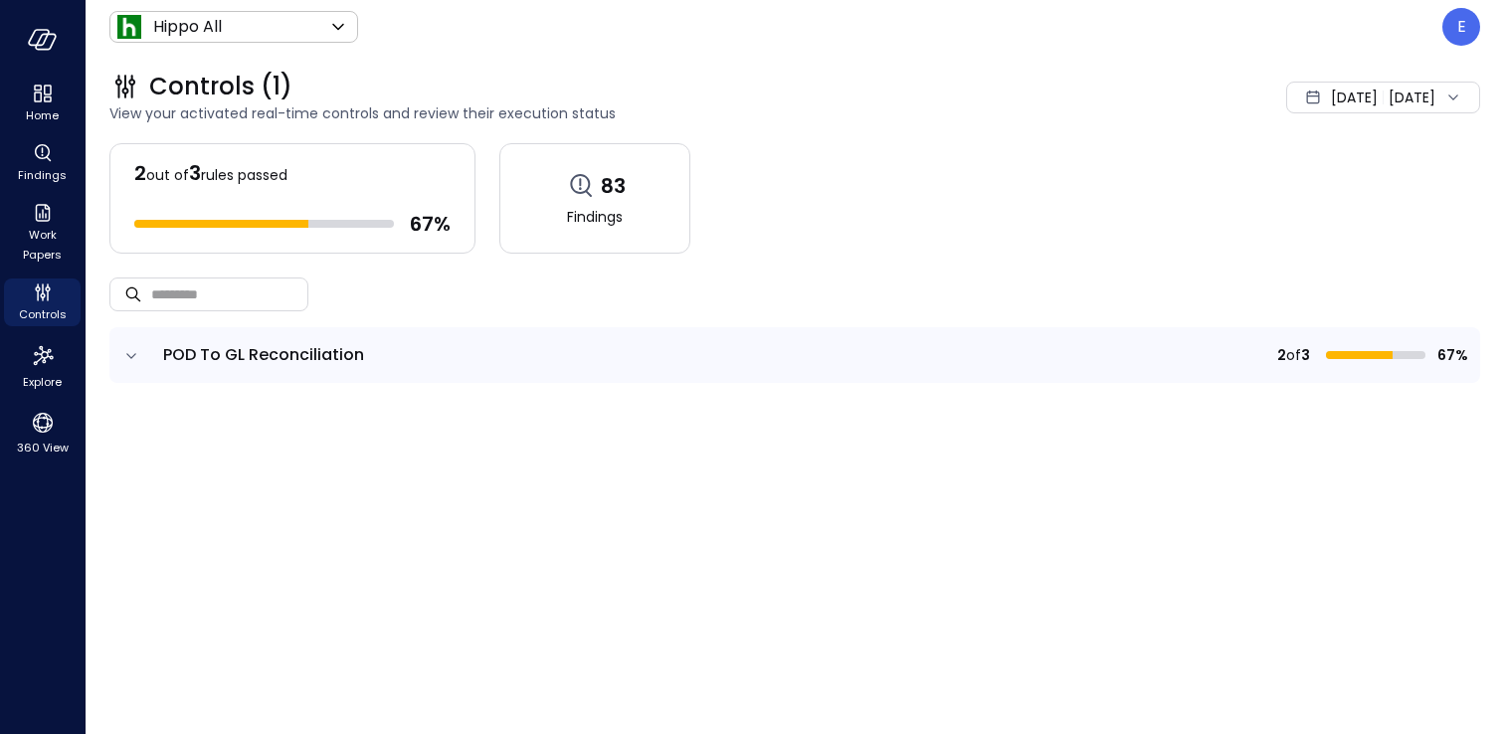
click at [132, 351] on icon "expand row" at bounding box center [131, 356] width 20 height 20
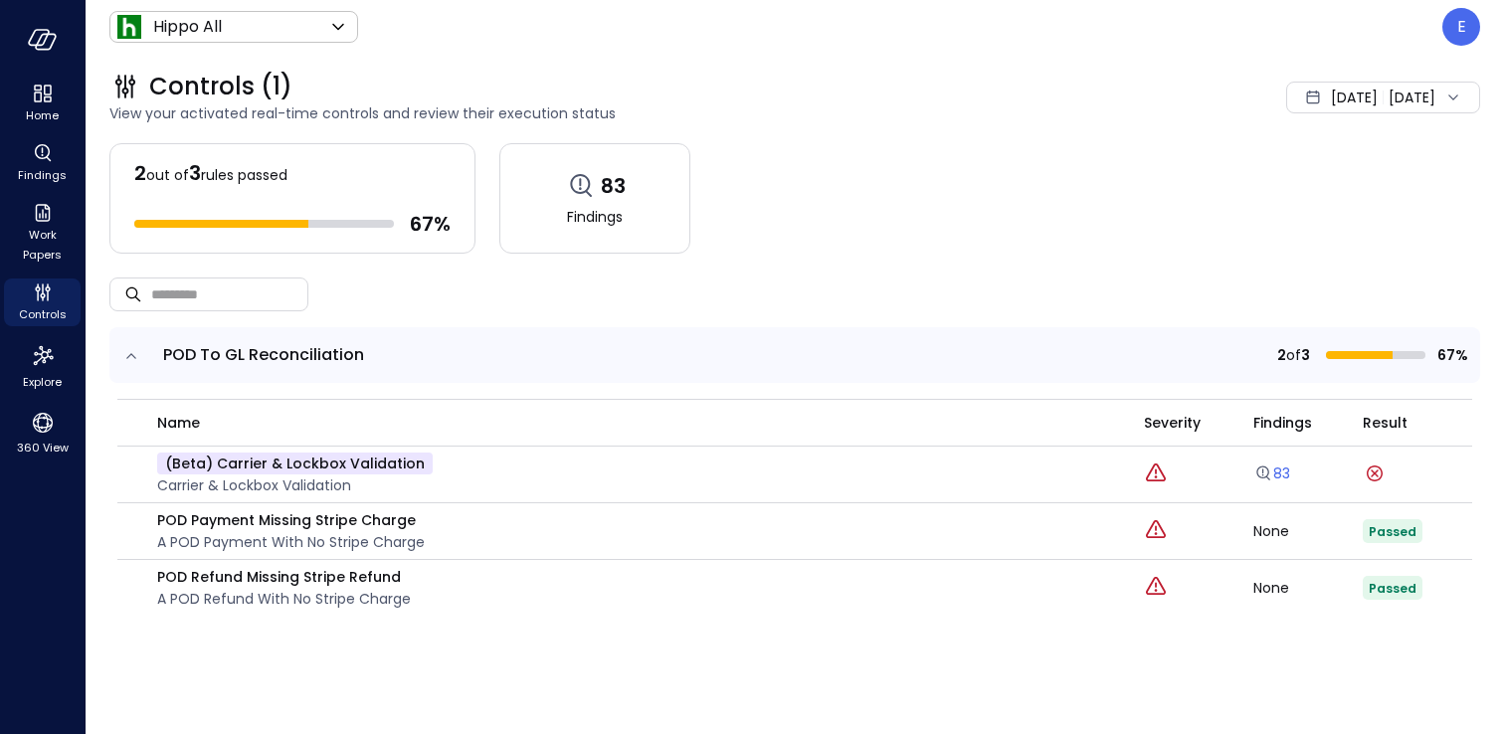
click at [1282, 475] on link "83" at bounding box center [1271, 473] width 37 height 20
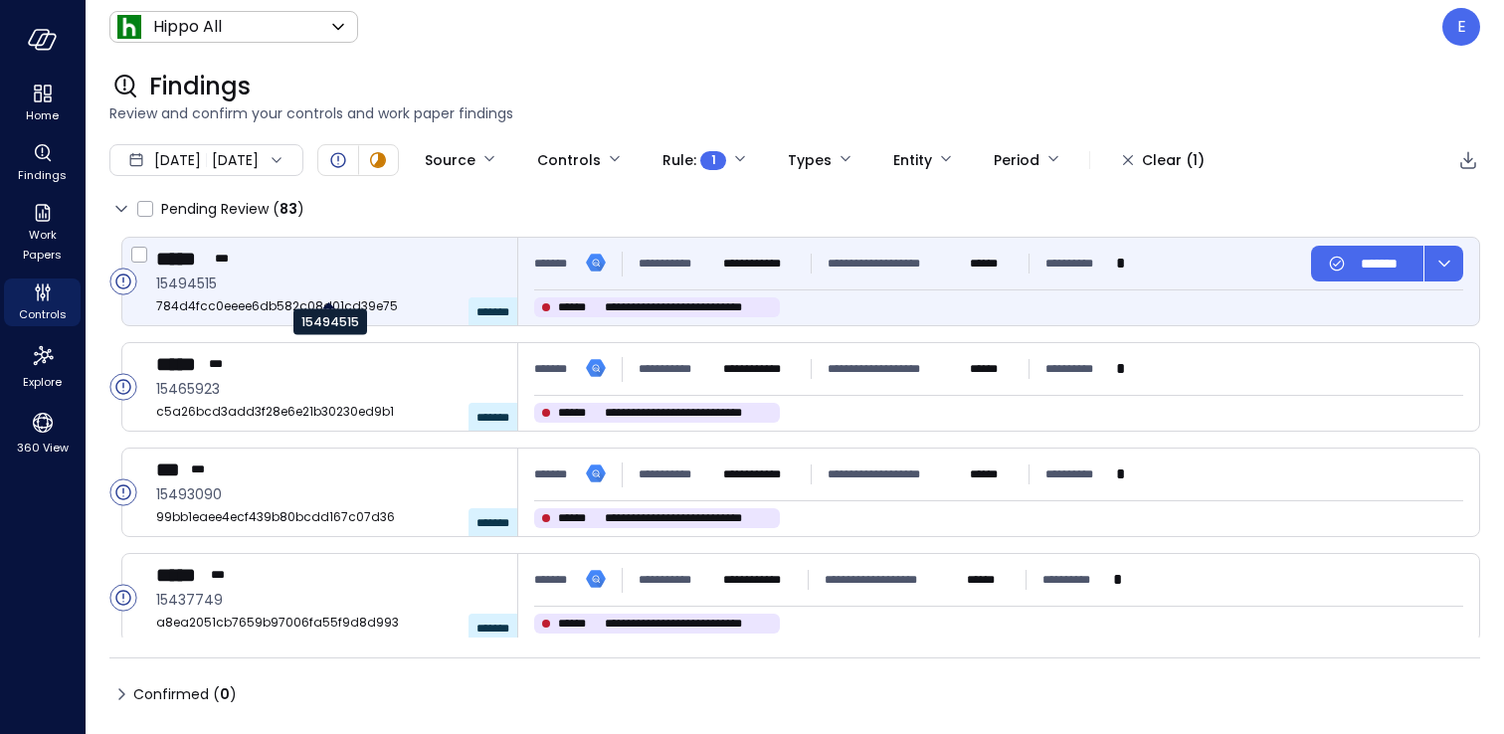
click at [312, 277] on span "15494515" at bounding box center [328, 284] width 345 height 22
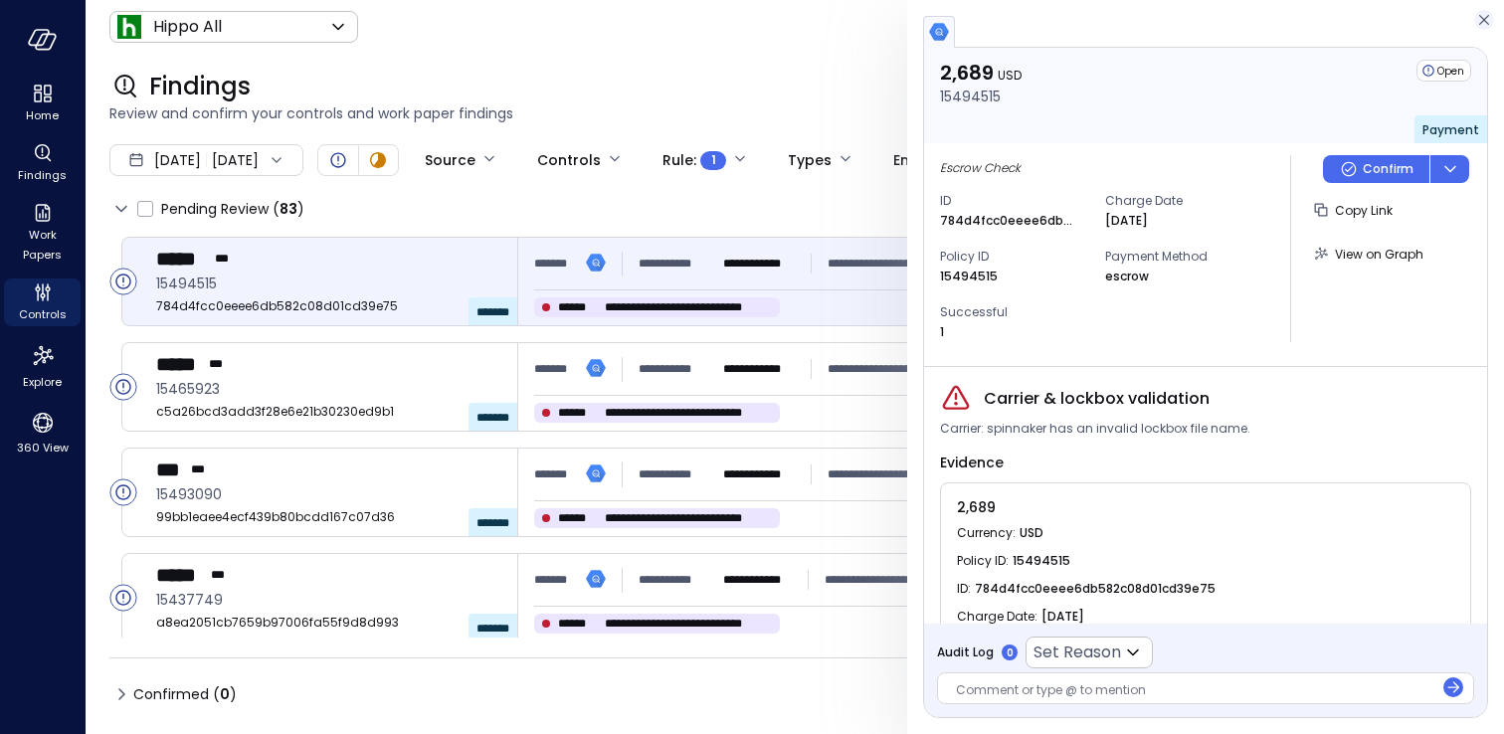
click at [1479, 20] on icon "button" at bounding box center [1484, 20] width 20 height 24
